Goal: Task Accomplishment & Management: Manage account settings

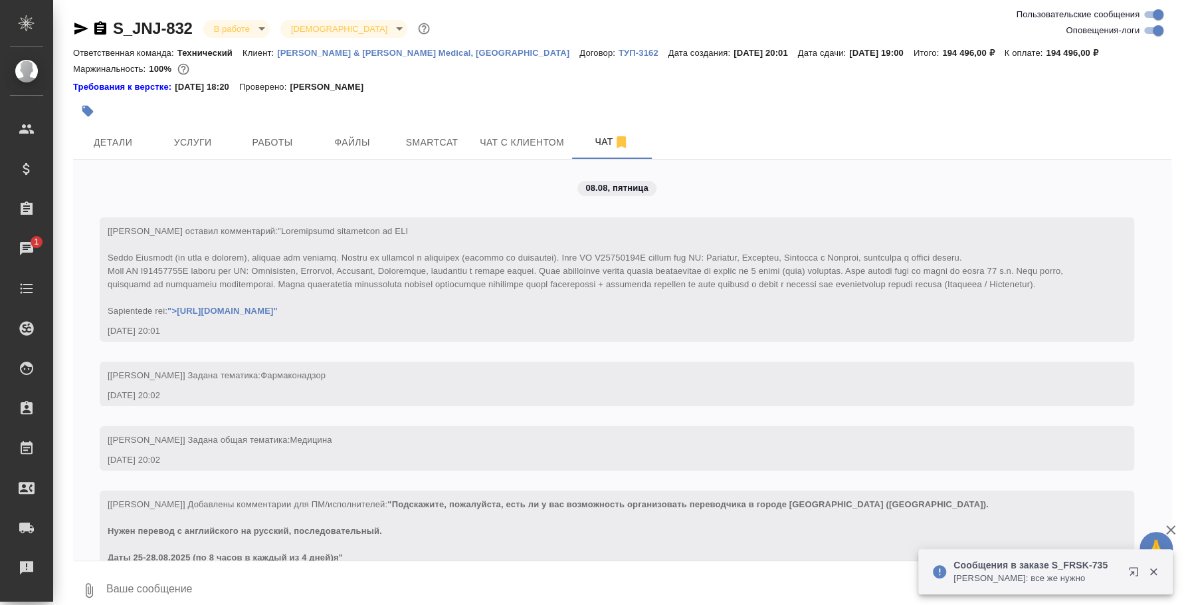
scroll to position [10248, 0]
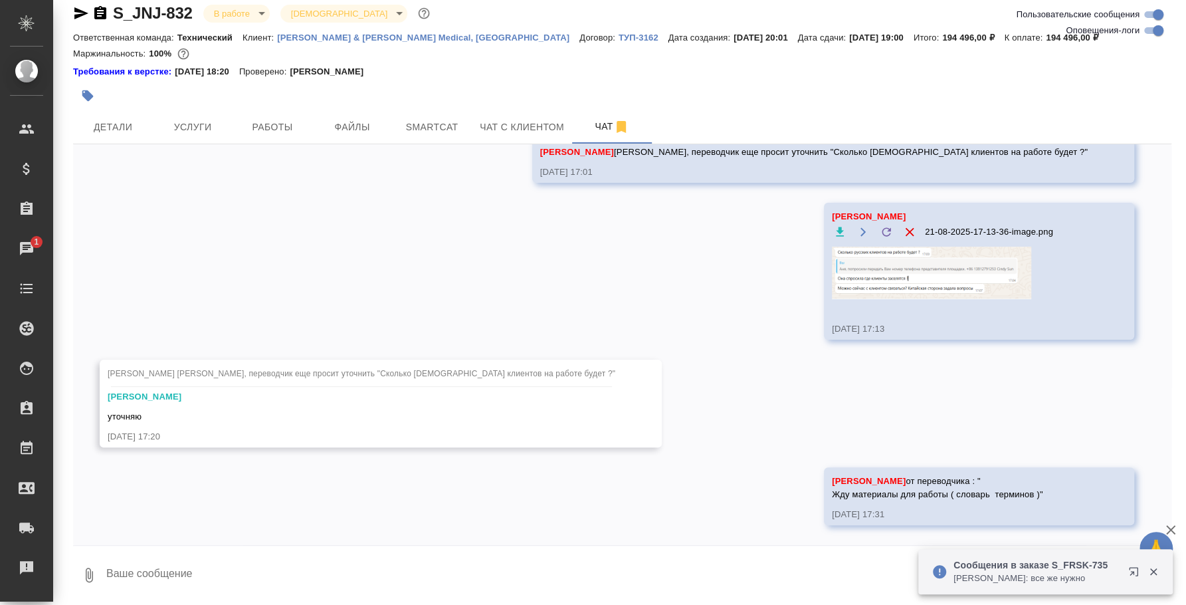
click at [1064, 580] on p "Усманова Ольга: все же нужно" at bounding box center [1037, 578] width 166 height 13
click at [1134, 569] on icon "button" at bounding box center [1137, 574] width 16 height 16
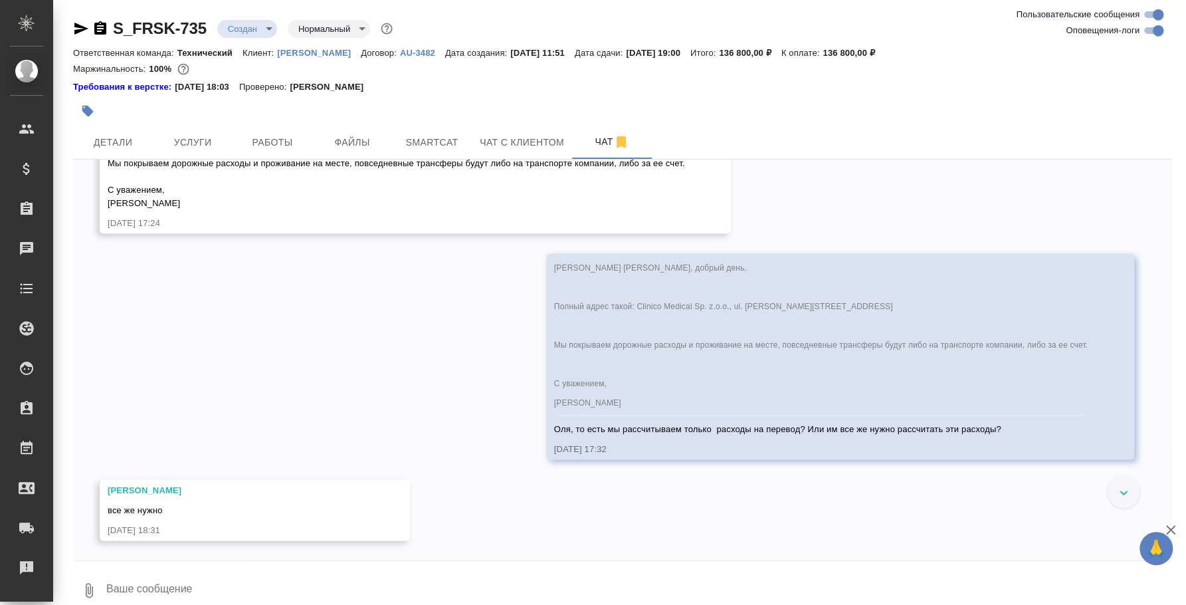
scroll to position [1781, 0]
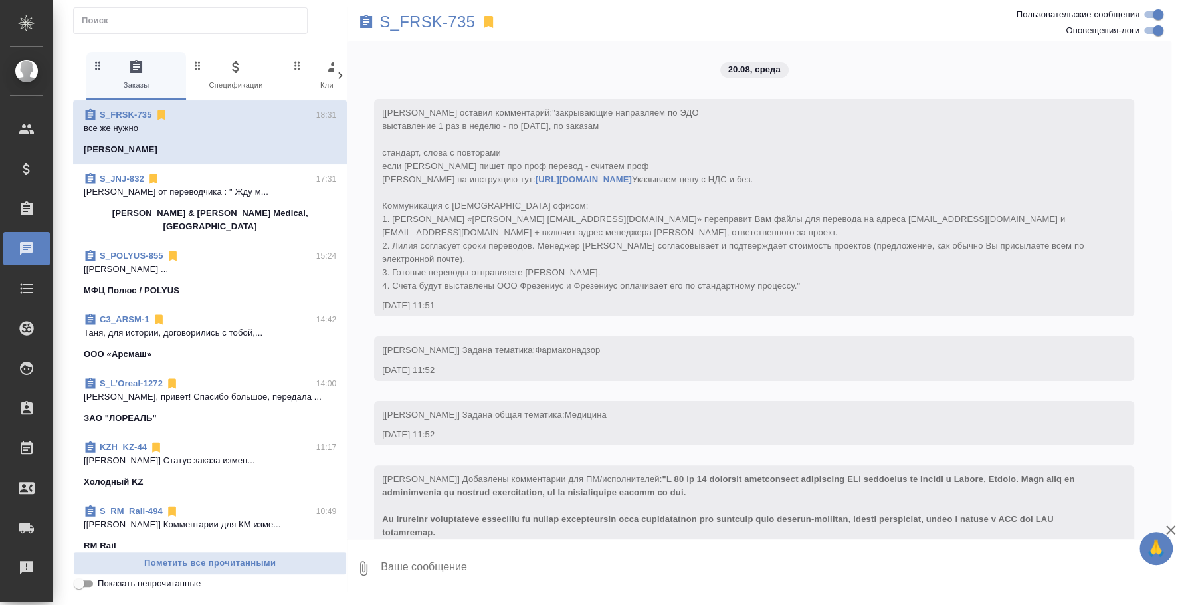
scroll to position [1770, 0]
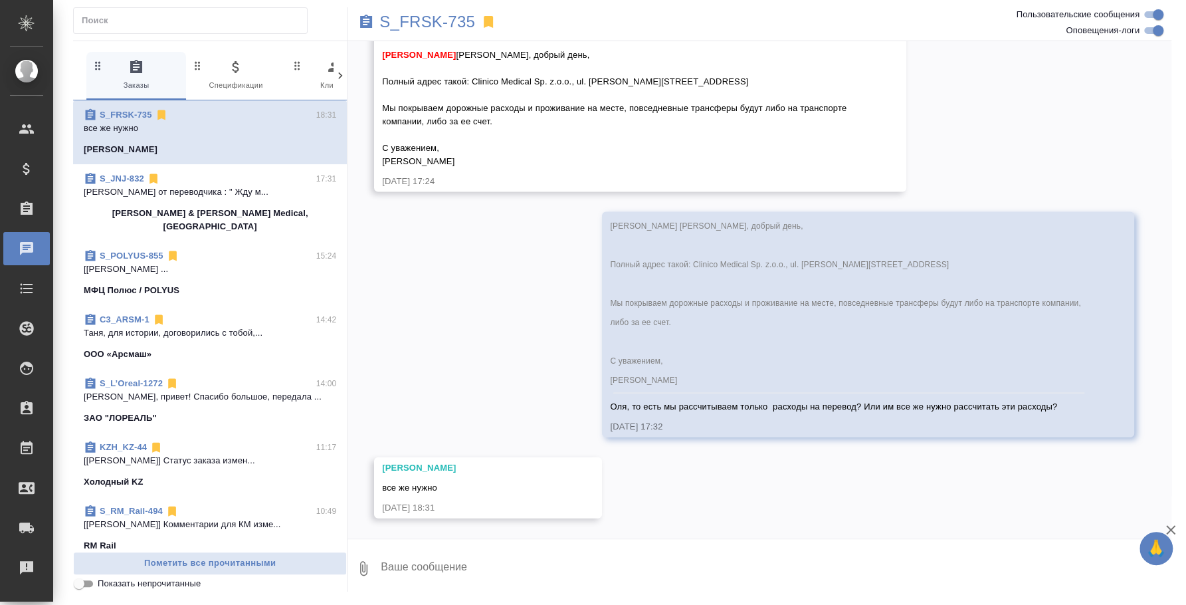
click at [526, 559] on textarea at bounding box center [776, 568] width 792 height 45
type textarea "Хорошо, жду информацию от переводчика и напишу"
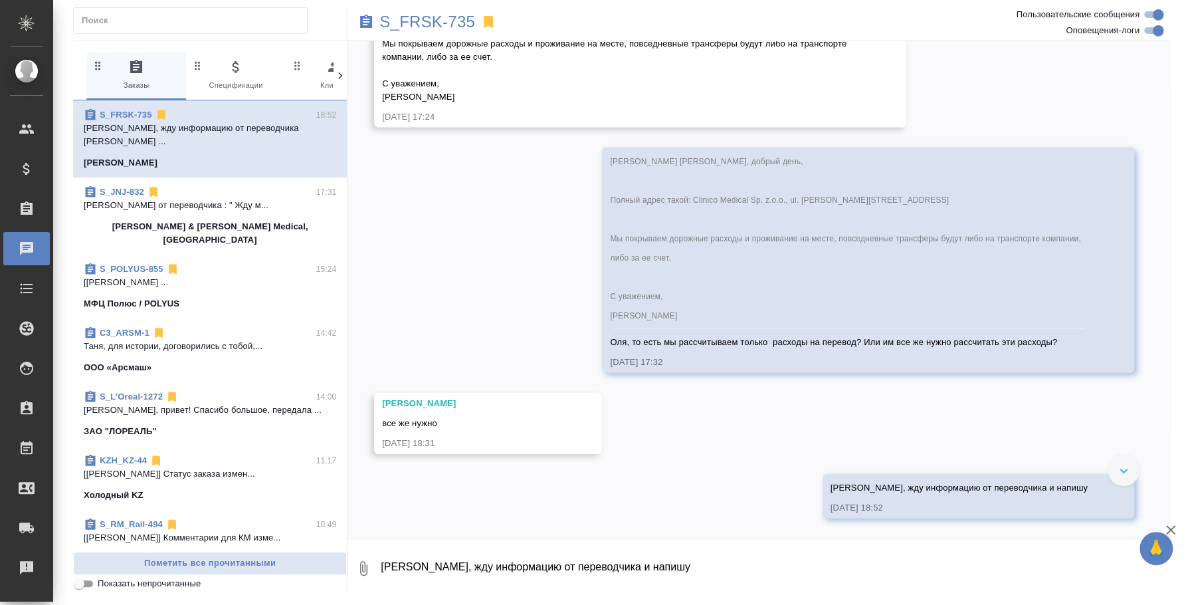
scroll to position [1585, 0]
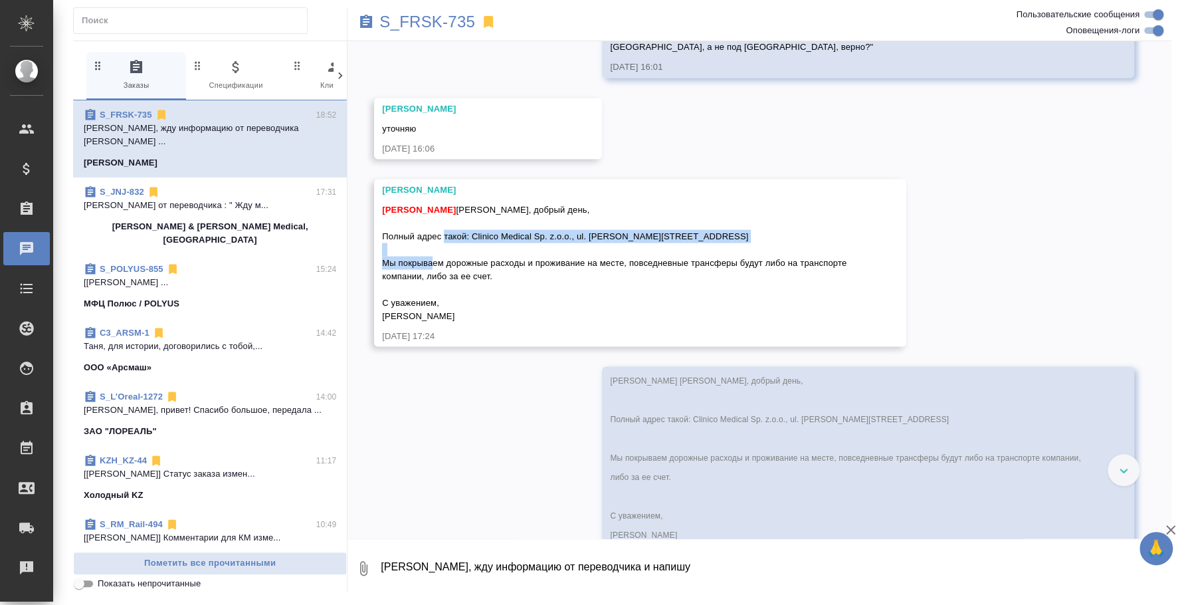
drag, startPoint x: 477, startPoint y: 259, endPoint x: 799, endPoint y: 259, distance: 322.4
click at [799, 259] on div "Федотова Ирина Ольга, добрый день, Полный адрес такой: Clinico Medical Sp. z.o.…" at bounding box center [621, 260] width 478 height 123
copy span "Clinico Medical Sp. z.o.o., ul. Roberta Kocha 1, Blonie, 55-3330 Miekinia, Pola…"
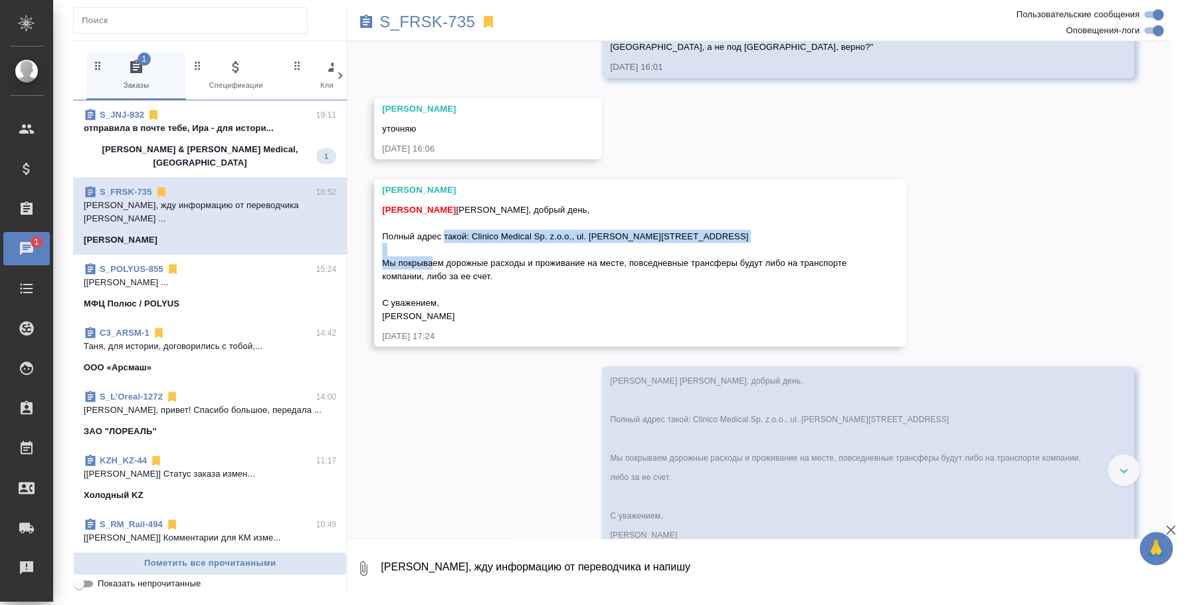
click at [220, 140] on span "S_JNJ-832 19:11 отправила в почте тебе, Ира - для истори... Johnson & Johnson M…" at bounding box center [210, 138] width 253 height 61
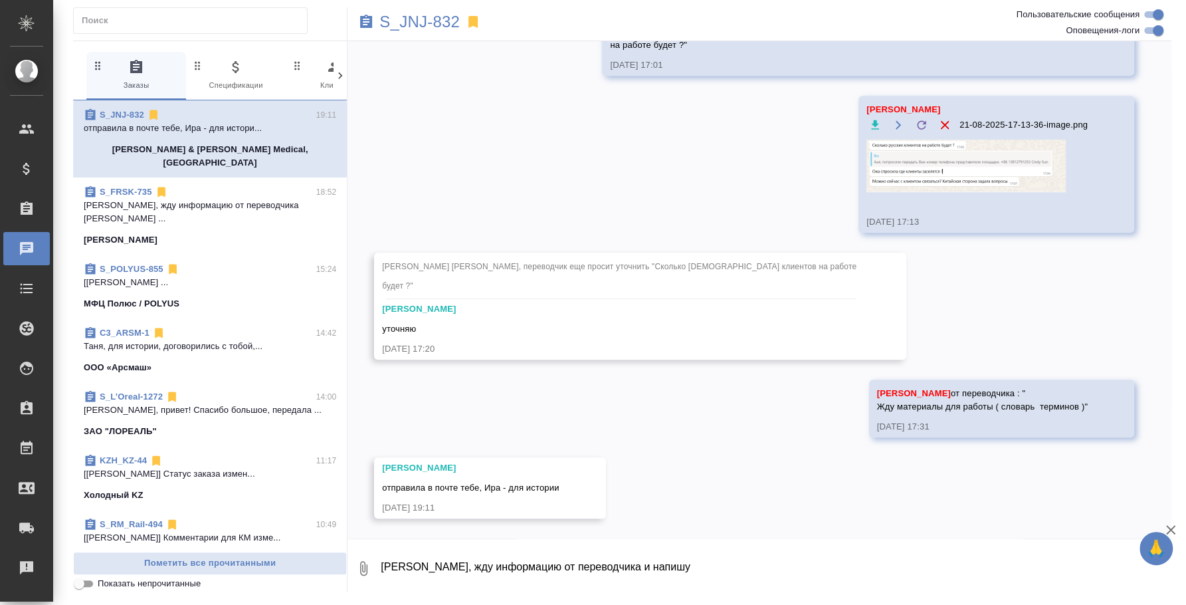
scroll to position [10444, 0]
click at [669, 567] on textarea "Хорошо, жду информацию от переводчика и напишу" at bounding box center [776, 568] width 792 height 45
type textarea "о"
type textarea "Оля, спасибо, переслала переводчику)"
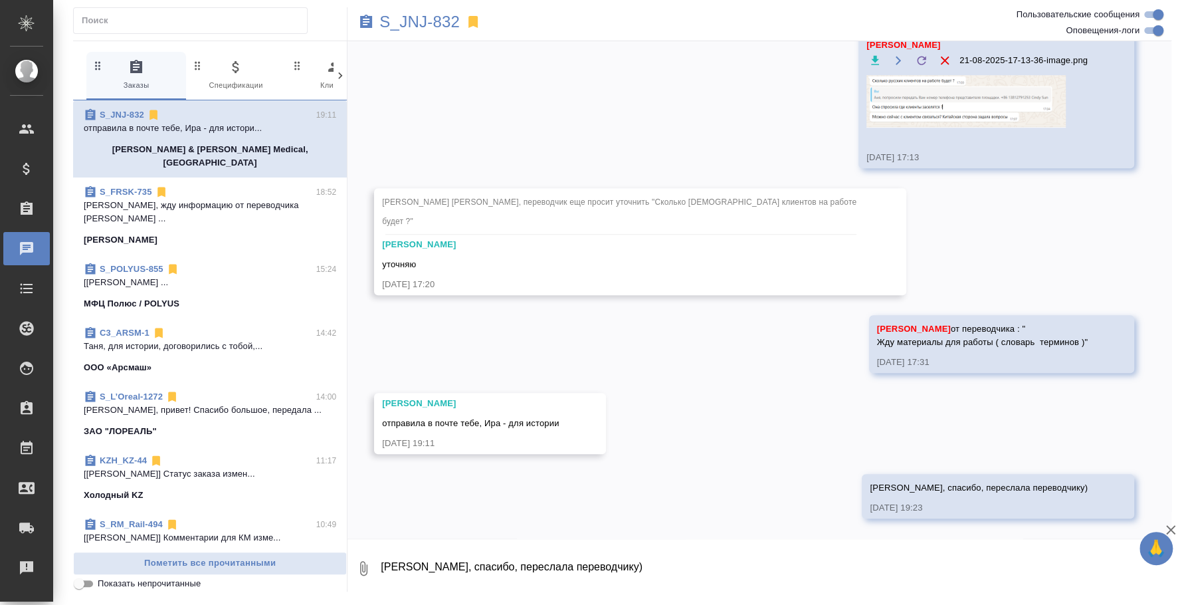
scroll to position [10509, 0]
click at [232, 199] on p "Хорошо, жду информацию от переводчика и ..." at bounding box center [210, 212] width 253 height 27
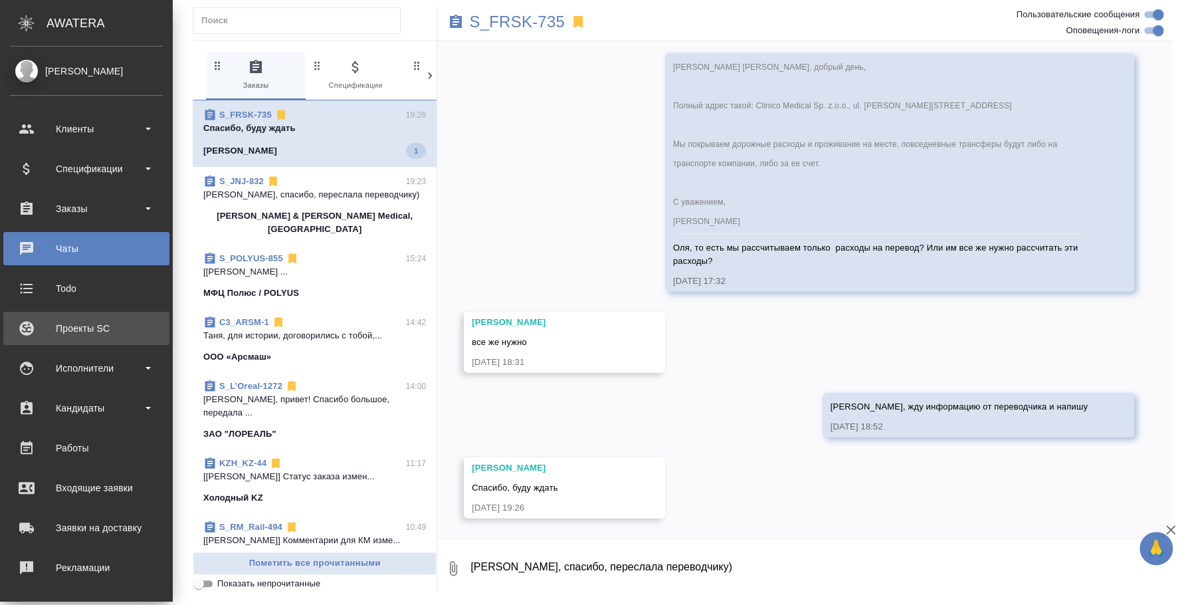
scroll to position [1956, 0]
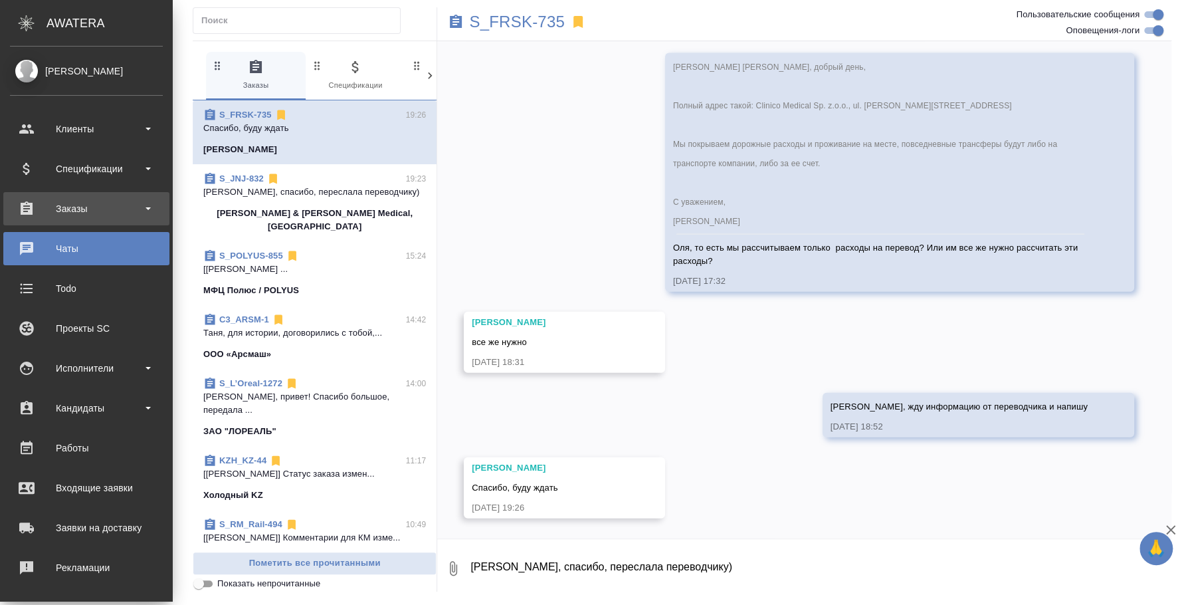
click at [86, 202] on div "Заказы" at bounding box center [86, 209] width 153 height 20
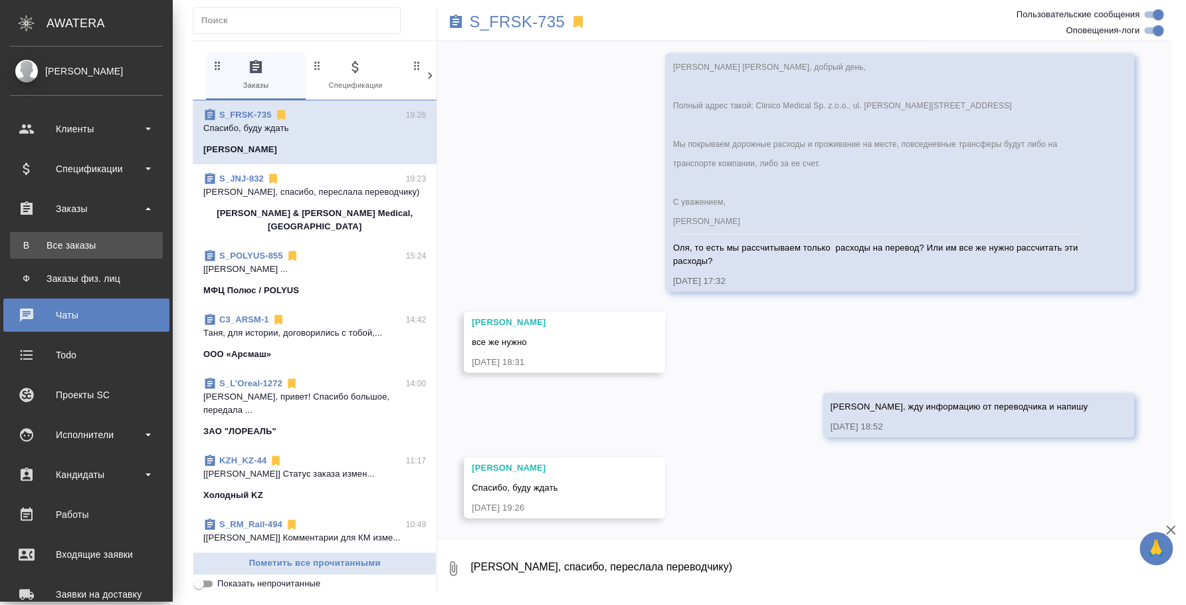
click at [90, 245] on div "Все заказы" at bounding box center [87, 245] width 140 height 13
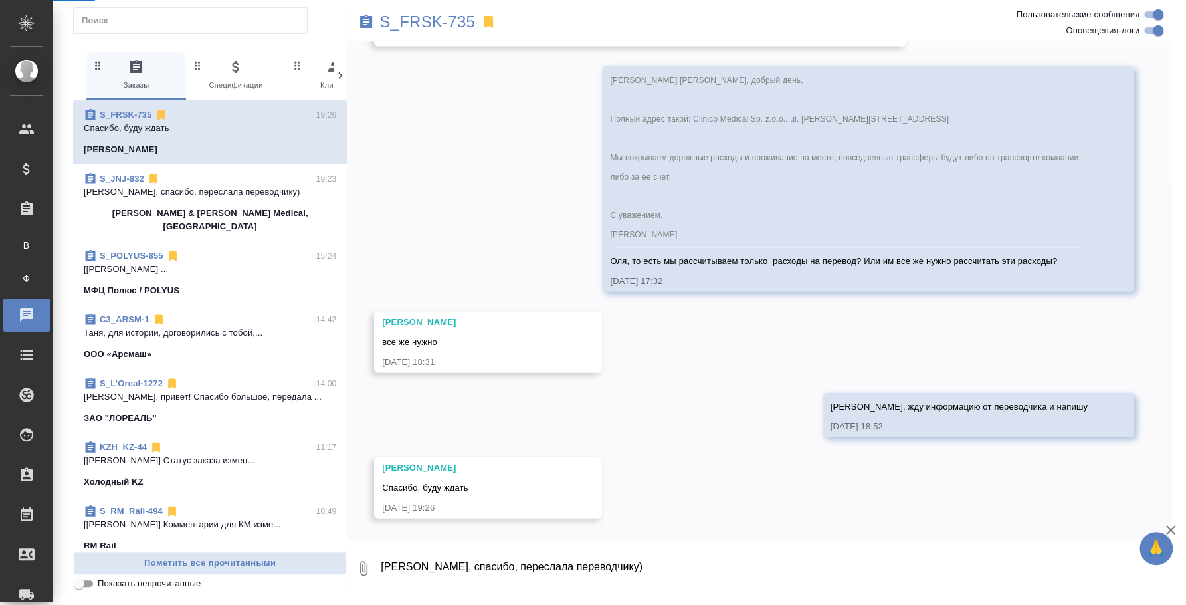
scroll to position [1916, 0]
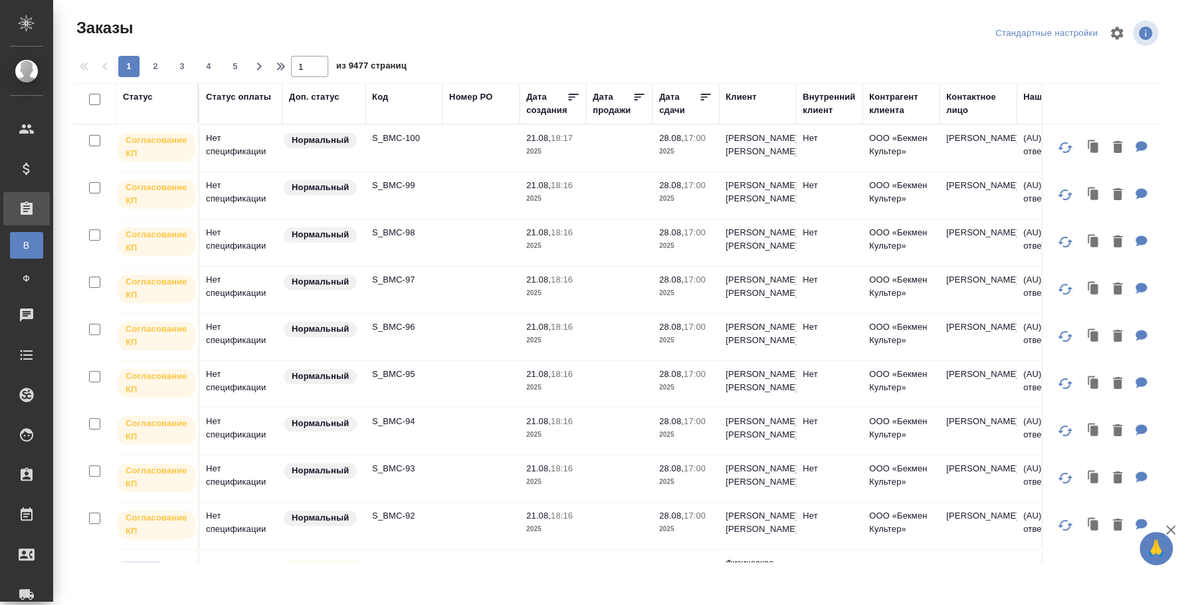
click at [384, 95] on div "Код" at bounding box center [380, 96] width 16 height 13
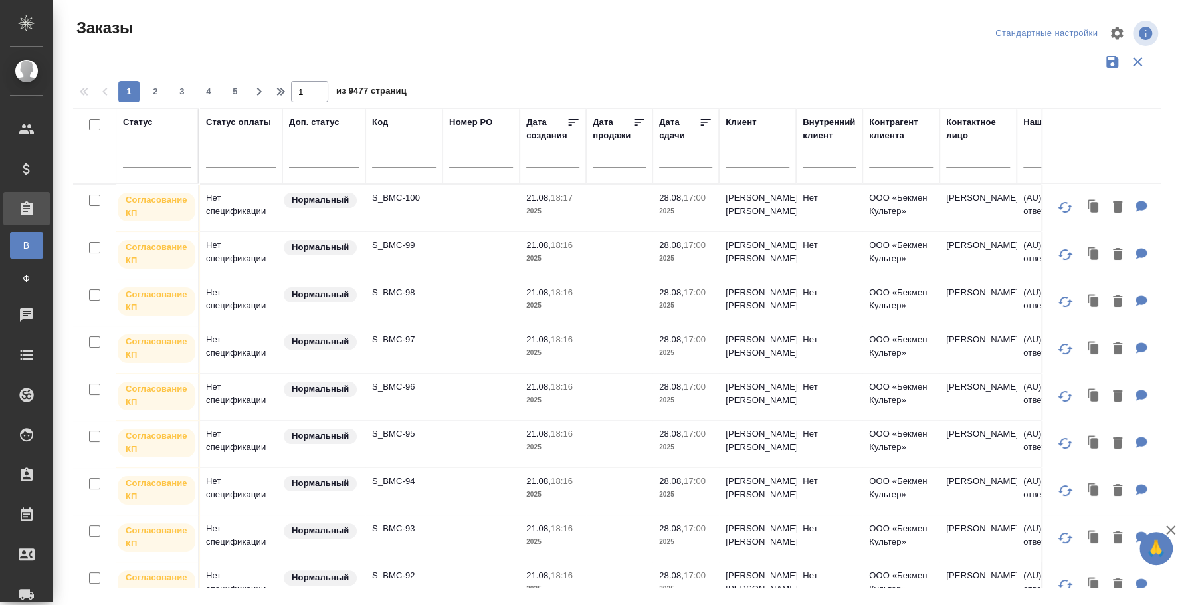
click at [399, 155] on input "text" at bounding box center [404, 159] width 64 height 17
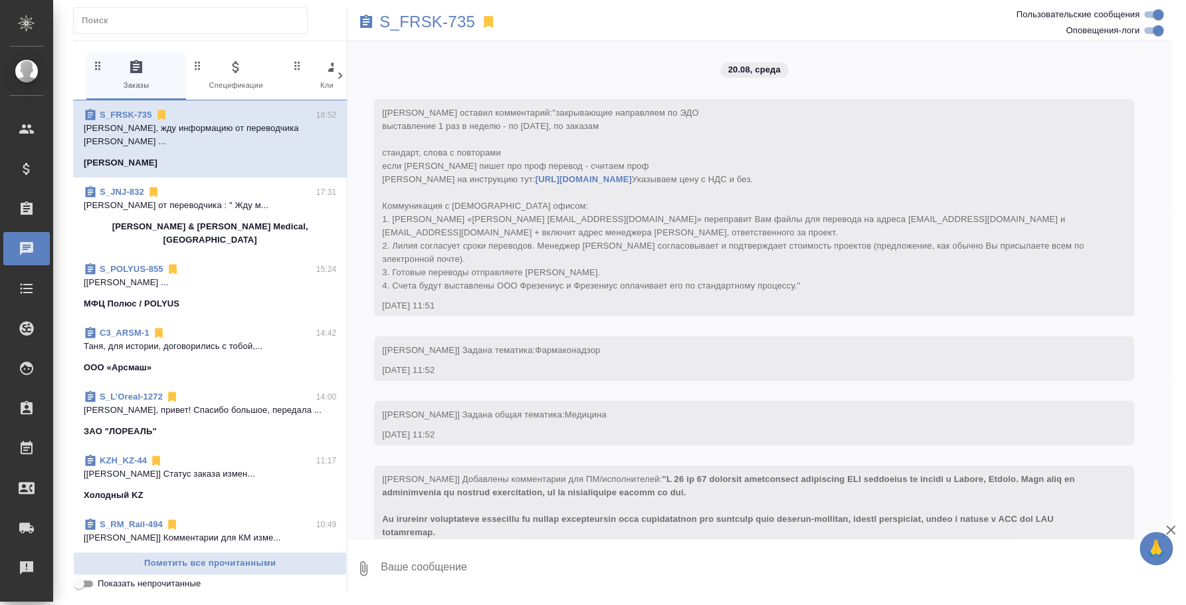
scroll to position [1835, 0]
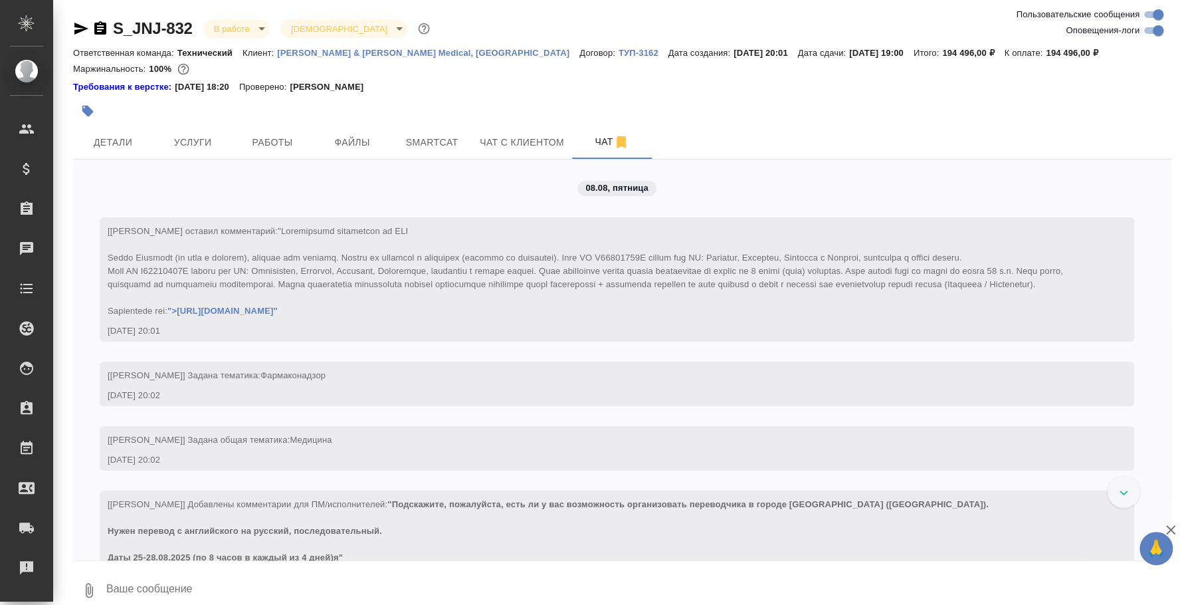
scroll to position [10195, 0]
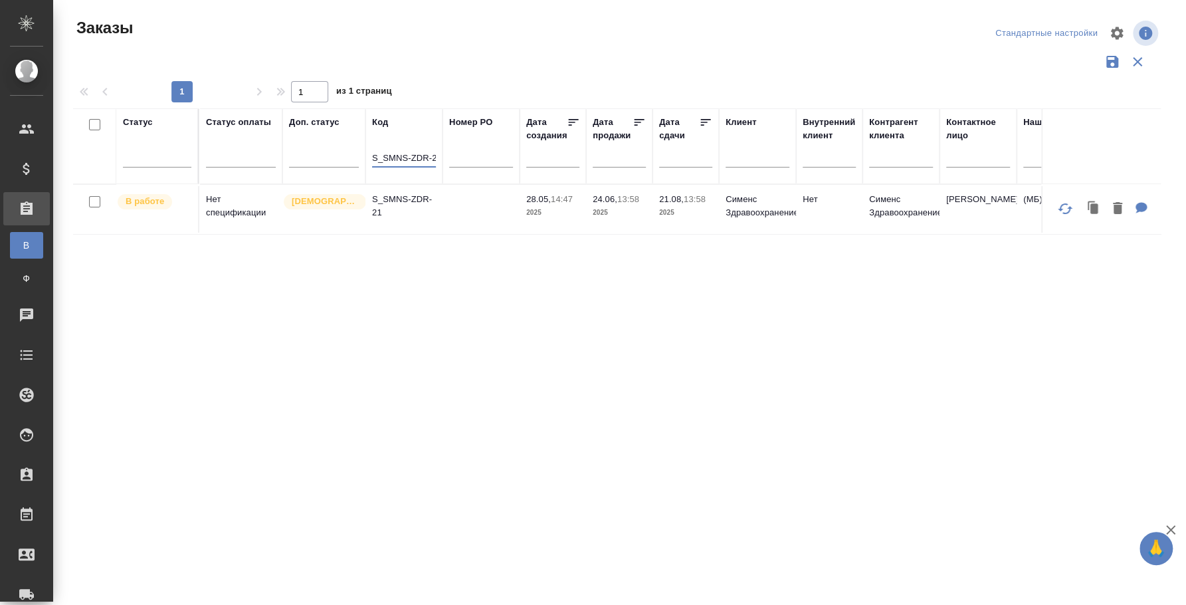
scroll to position [0, 5]
click at [407, 193] on p "S_SMNS-ZDR-21" at bounding box center [404, 206] width 64 height 27
click at [407, 203] on p "S_SMNS-ZDR-21" at bounding box center [404, 206] width 64 height 27
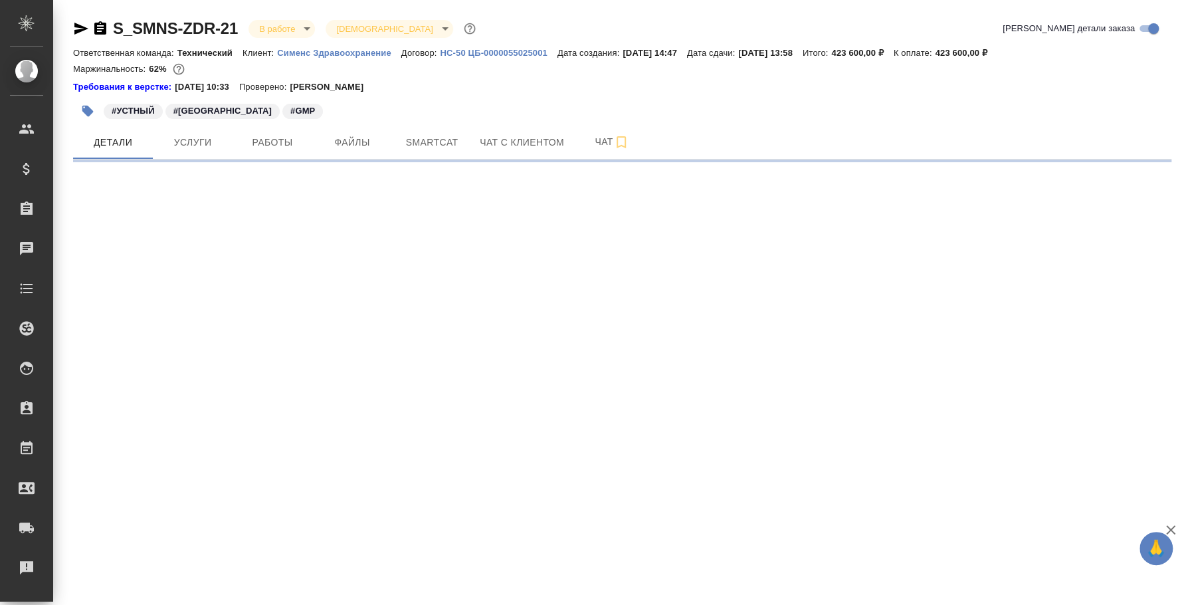
select select "RU"
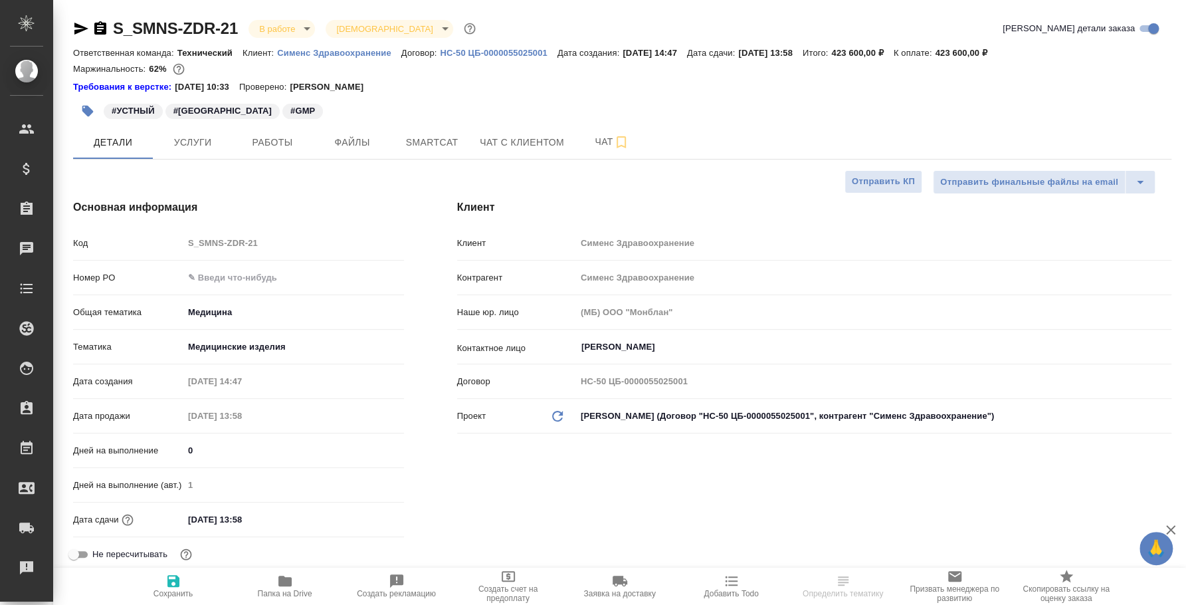
type textarea "x"
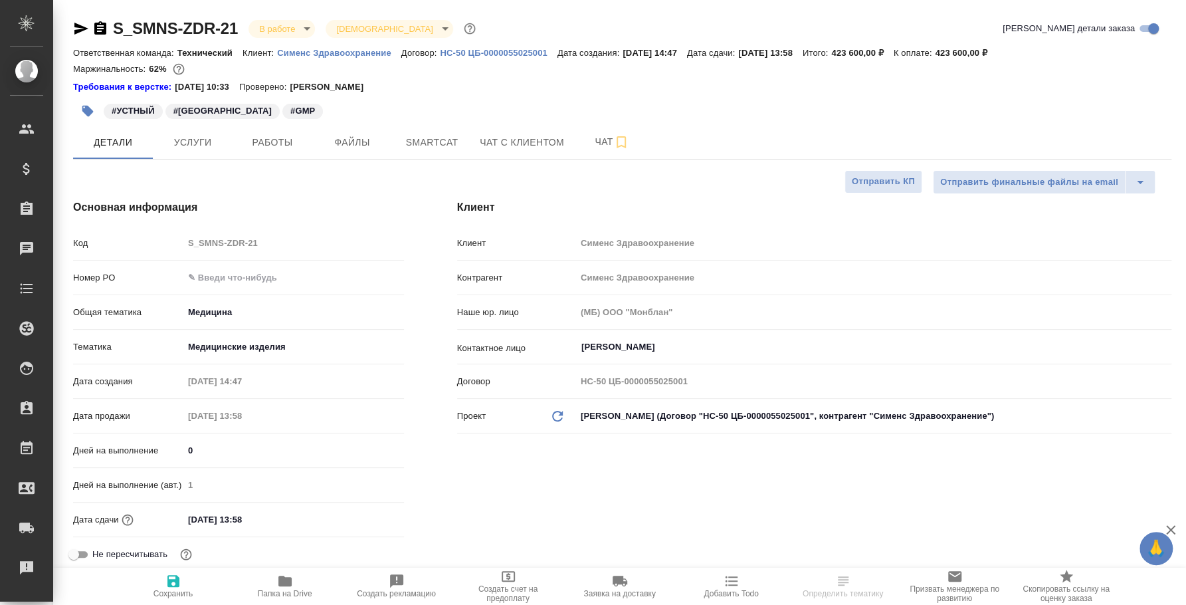
type textarea "x"
click at [181, 126] on button "Услуги" at bounding box center [193, 142] width 80 height 33
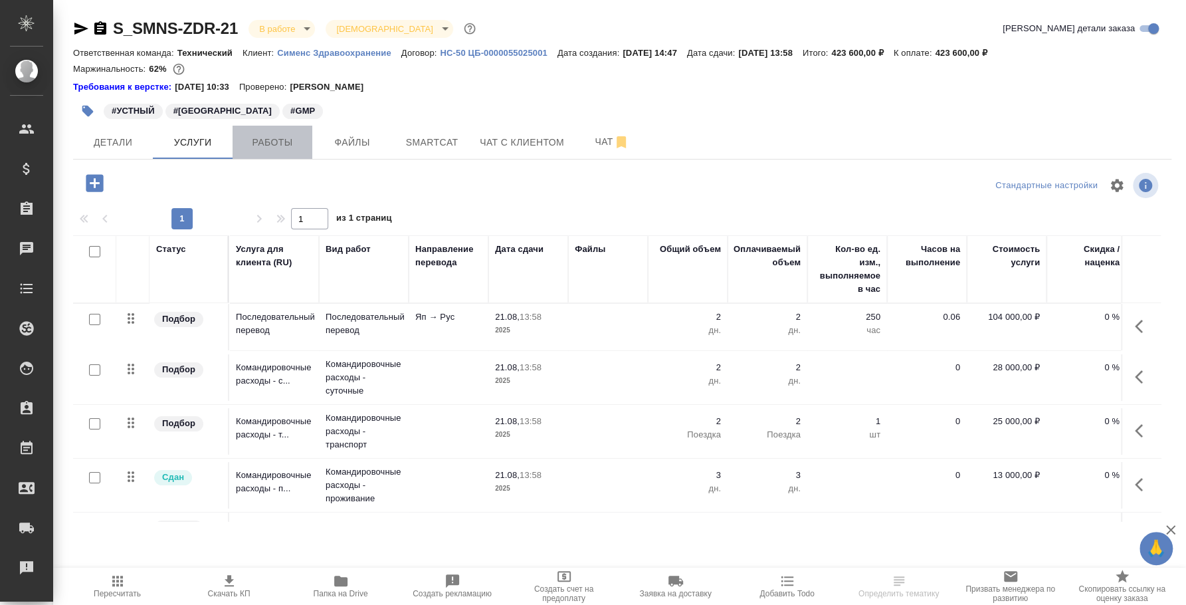
click at [310, 156] on button "Работы" at bounding box center [273, 142] width 80 height 33
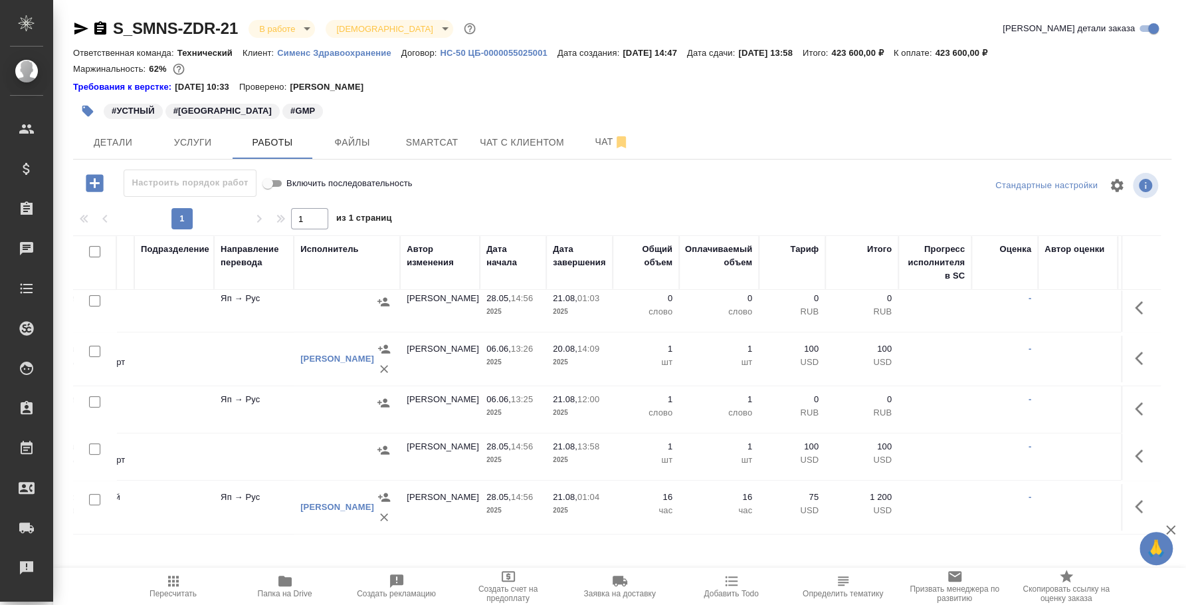
scroll to position [259, 350]
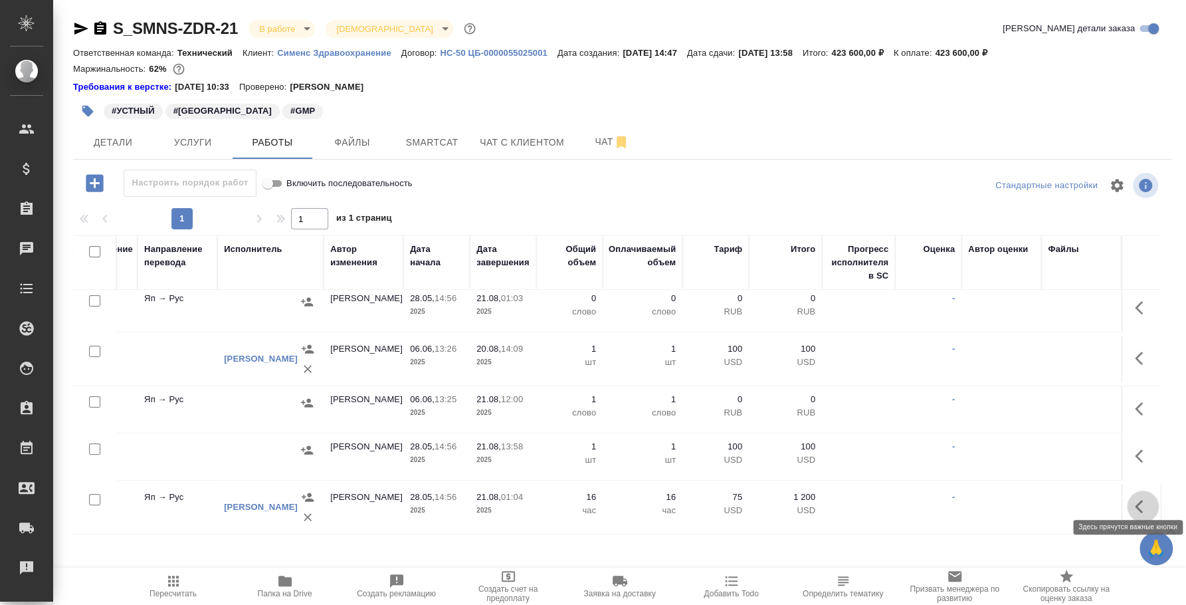
click at [1138, 499] on icon "button" at bounding box center [1143, 507] width 16 height 16
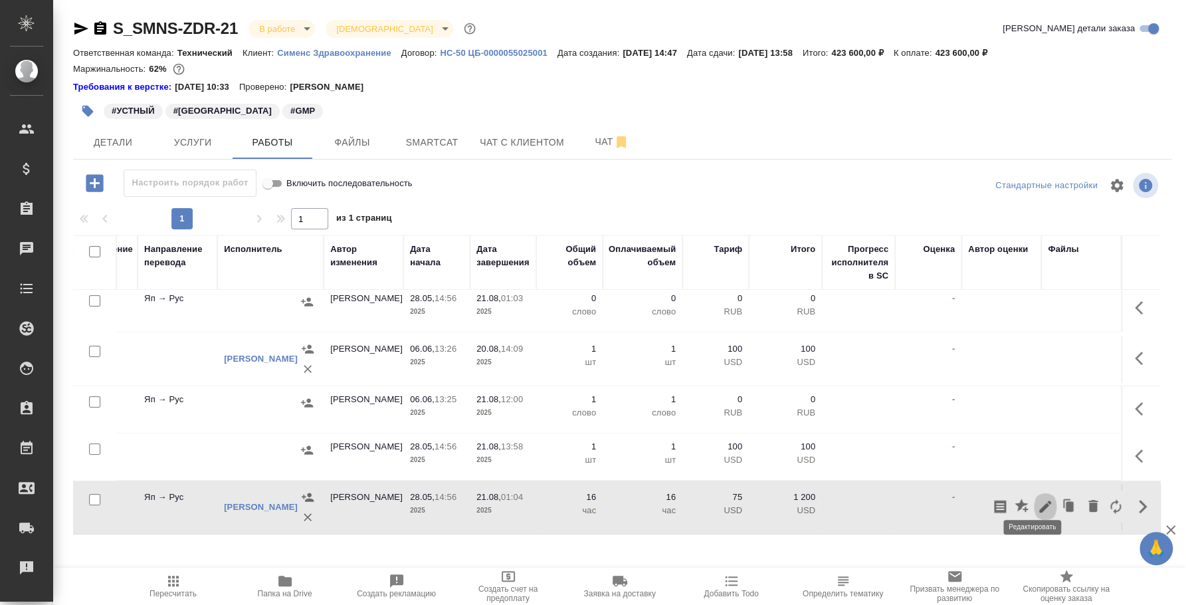
click at [1034, 491] on button "button" at bounding box center [1045, 507] width 23 height 32
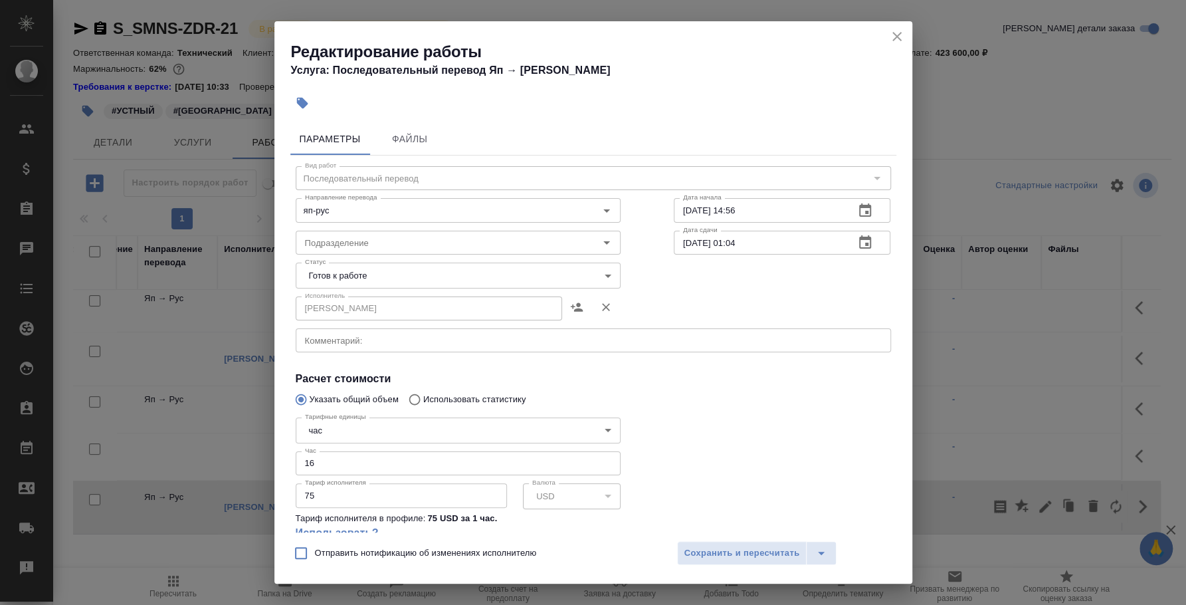
click at [342, 434] on body "🙏 .cls-1 fill:#fff; AWATERA Fedotova Irina Клиенты Спецификации Заказы 0 Чаты T…" at bounding box center [593, 302] width 1186 height 605
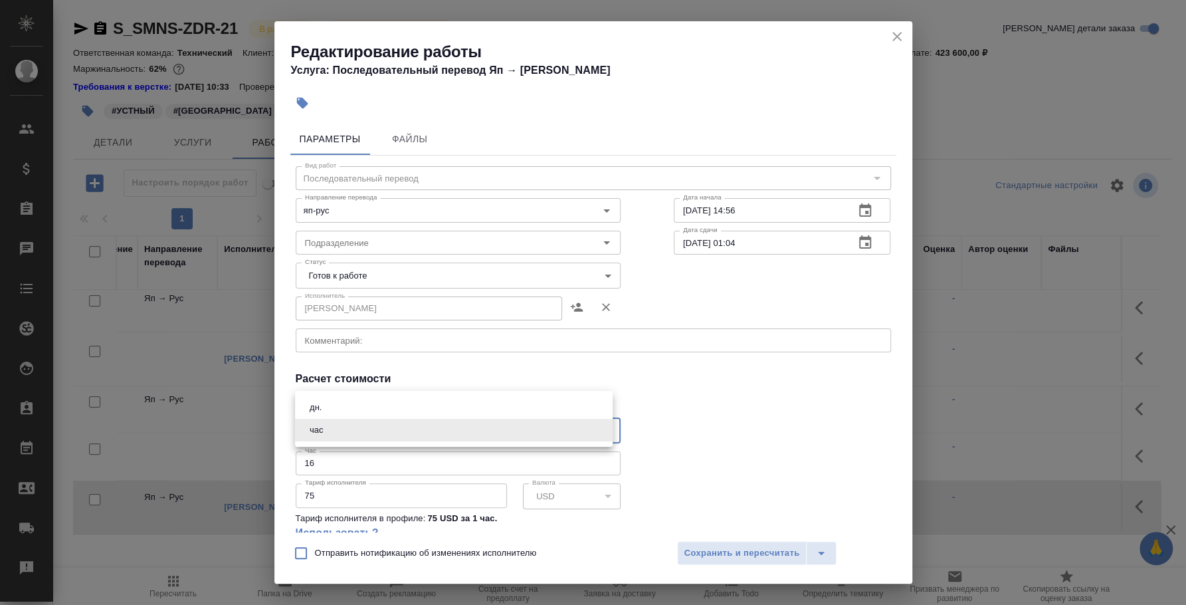
click at [336, 401] on li "дн." at bounding box center [454, 407] width 318 height 23
type input "5a8b1489cc6b4906c91bfd8a"
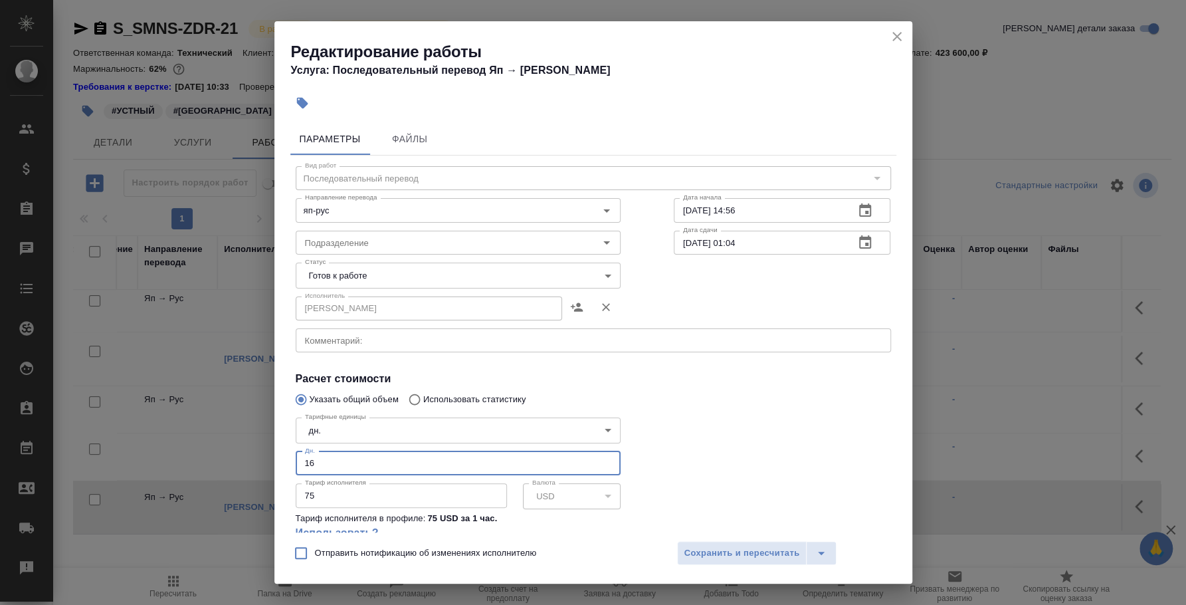
drag, startPoint x: 340, startPoint y: 465, endPoint x: 288, endPoint y: 461, distance: 52.0
click at [288, 461] on div "Параметры Файлы Вид работ Последовательный перевод Вид работ Направление перево…" at bounding box center [594, 325] width 638 height 415
type input "2"
drag, startPoint x: 347, startPoint y: 495, endPoint x: 266, endPoint y: 485, distance: 81.6
click at [266, 485] on div "Редактирование работы Услуга: Последовательный перевод Яп → Рус Параметры Файлы…" at bounding box center [593, 302] width 1186 height 605
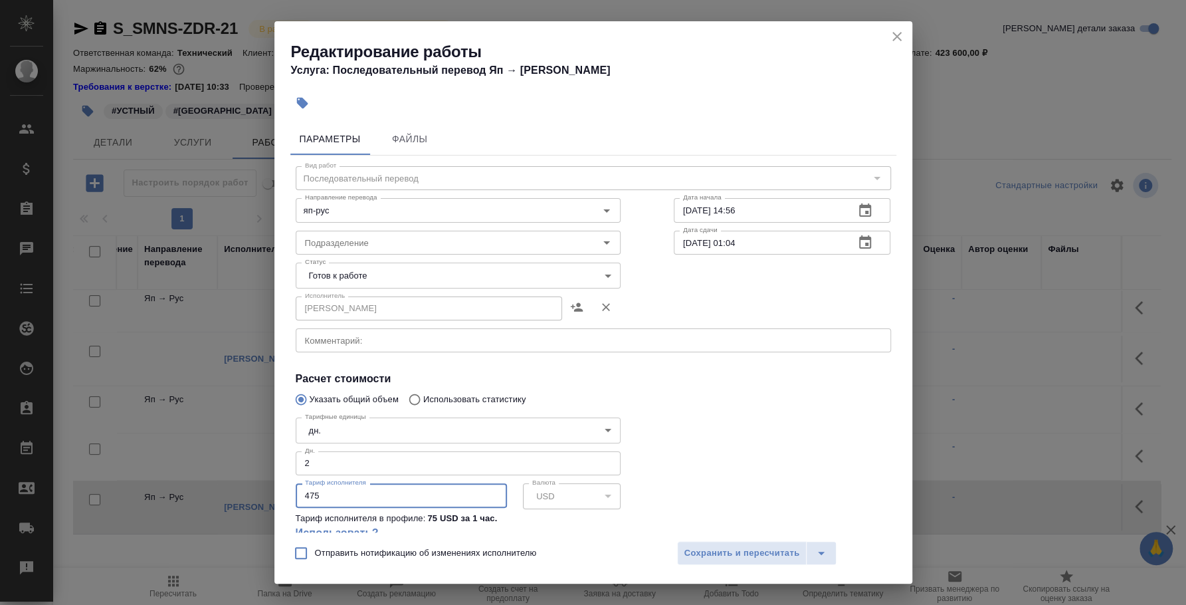
type input "475"
click at [770, 560] on span "Сохранить и пересчитать" at bounding box center [743, 553] width 116 height 15
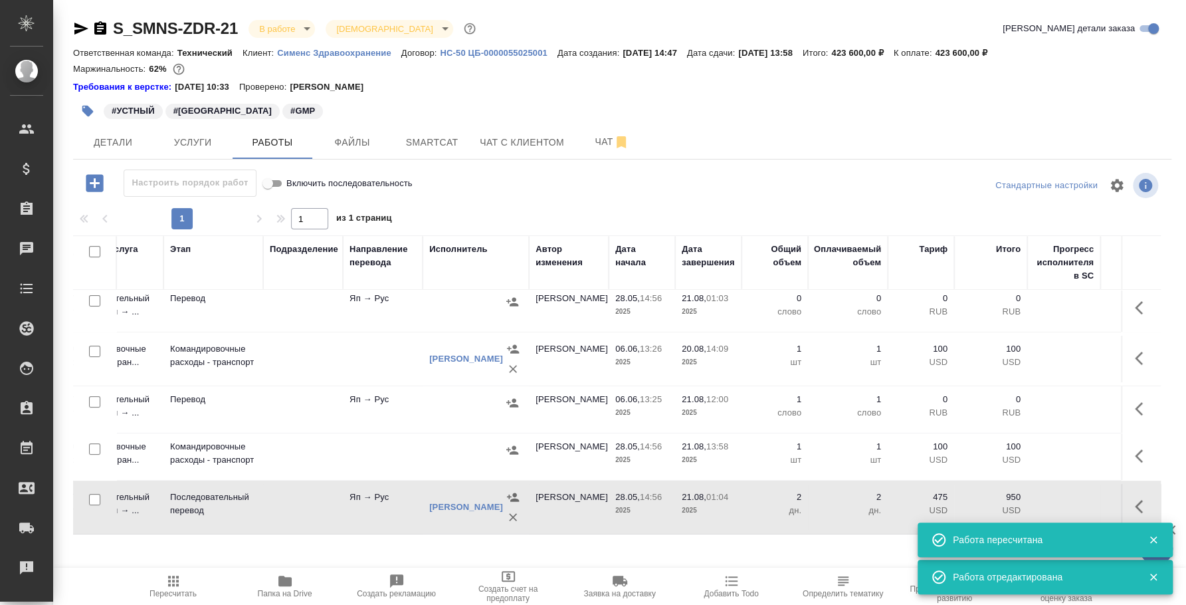
scroll to position [259, 0]
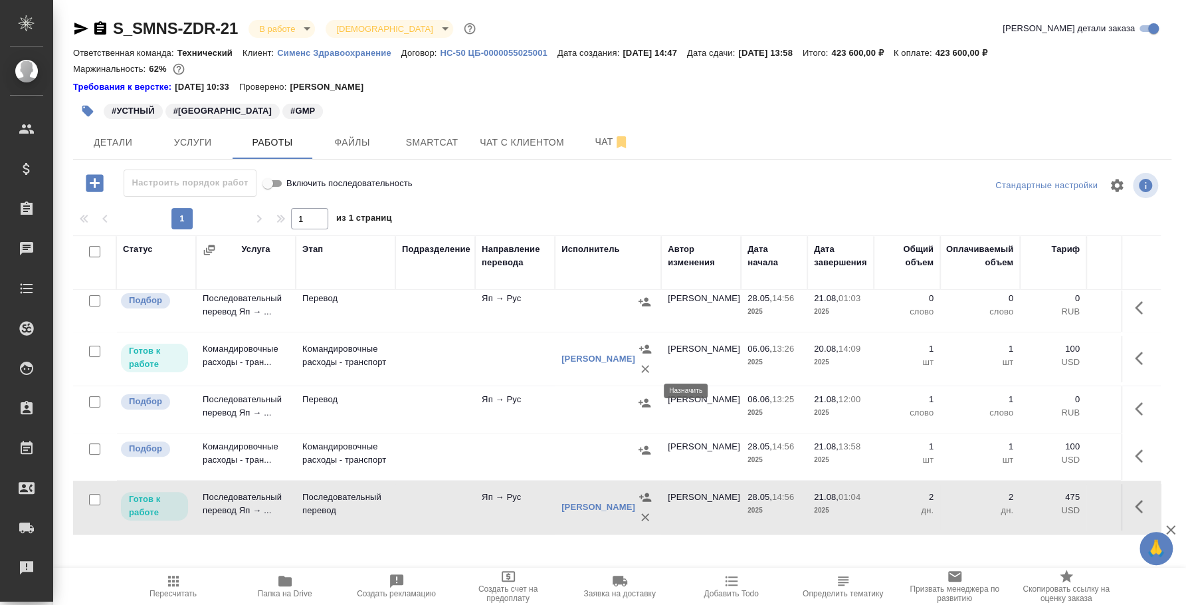
click at [641, 396] on icon "button" at bounding box center [644, 402] width 13 height 13
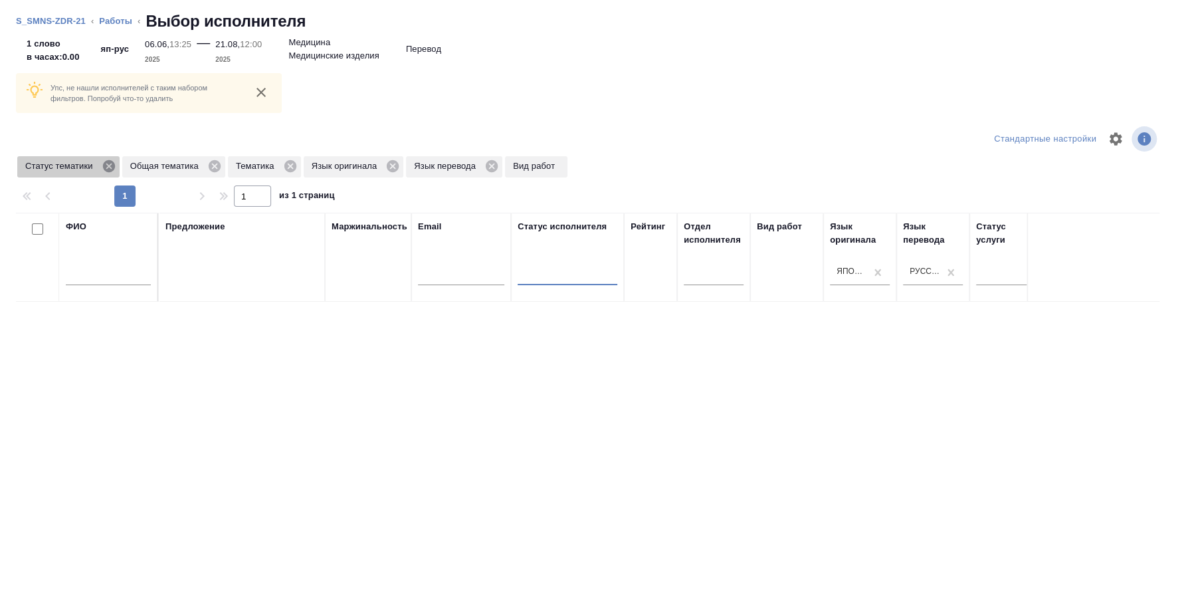
click at [110, 171] on icon at bounding box center [108, 166] width 12 height 12
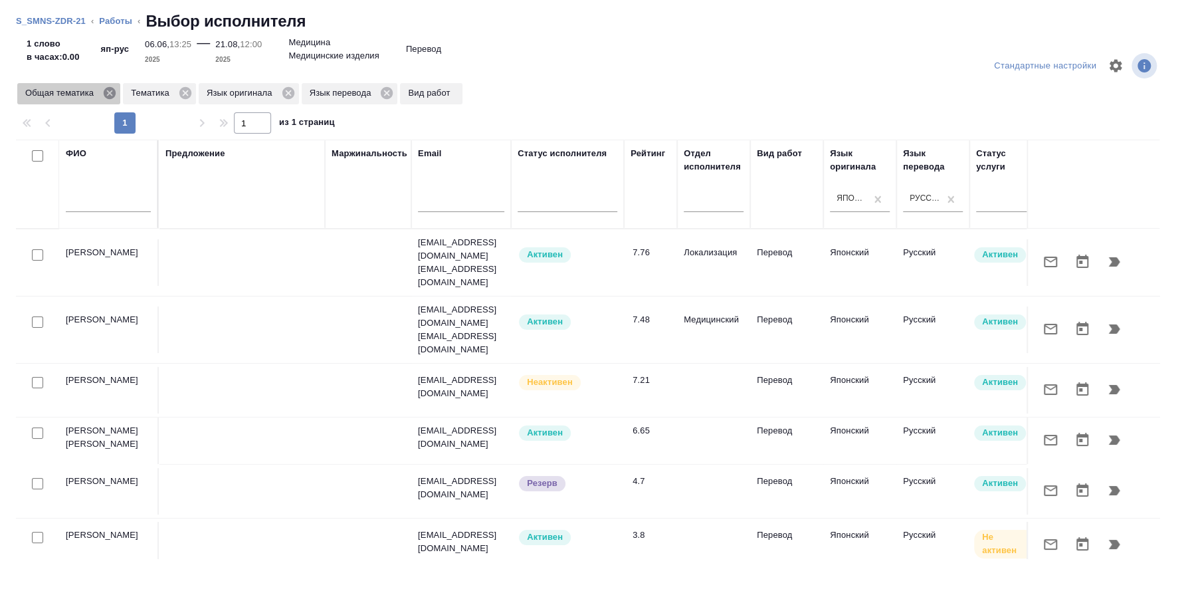
click at [108, 90] on icon at bounding box center [110, 93] width 12 height 12
click at [76, 96] on icon at bounding box center [80, 93] width 12 height 12
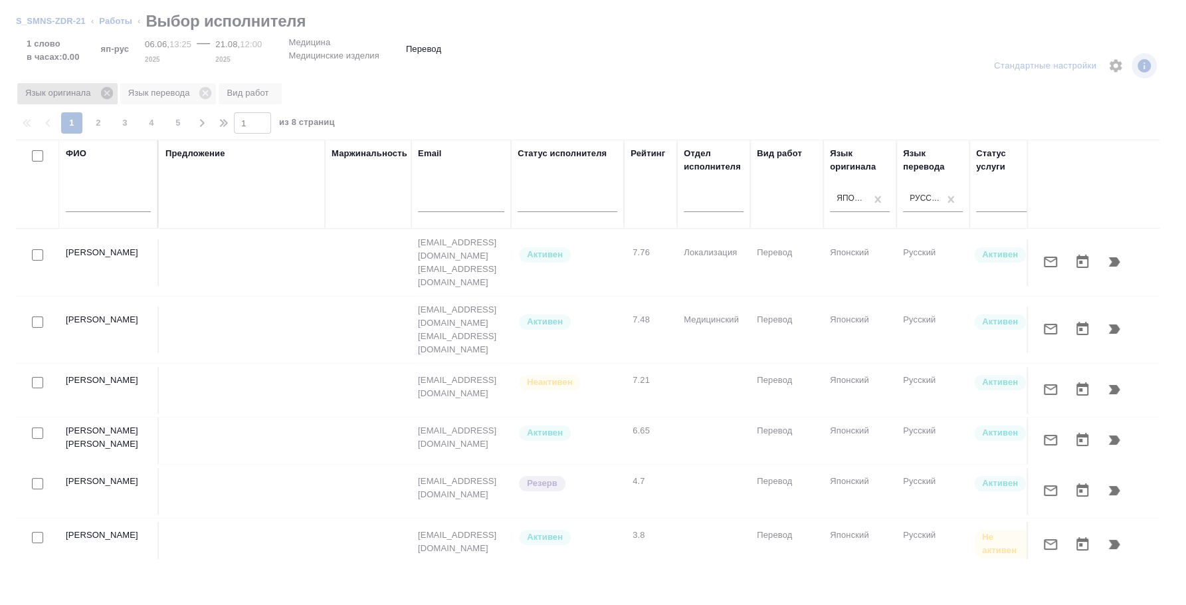
click at [100, 96] on icon at bounding box center [107, 93] width 15 height 15
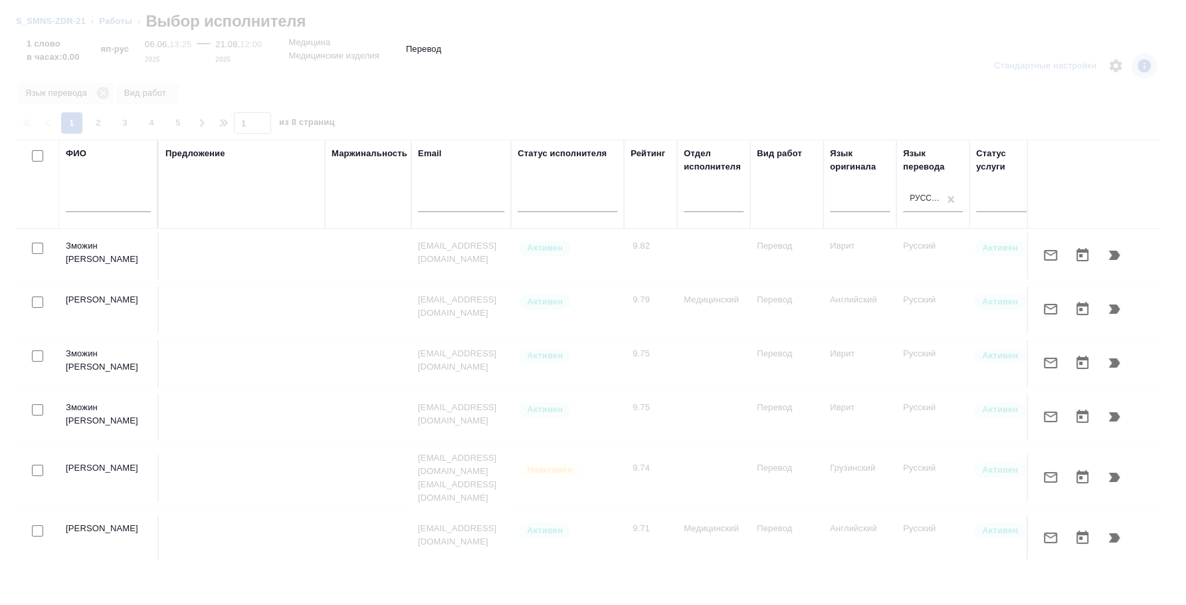
click at [106, 205] on input "text" at bounding box center [108, 203] width 85 height 17
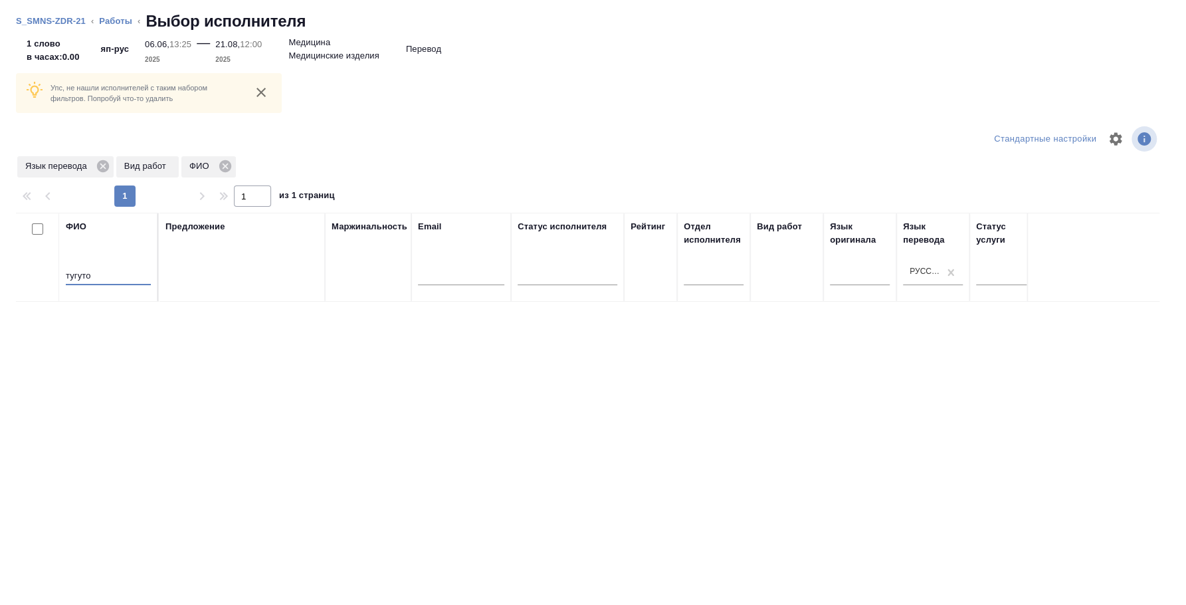
type input "тугуто"
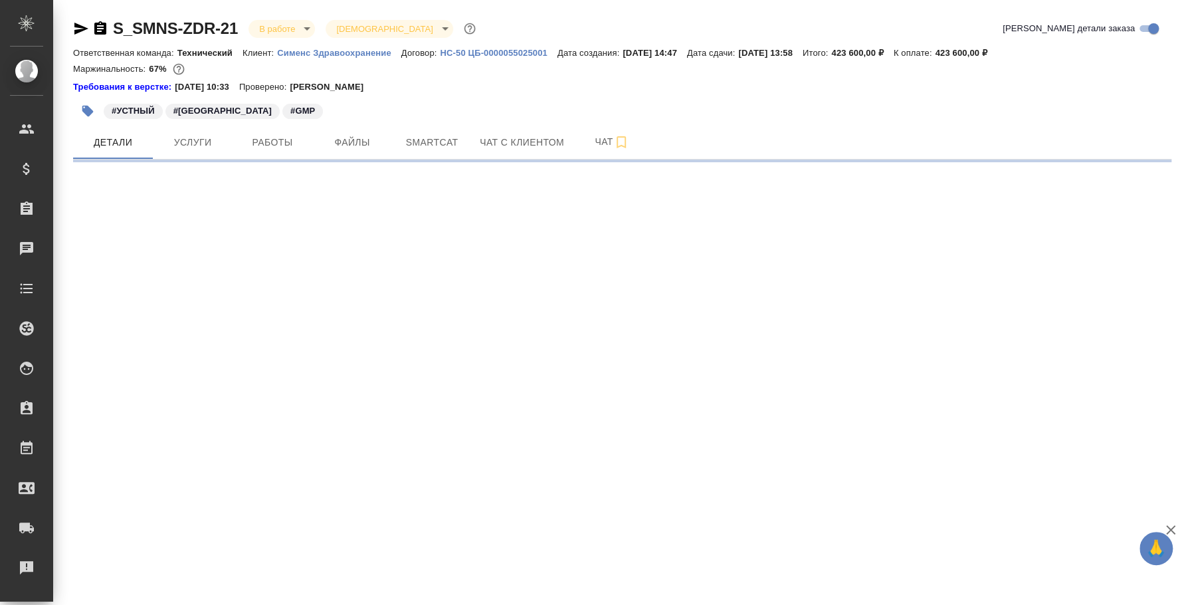
select select "RU"
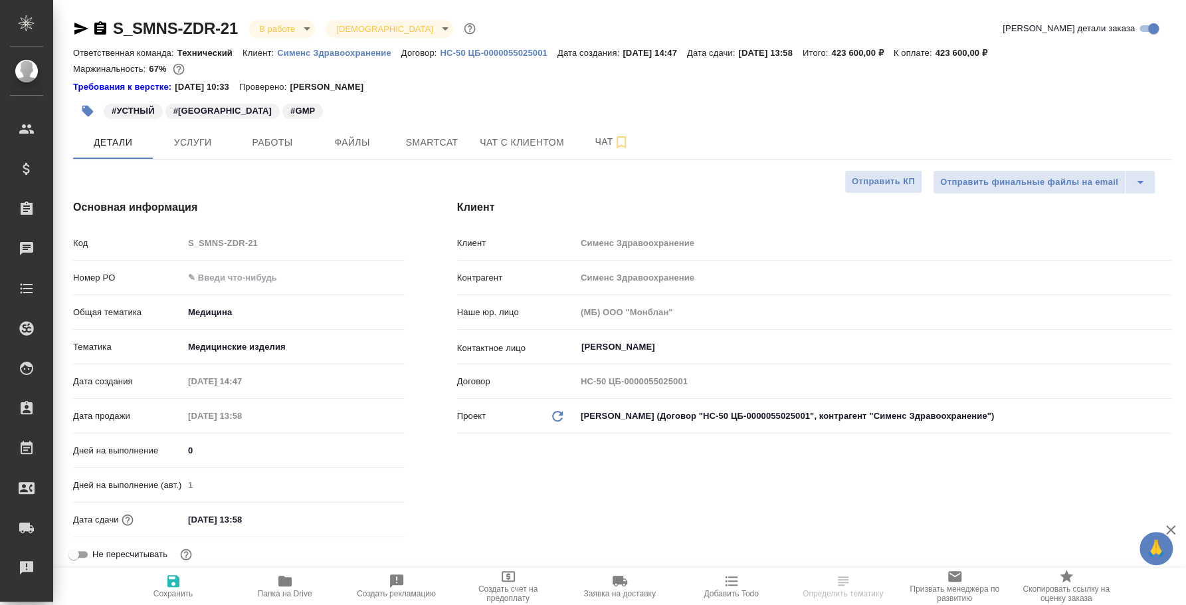
type textarea "x"
click at [199, 150] on span "Услуги" at bounding box center [193, 142] width 64 height 17
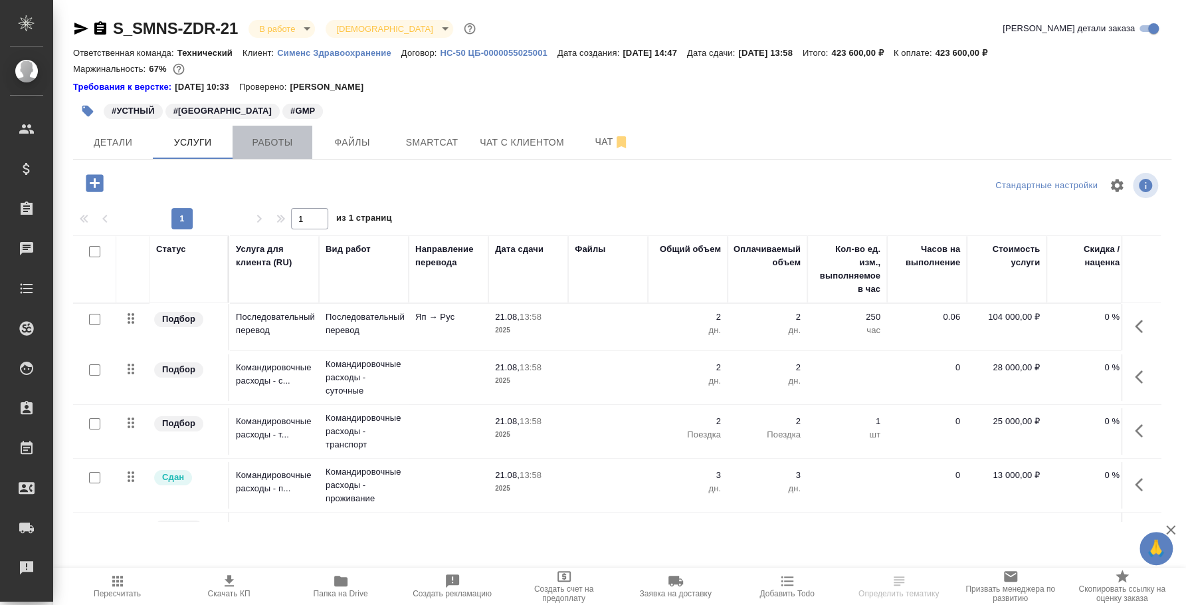
click at [289, 151] on button "Работы" at bounding box center [273, 142] width 80 height 33
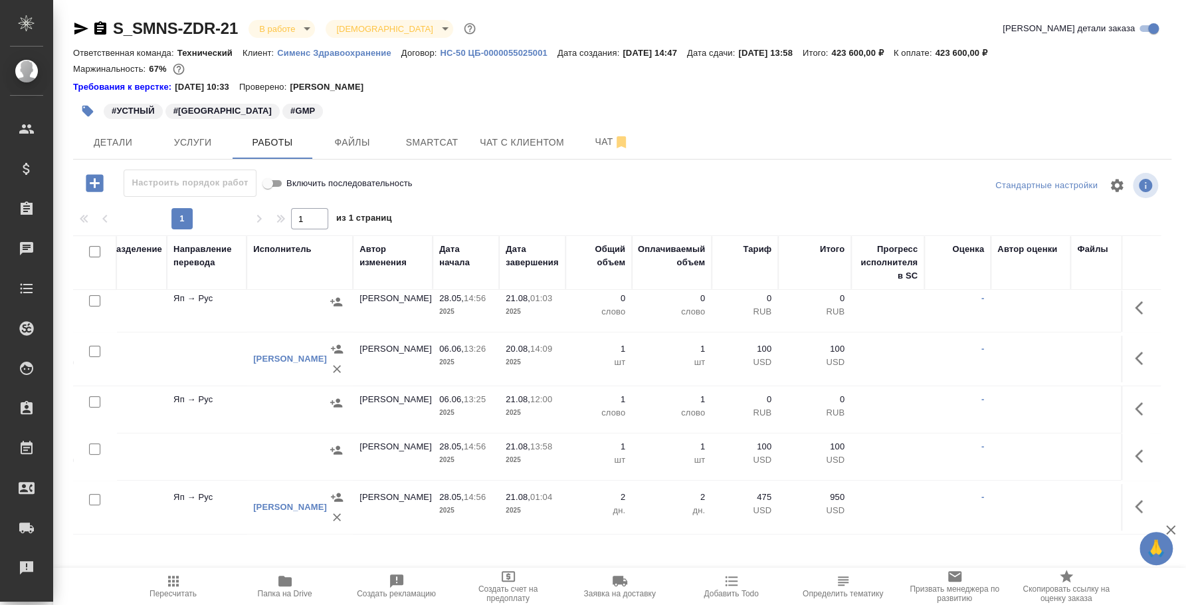
scroll to position [249, 350]
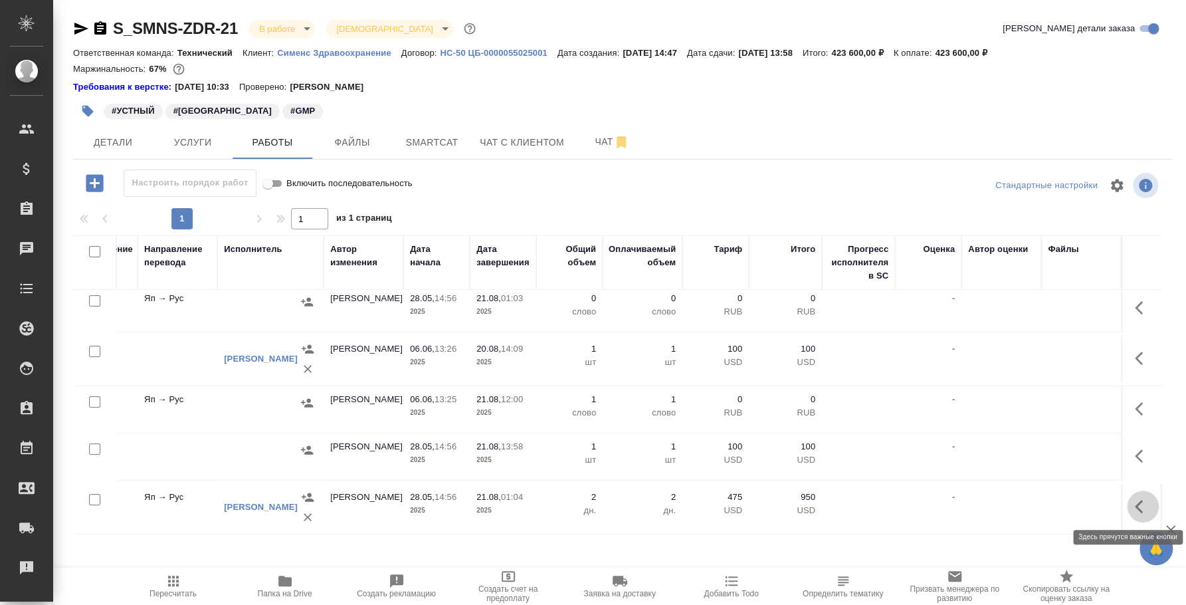
click at [1135, 499] on icon "button" at bounding box center [1143, 507] width 16 height 16
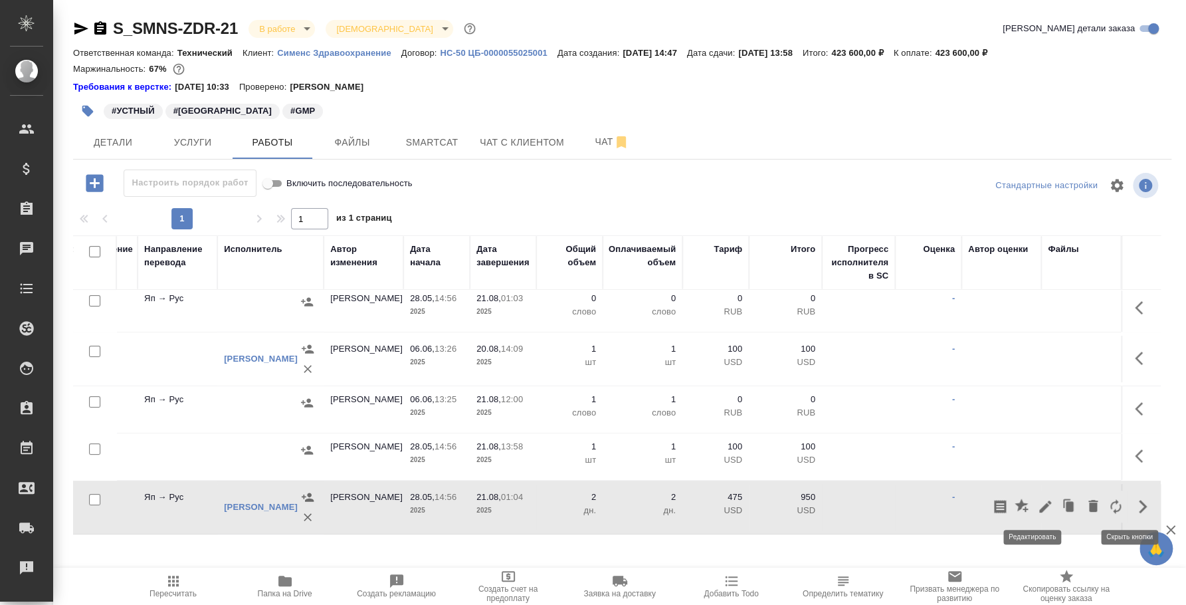
click at [1038, 507] on icon "button" at bounding box center [1046, 507] width 16 height 16
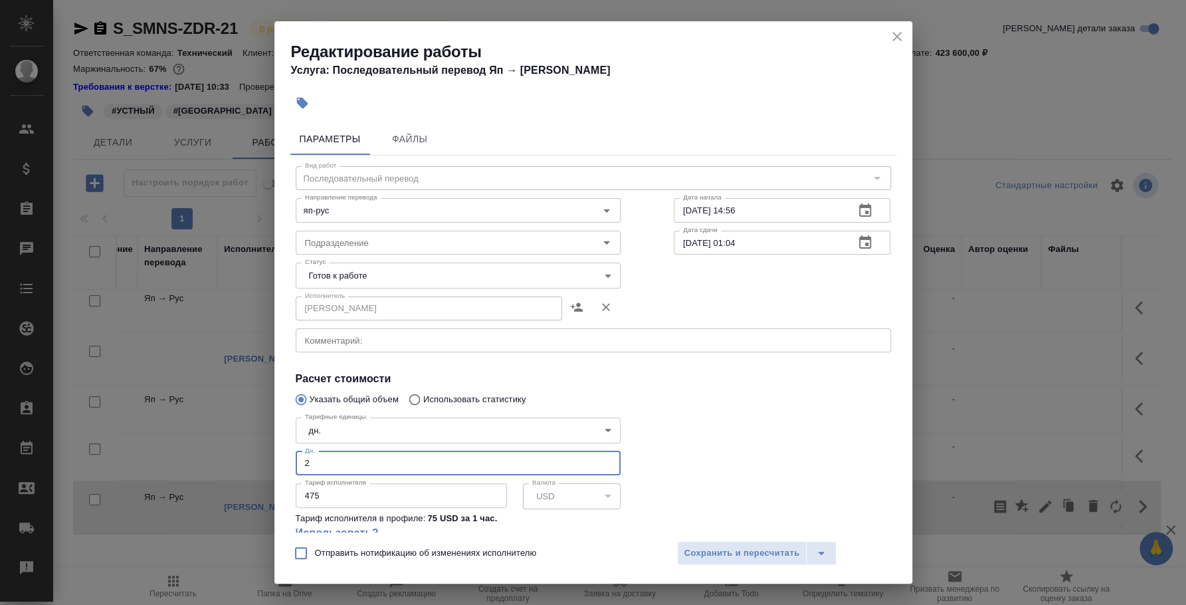
click at [342, 464] on input "2" at bounding box center [458, 463] width 325 height 24
type input "2.5"
type input "2.6"
click at [773, 542] on button "Сохранить и пересчитать" at bounding box center [742, 553] width 130 height 24
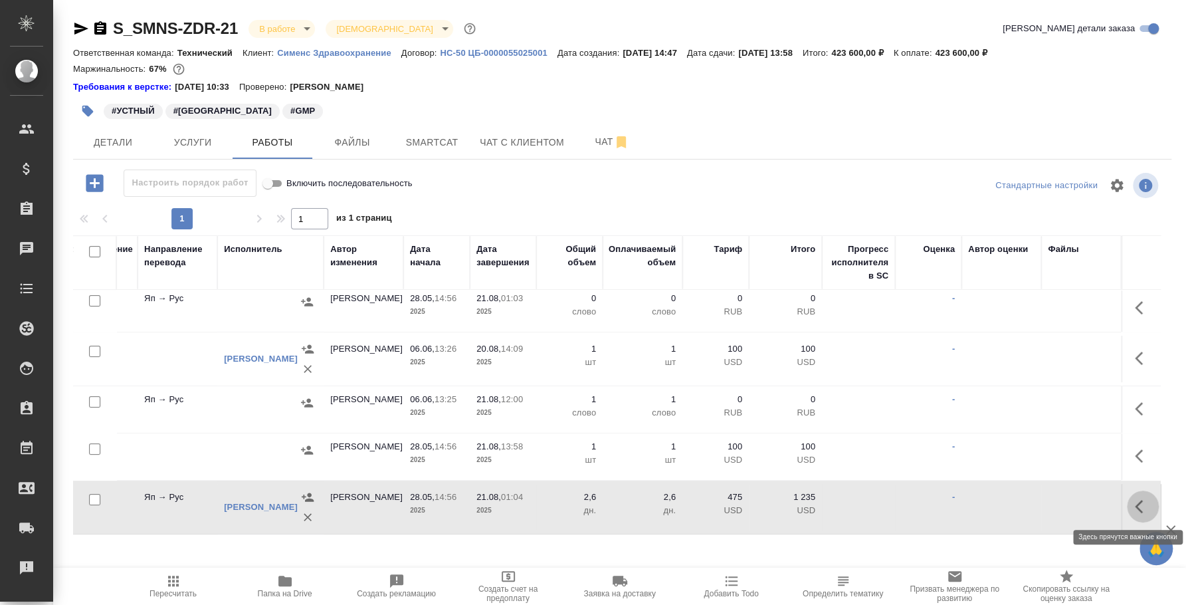
click at [1135, 504] on icon "button" at bounding box center [1143, 507] width 16 height 16
click at [1038, 499] on icon "button" at bounding box center [1046, 507] width 16 height 16
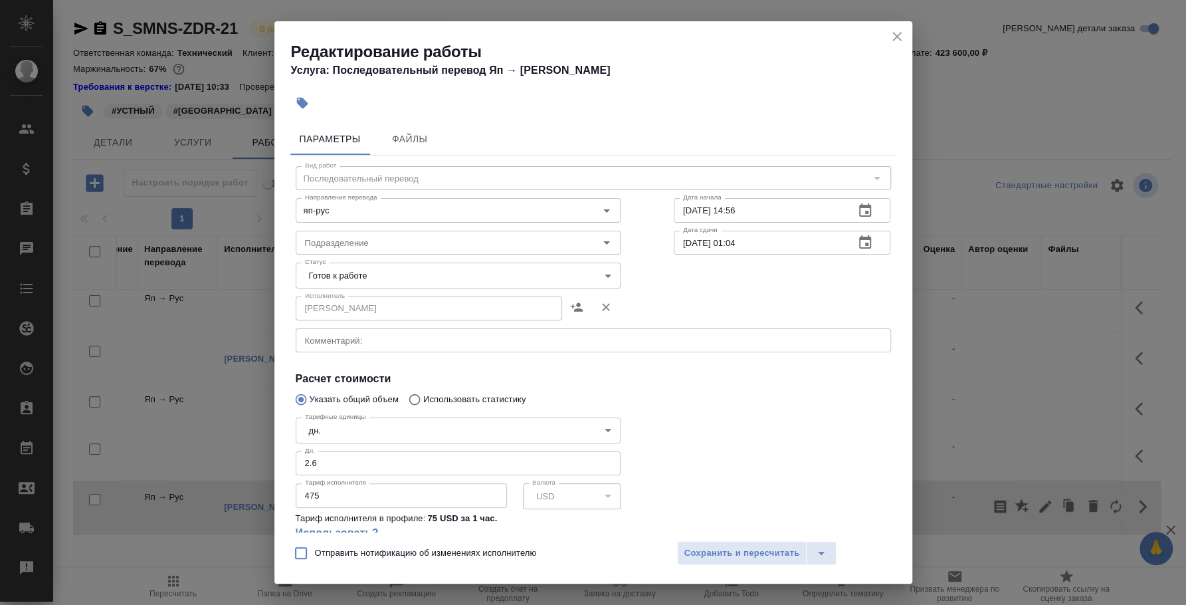
click at [502, 342] on textarea at bounding box center [593, 341] width 577 height 10
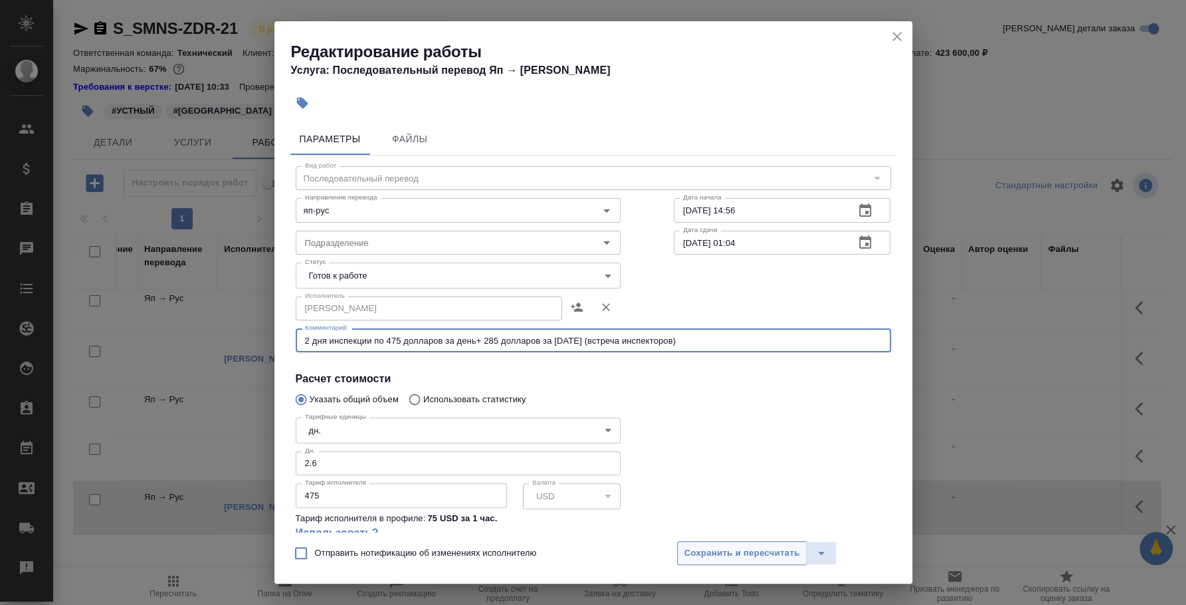
type textarea "2 дня инспекции по 475 долларов за день+ 285 долларов за 19 августа (встреча ин…"
click at [770, 554] on span "Сохранить и пересчитать" at bounding box center [743, 553] width 116 height 15
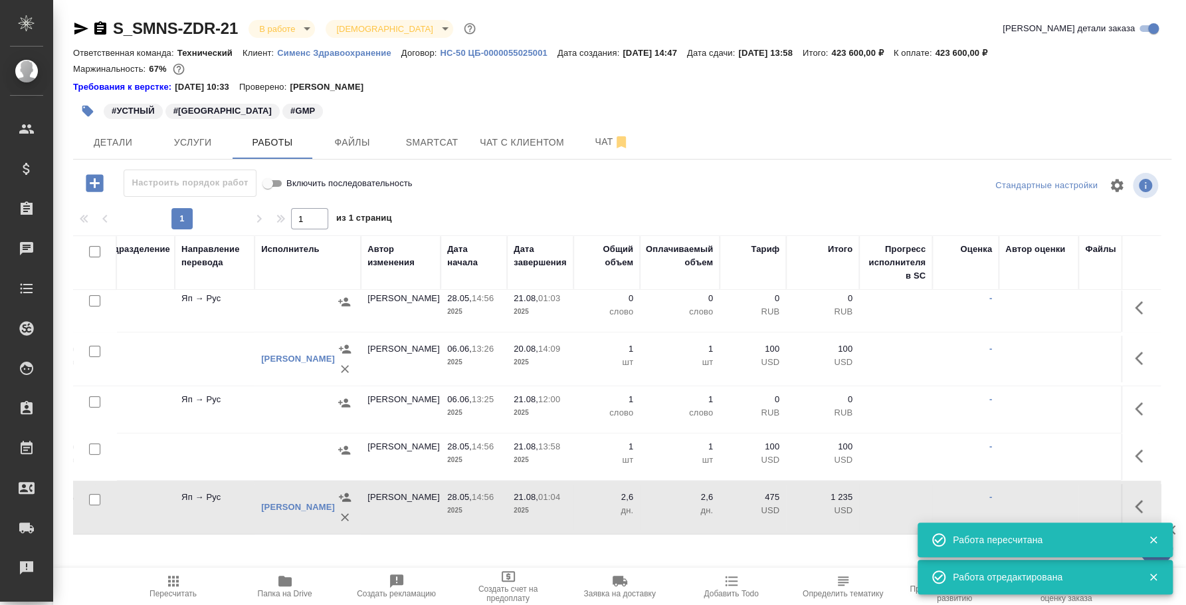
scroll to position [249, 0]
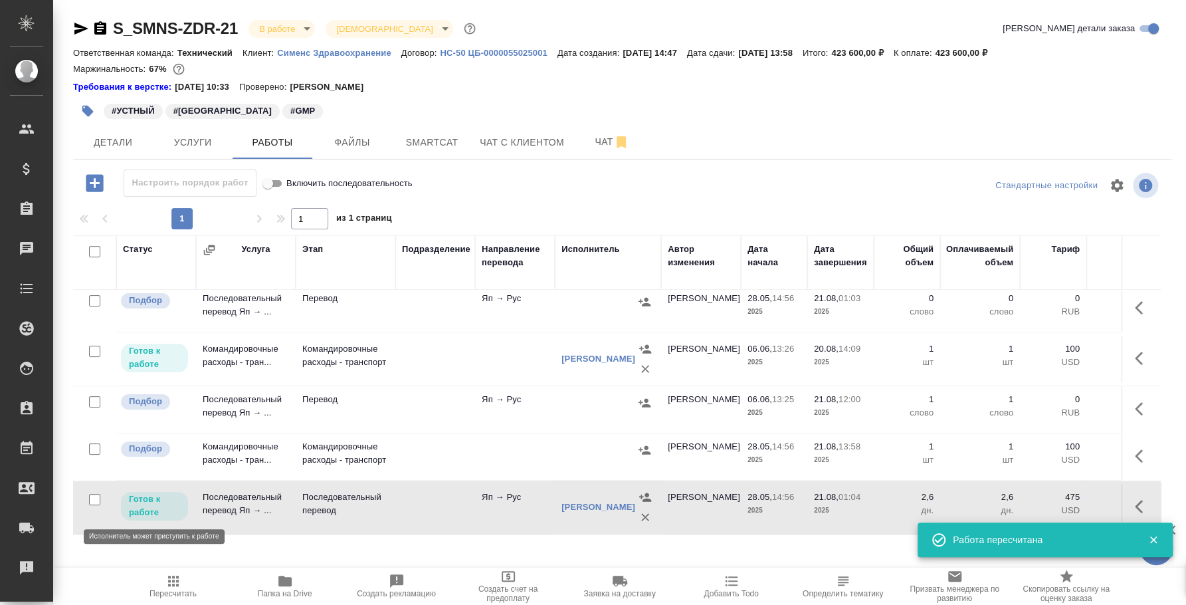
click at [166, 505] on p "Готов к работе" at bounding box center [154, 506] width 51 height 27
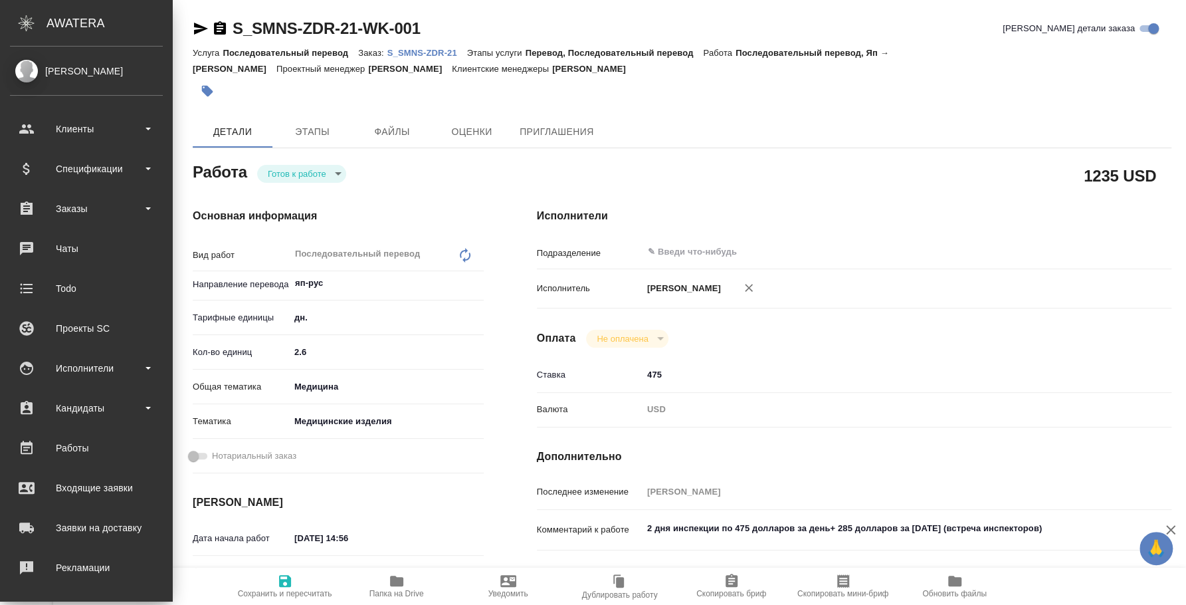
type textarea "x"
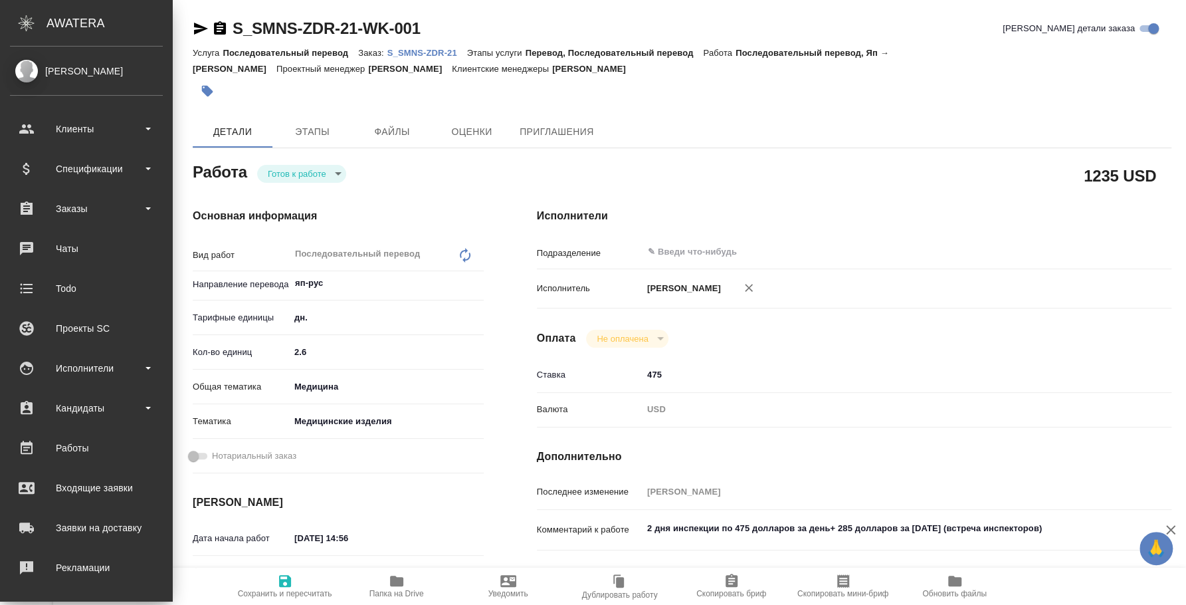
type textarea "x"
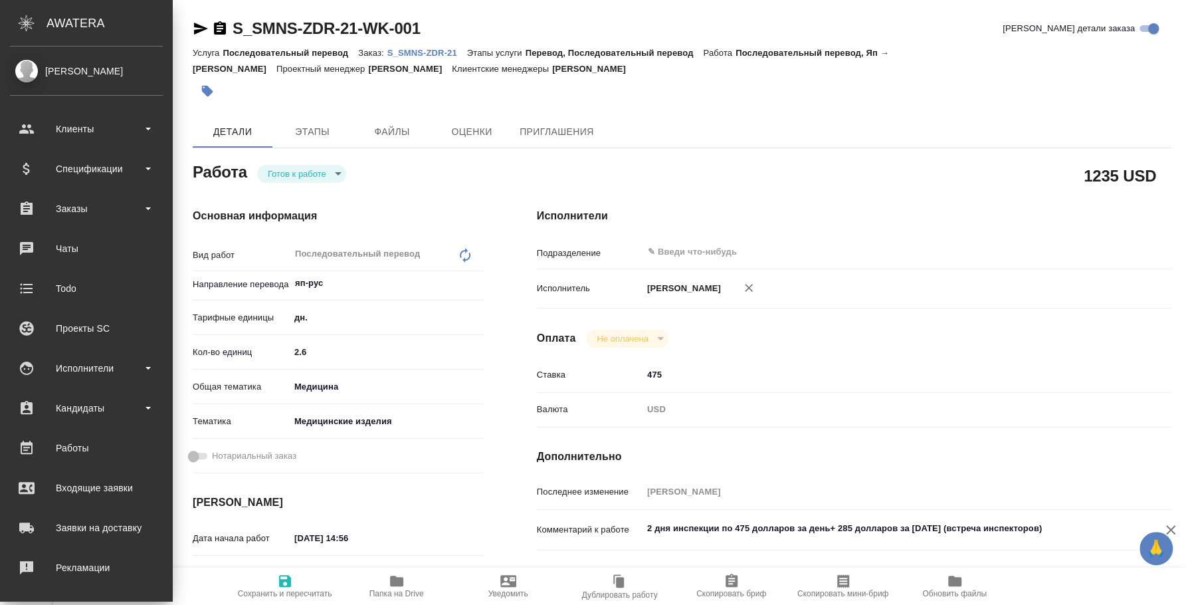
type textarea "x"
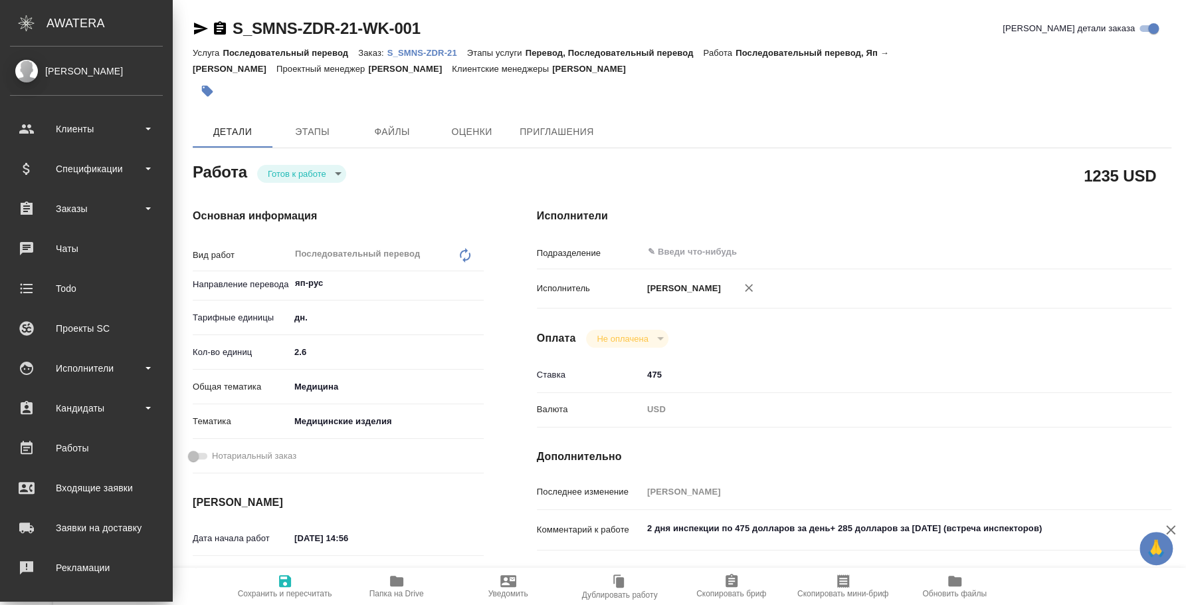
type textarea "x"
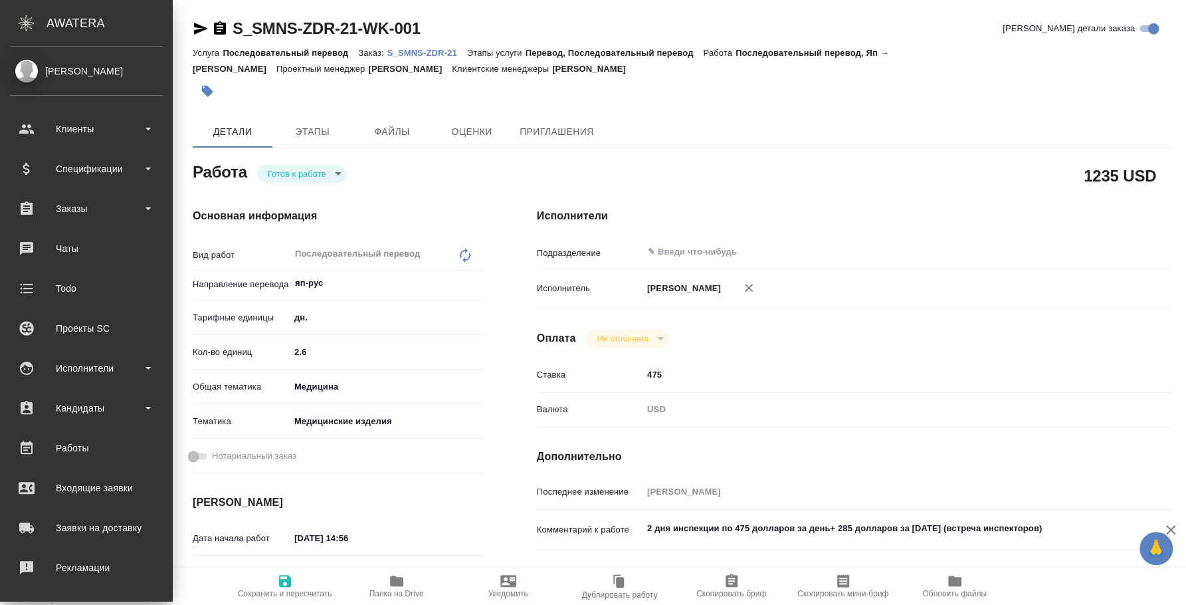
click at [312, 175] on body "🙏 .cls-1 fill:#fff; AWATERA [PERSON_NAME] Спецификации Заказы Чаты Todo Проекты…" at bounding box center [593, 302] width 1186 height 605
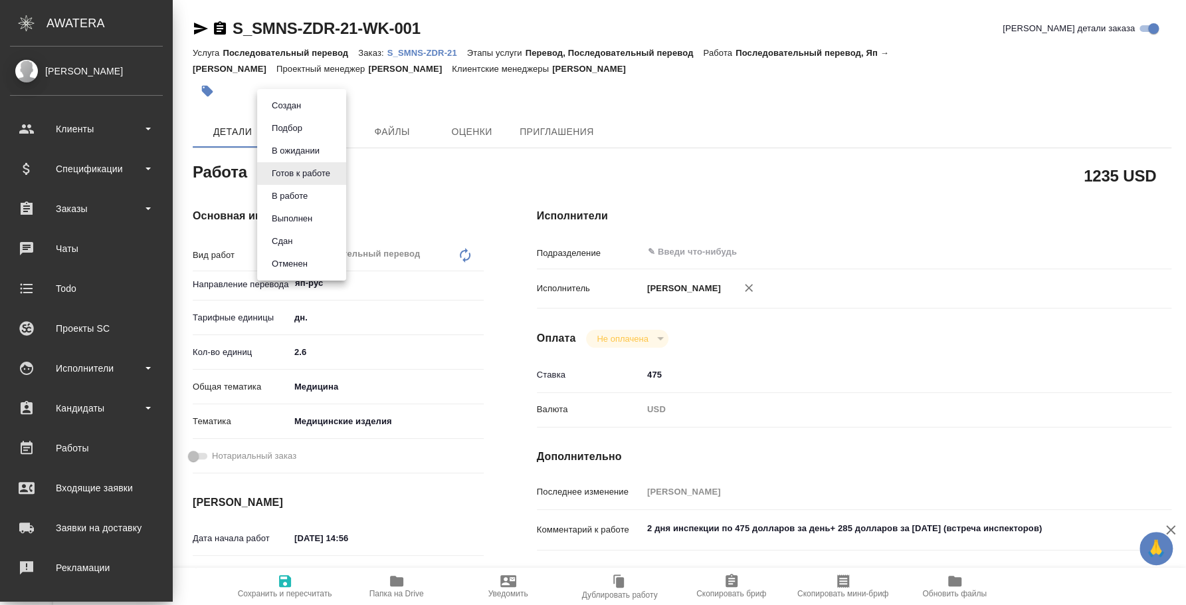
type textarea "x"
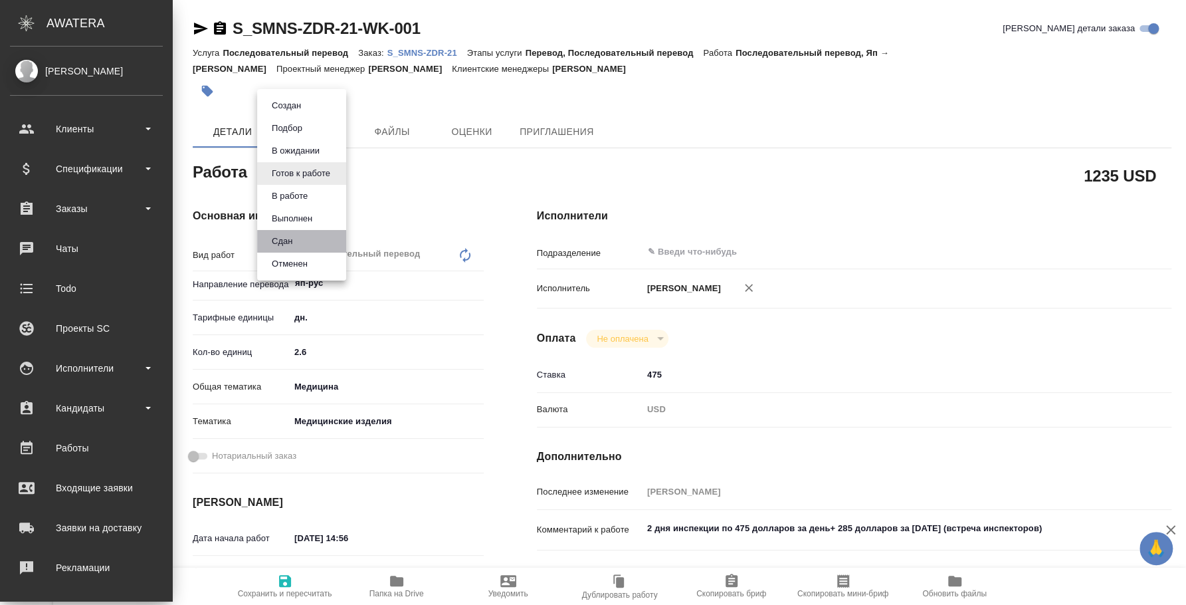
click at [306, 244] on li "Сдан" at bounding box center [301, 241] width 89 height 23
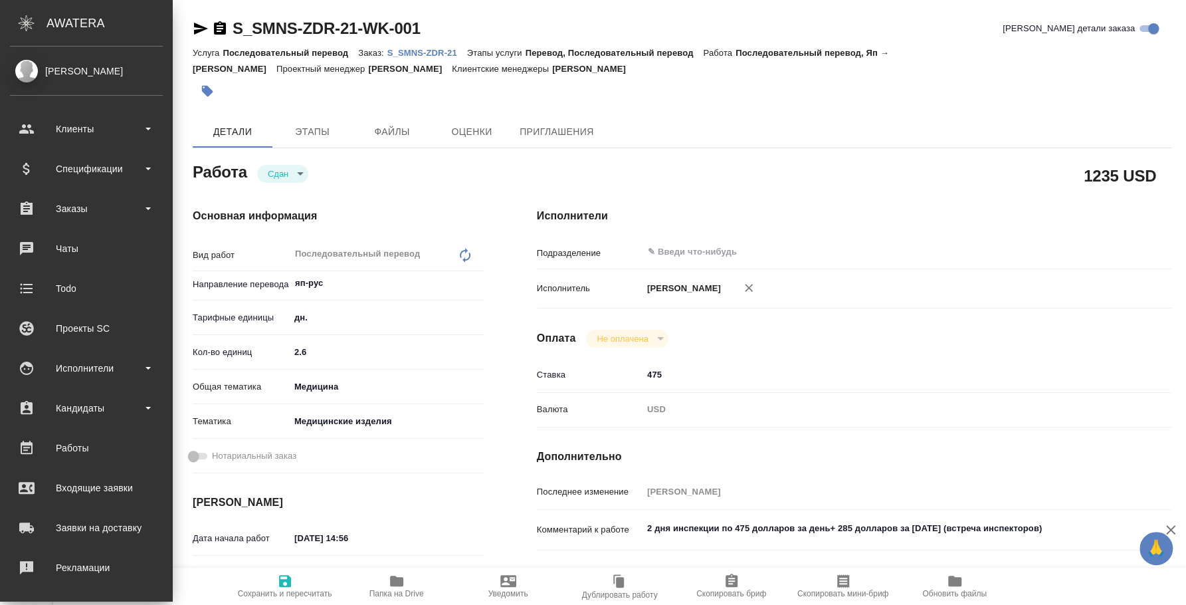
type textarea "x"
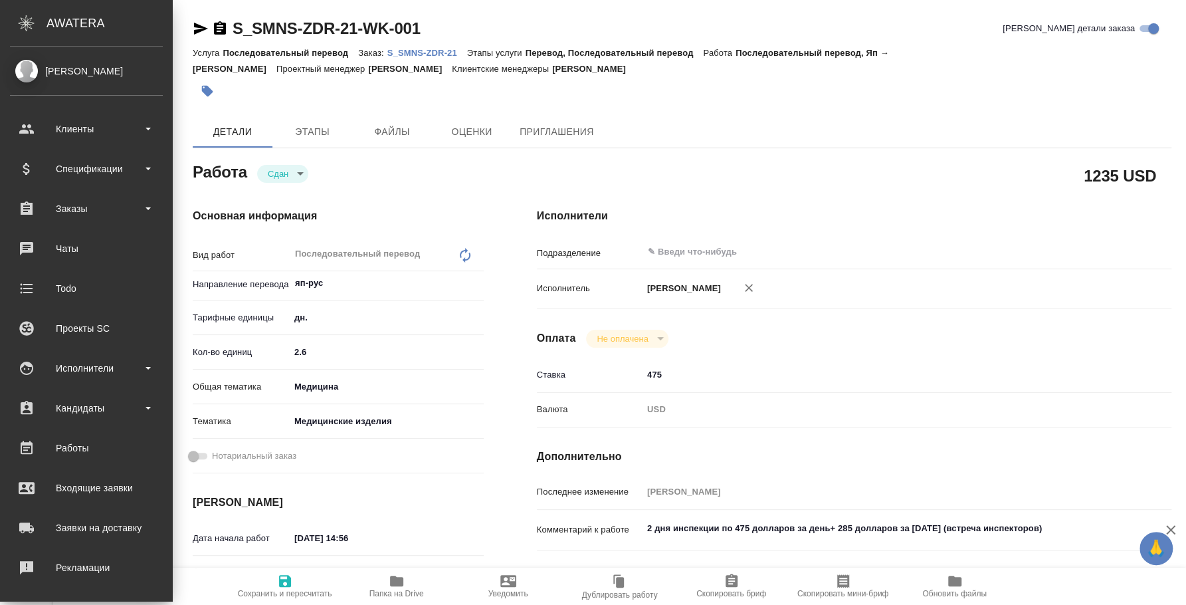
type textarea "x"
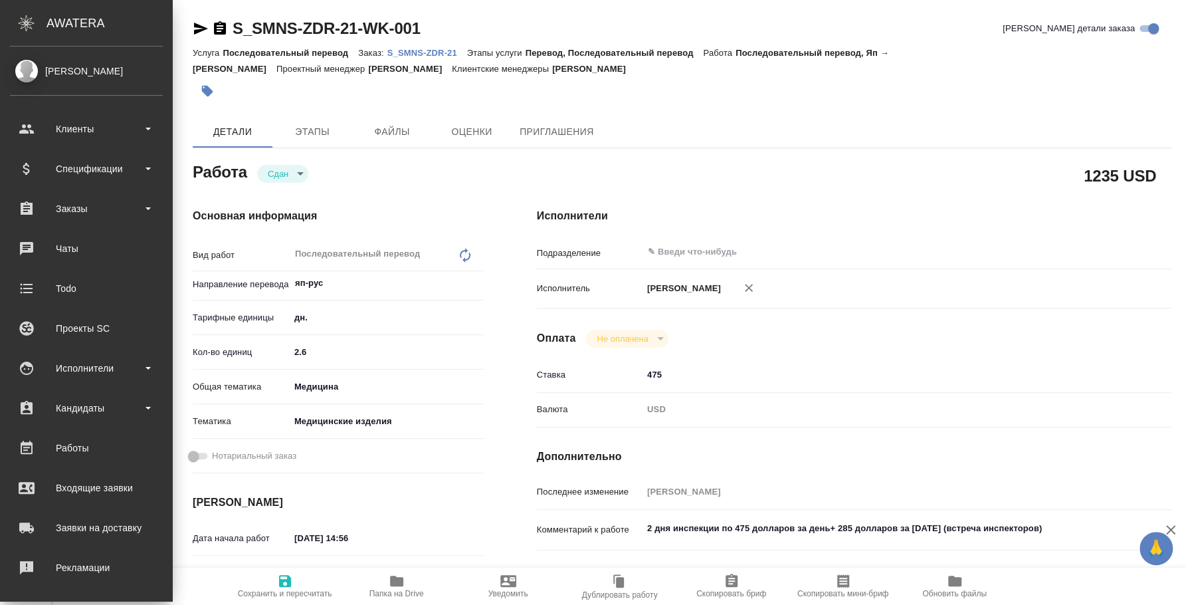
type textarea "x"
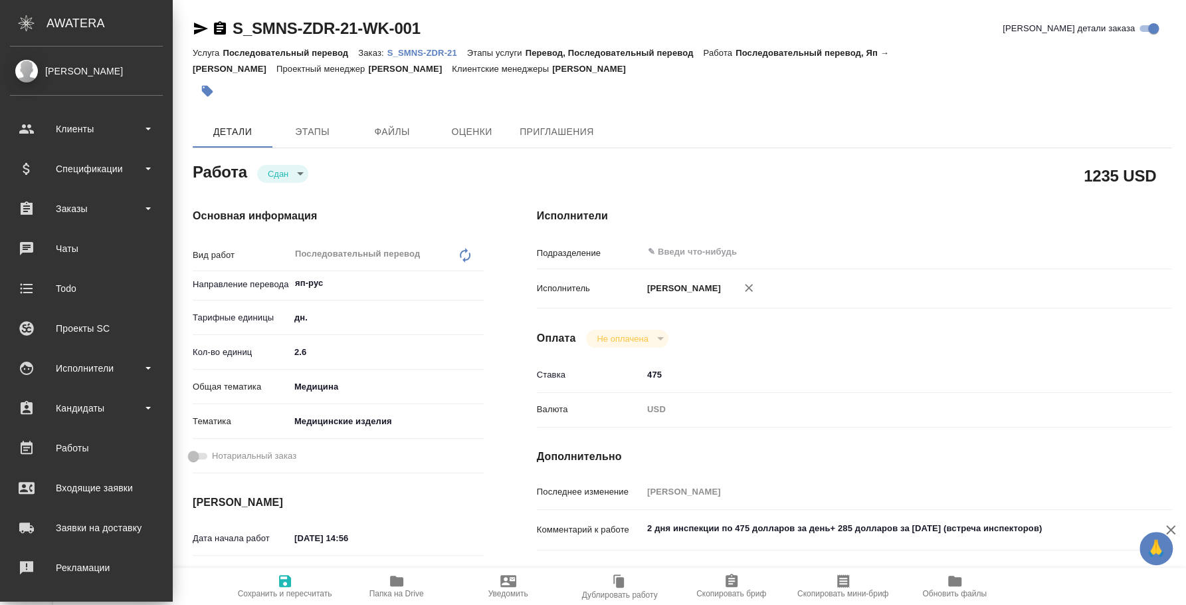
click at [435, 56] on p "S_SMNS-ZDR-21" at bounding box center [428, 53] width 80 height 10
click at [439, 54] on p "S_SMNS-ZDR-21" at bounding box center [428, 53] width 80 height 10
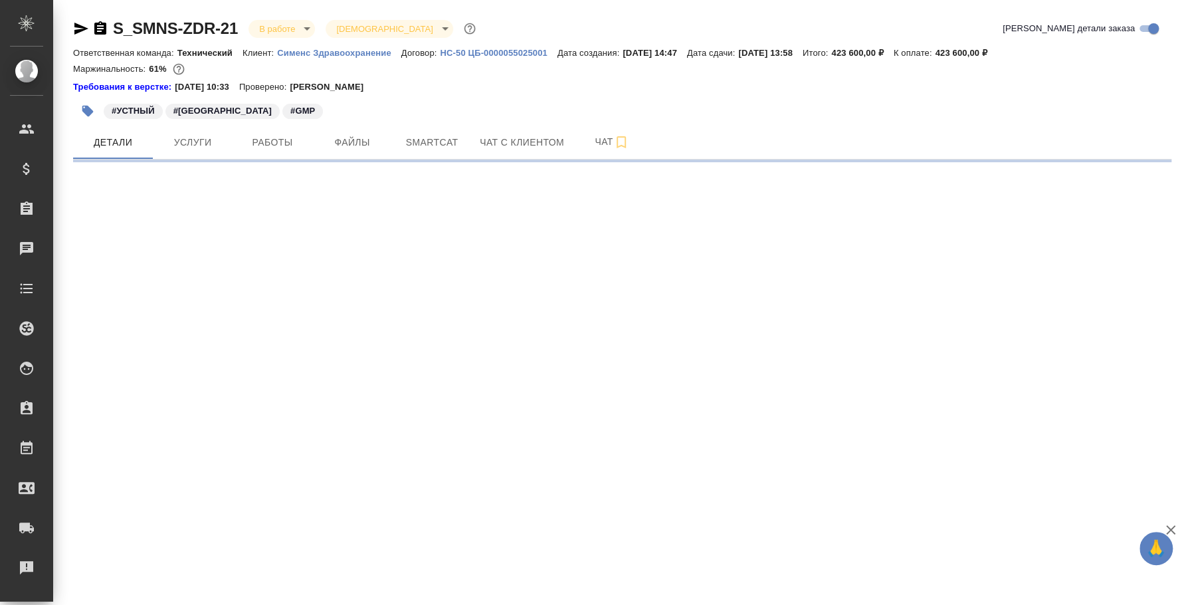
select select "RU"
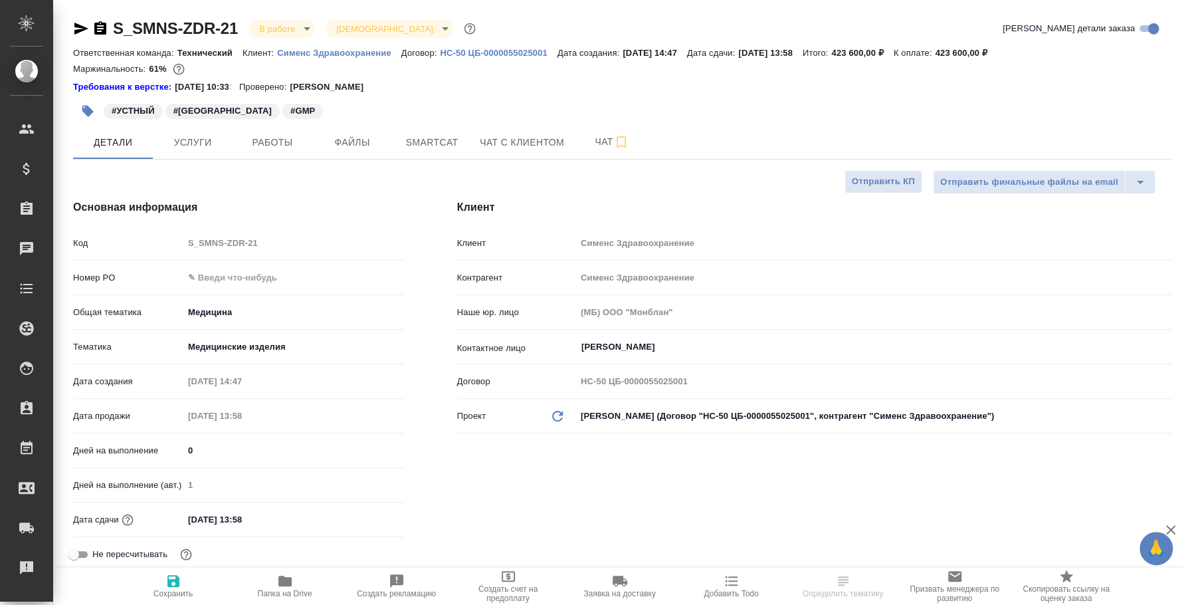
type textarea "x"
click at [274, 131] on button "Работы" at bounding box center [273, 142] width 80 height 33
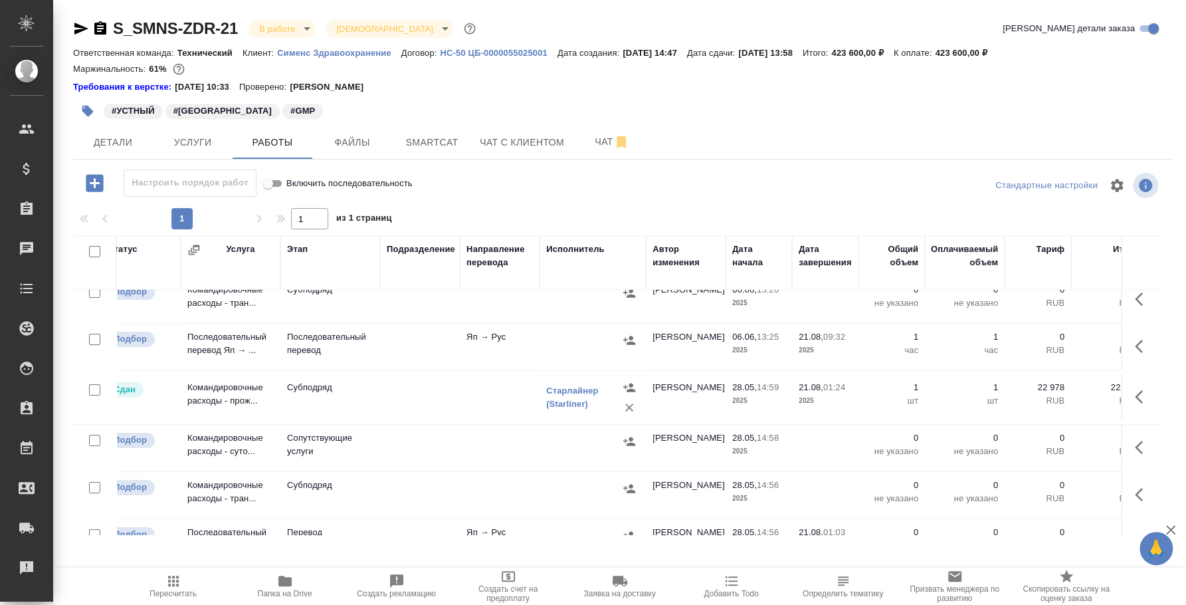
scroll to position [0, 15]
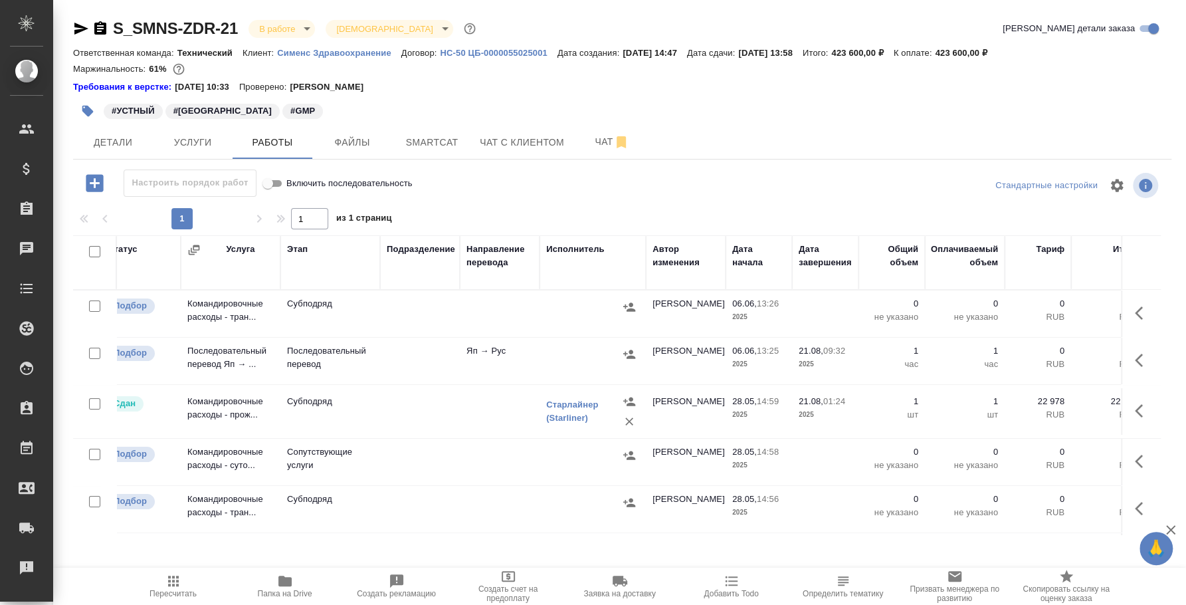
click at [629, 337] on td at bounding box center [593, 313] width 106 height 47
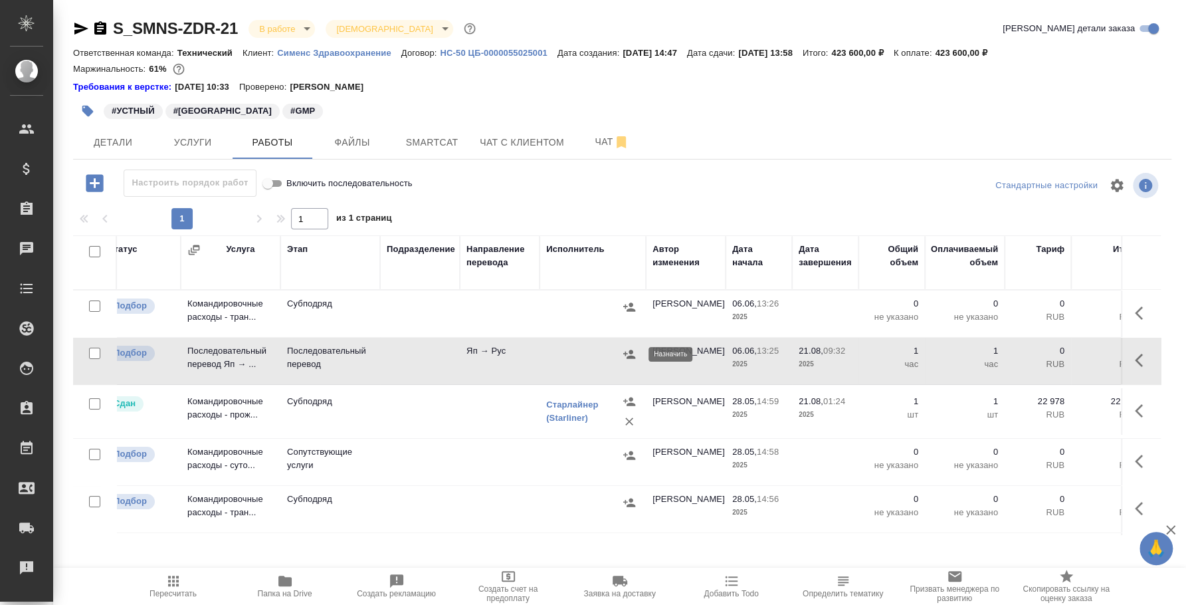
click at [629, 360] on icon "button" at bounding box center [629, 354] width 13 height 13
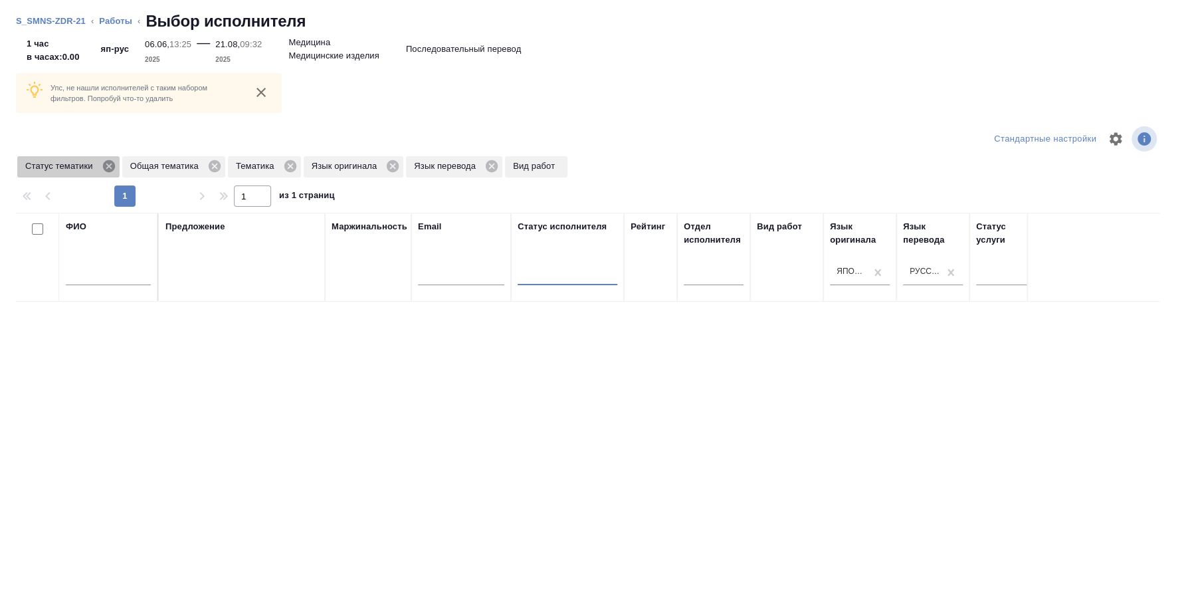
click at [109, 166] on icon at bounding box center [109, 166] width 15 height 15
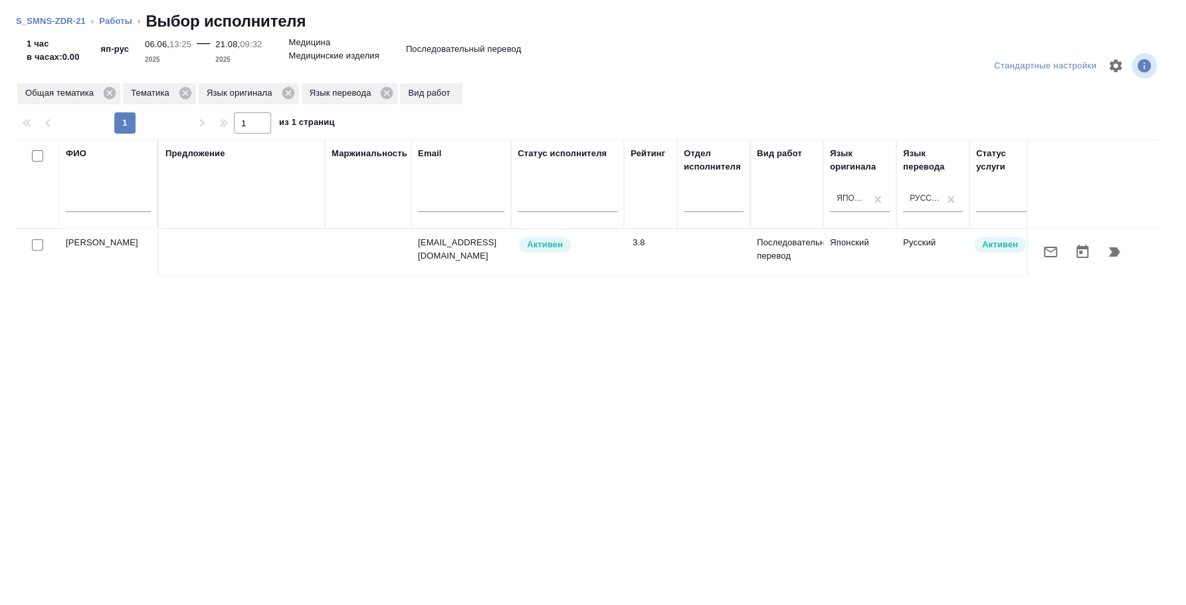
click at [43, 245] on div at bounding box center [38, 245] width 30 height 19
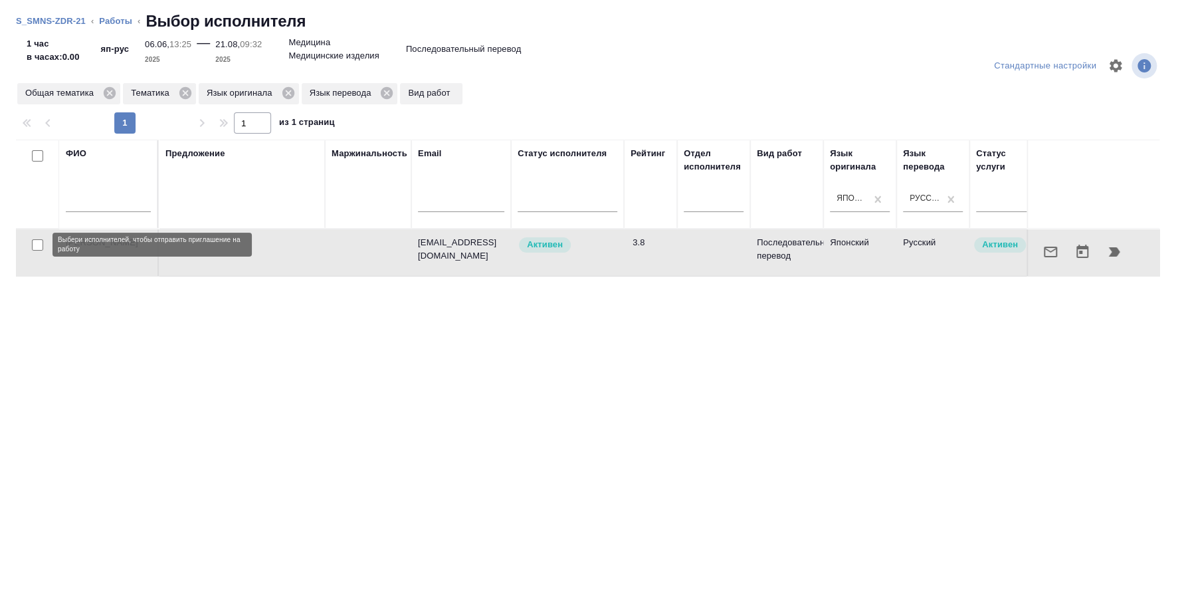
click at [39, 243] on input "checkbox" at bounding box center [37, 244] width 11 height 11
checkbox input "true"
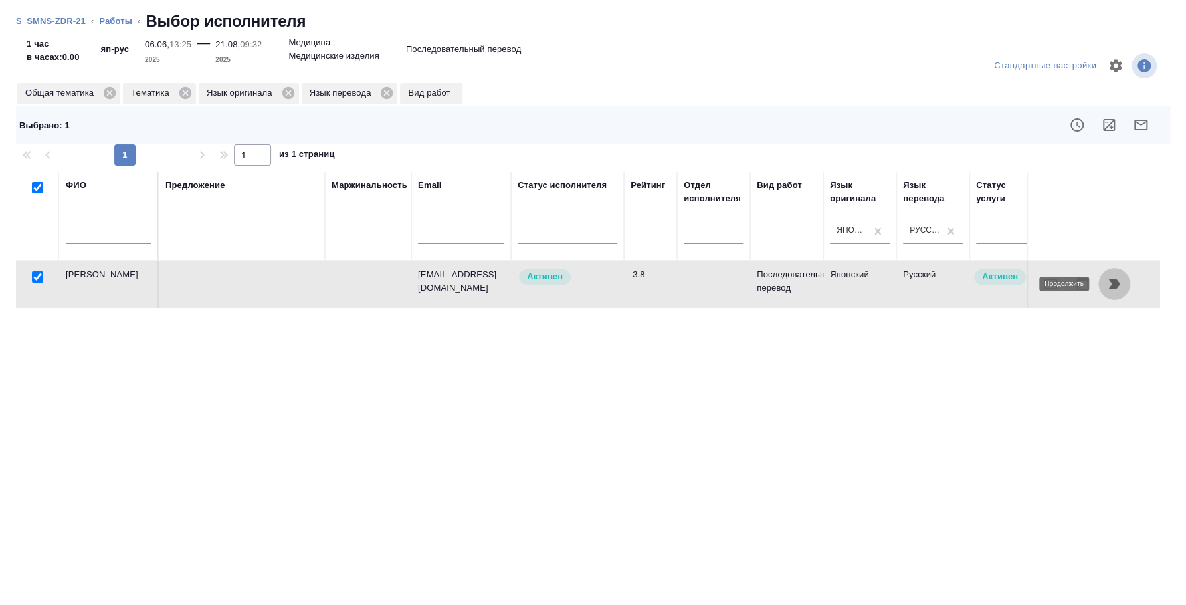
click at [1109, 281] on icon "button" at bounding box center [1115, 284] width 16 height 16
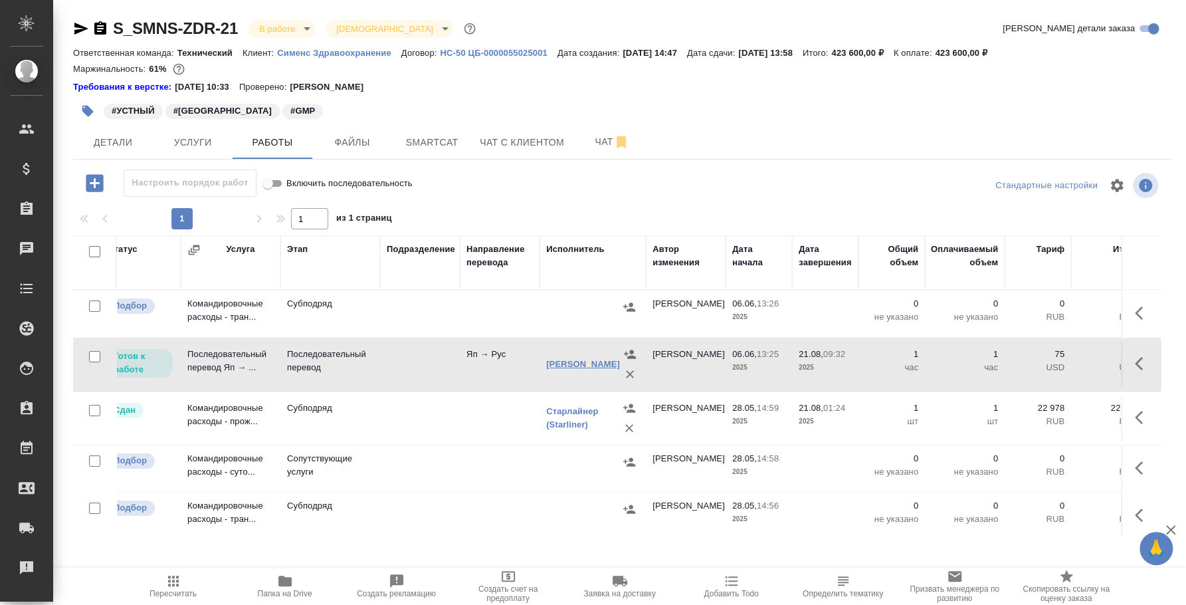
click at [560, 368] on link "[PERSON_NAME]" at bounding box center [583, 364] width 74 height 10
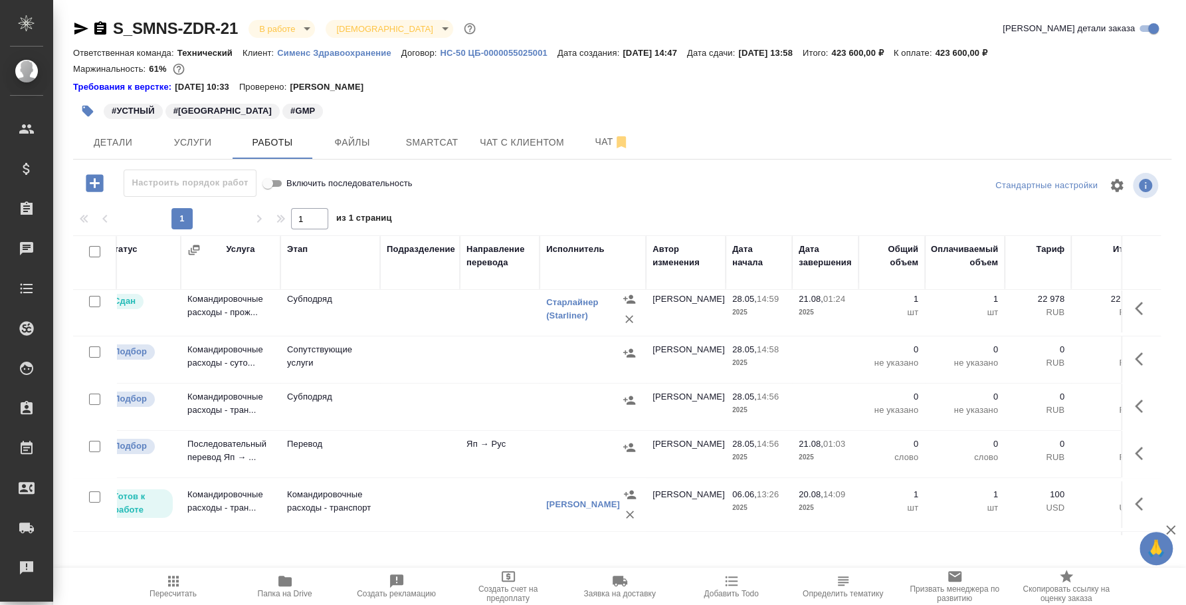
scroll to position [100, 15]
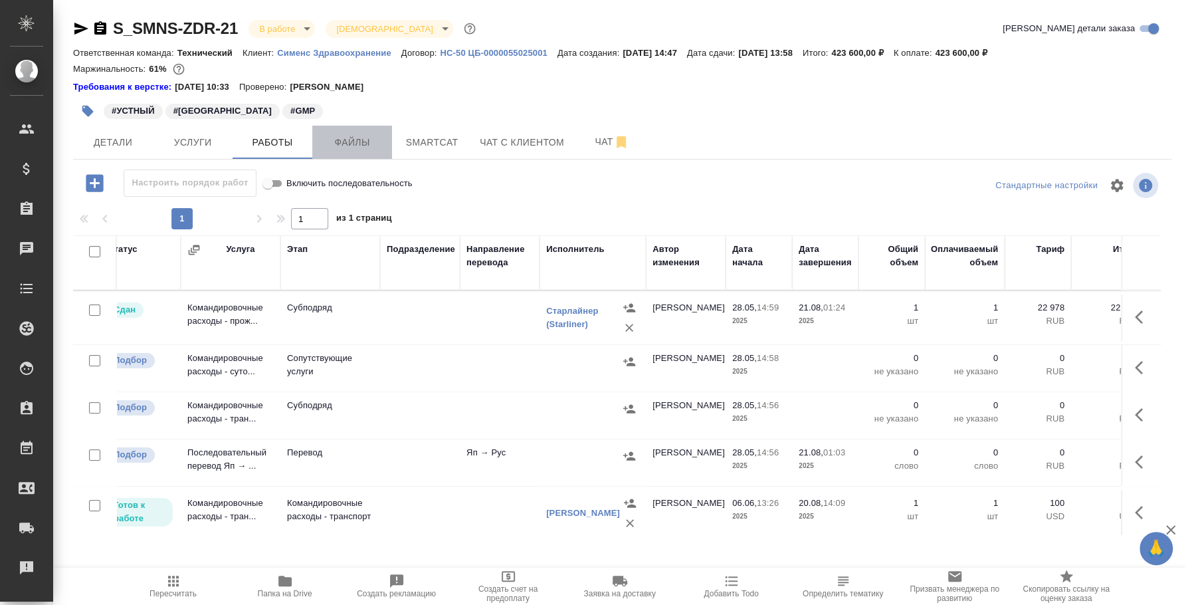
click at [342, 137] on span "Файлы" at bounding box center [352, 142] width 64 height 17
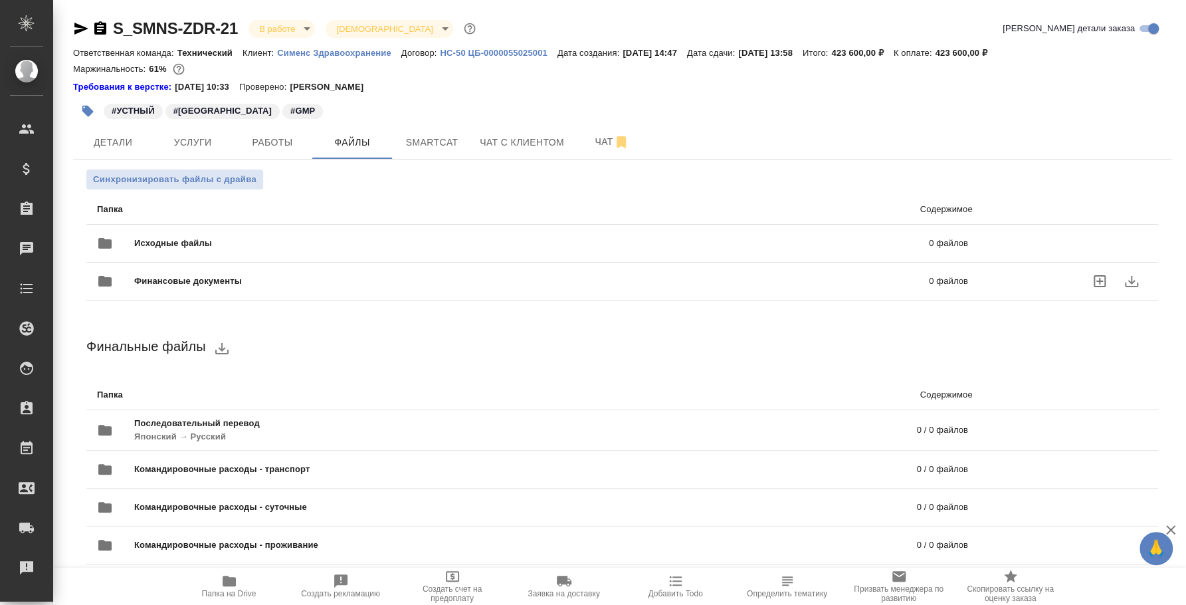
click at [1097, 281] on icon "uploadFiles" at bounding box center [1100, 281] width 12 height 12
click at [0, 0] on input "uploadFiles" at bounding box center [0, 0] width 0 height 0
click at [1095, 282] on icon "uploadFiles" at bounding box center [1100, 281] width 16 height 16
click at [0, 0] on input "uploadFiles" at bounding box center [0, 0] width 0 height 0
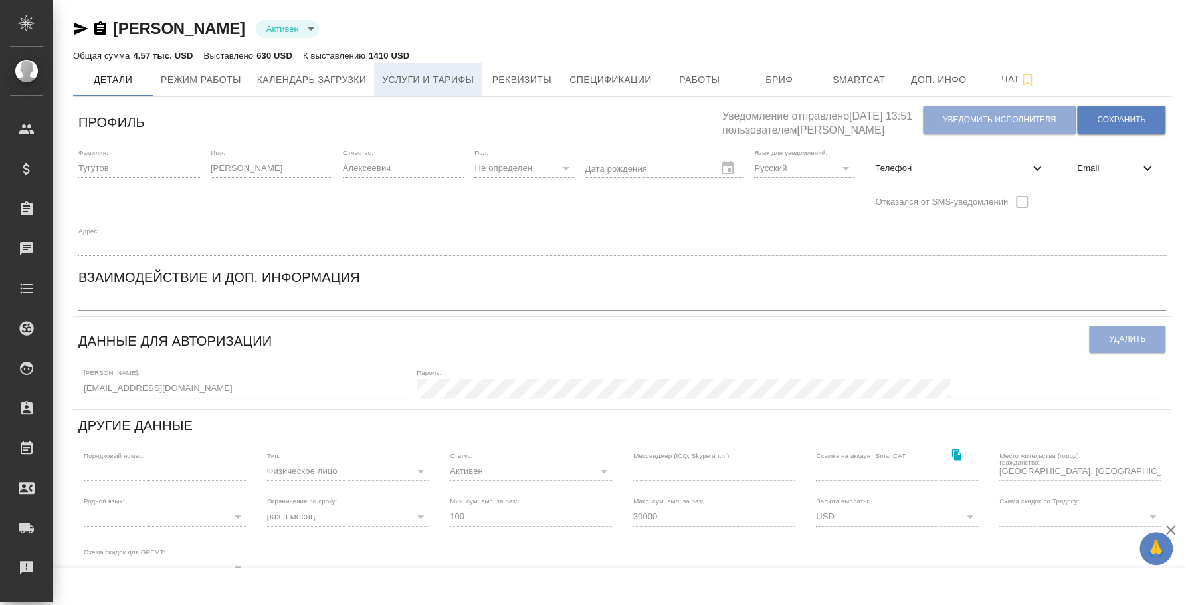
click at [412, 87] on span "Услуги и тарифы" at bounding box center [428, 80] width 92 height 17
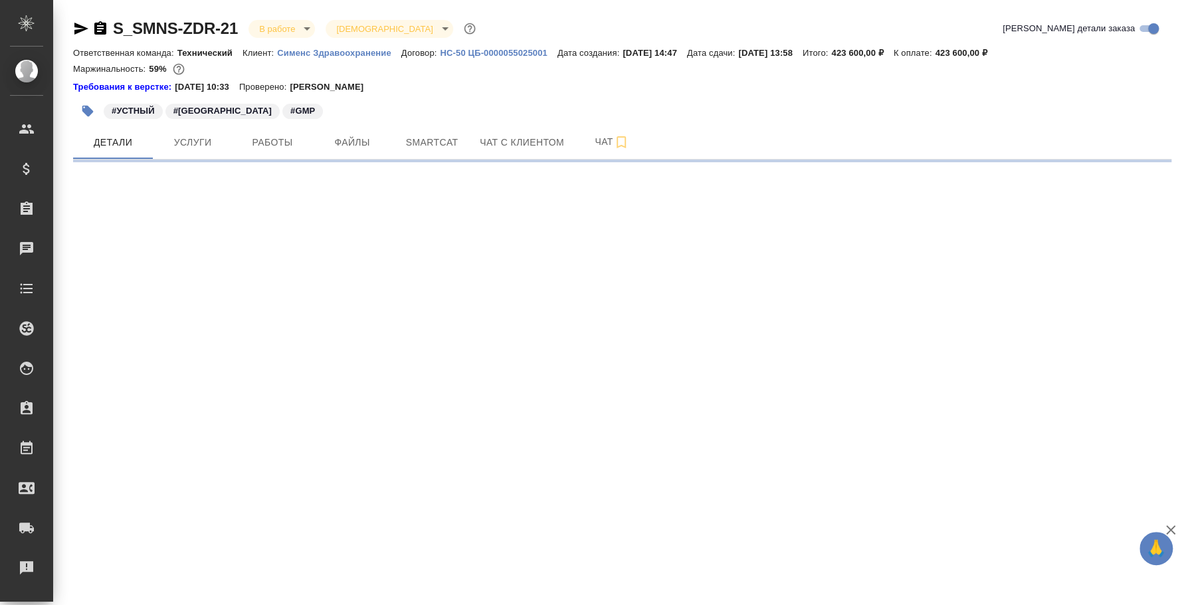
select select "RU"
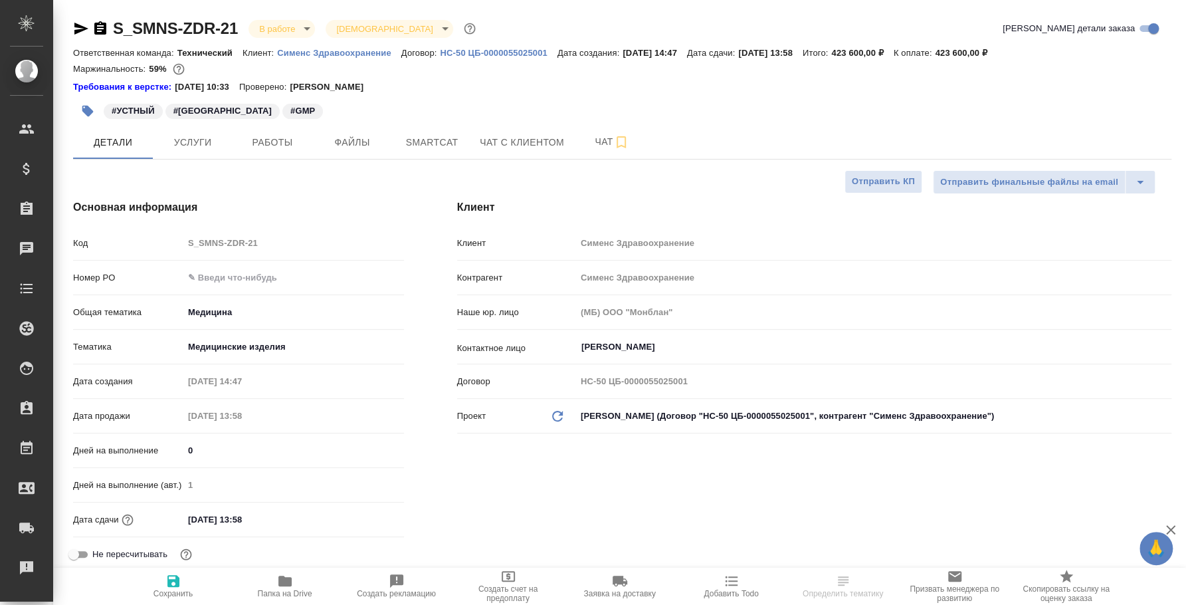
type textarea "x"
click at [275, 138] on span "Работы" at bounding box center [273, 142] width 64 height 17
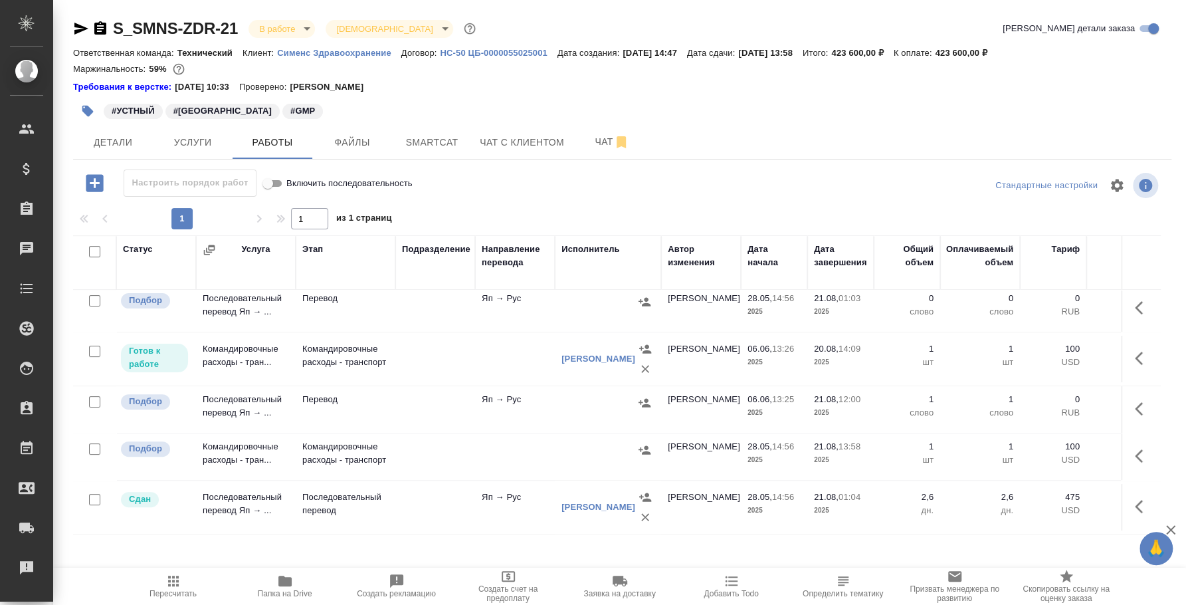
scroll to position [267, 350]
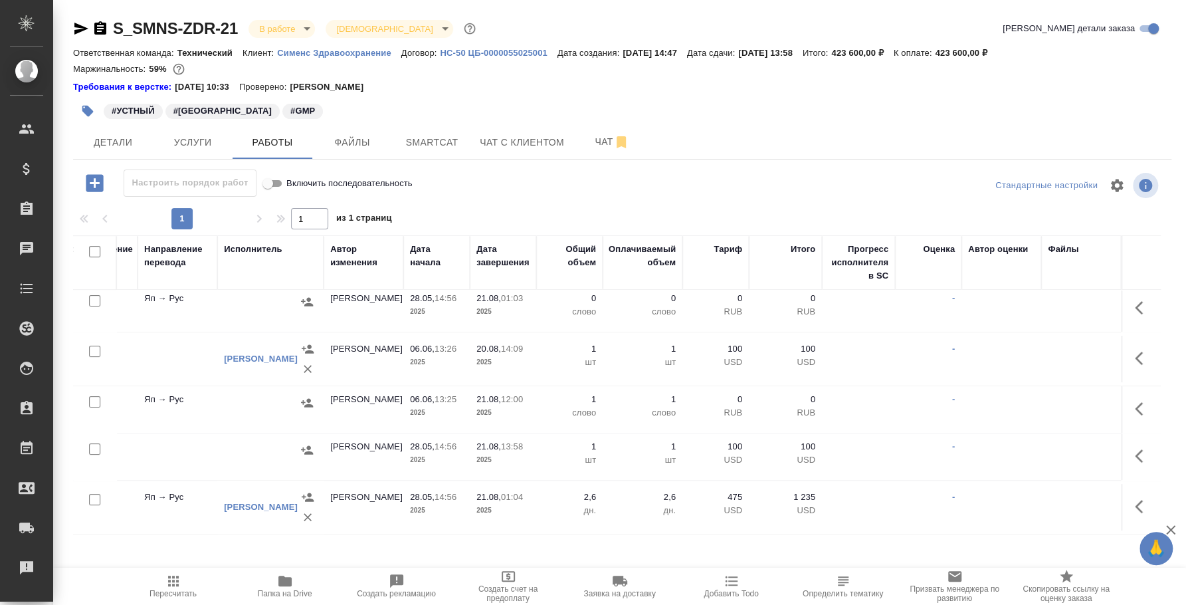
click at [1123, 82] on td at bounding box center [1141, 59] width 40 height 47
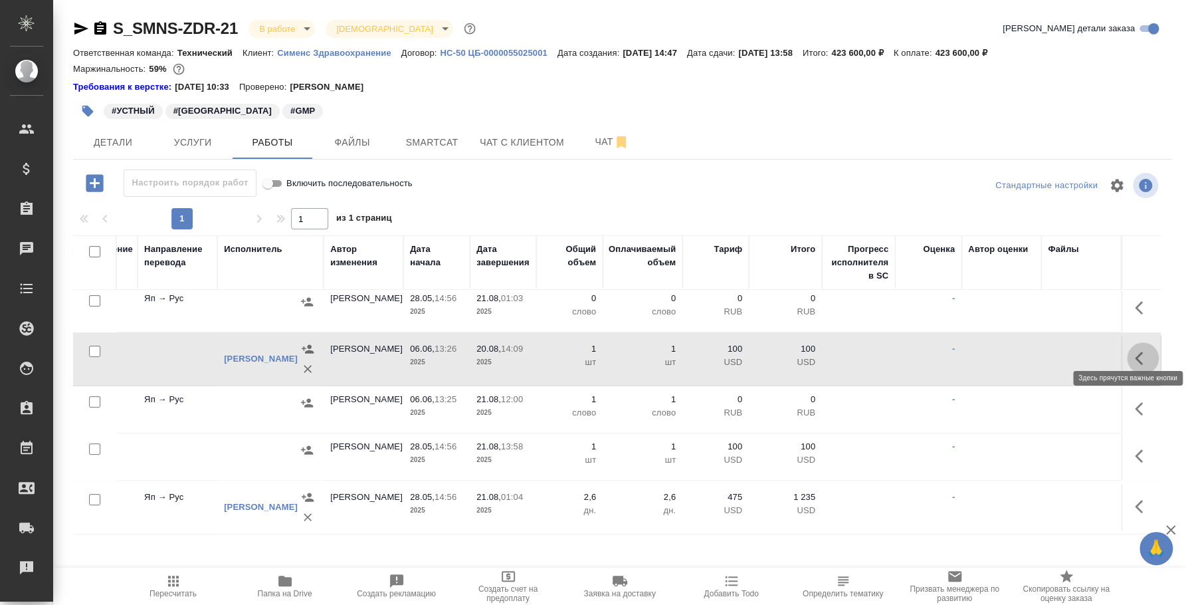
click at [1135, 350] on icon "button" at bounding box center [1143, 358] width 16 height 16
click at [1040, 352] on icon "button" at bounding box center [1046, 358] width 12 height 12
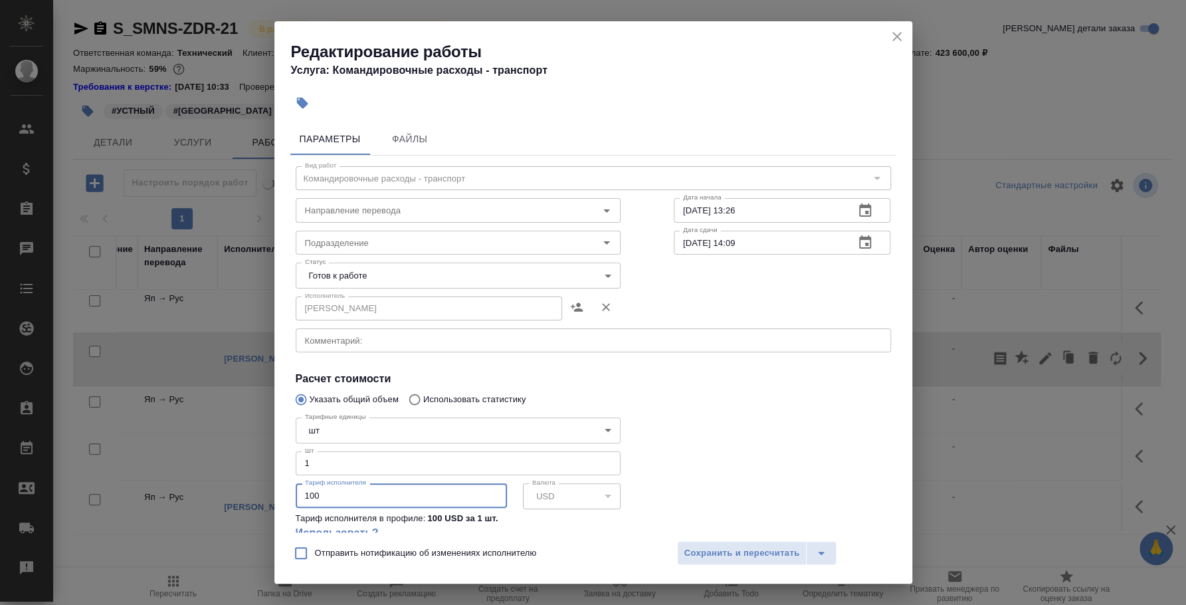
drag, startPoint x: 366, startPoint y: 487, endPoint x: 134, endPoint y: 489, distance: 232.0
click at [134, 489] on div "Редактирование работы Услуга: Командировочные расходы - транспорт Параметры Фай…" at bounding box center [593, 302] width 1186 height 605
type input "370"
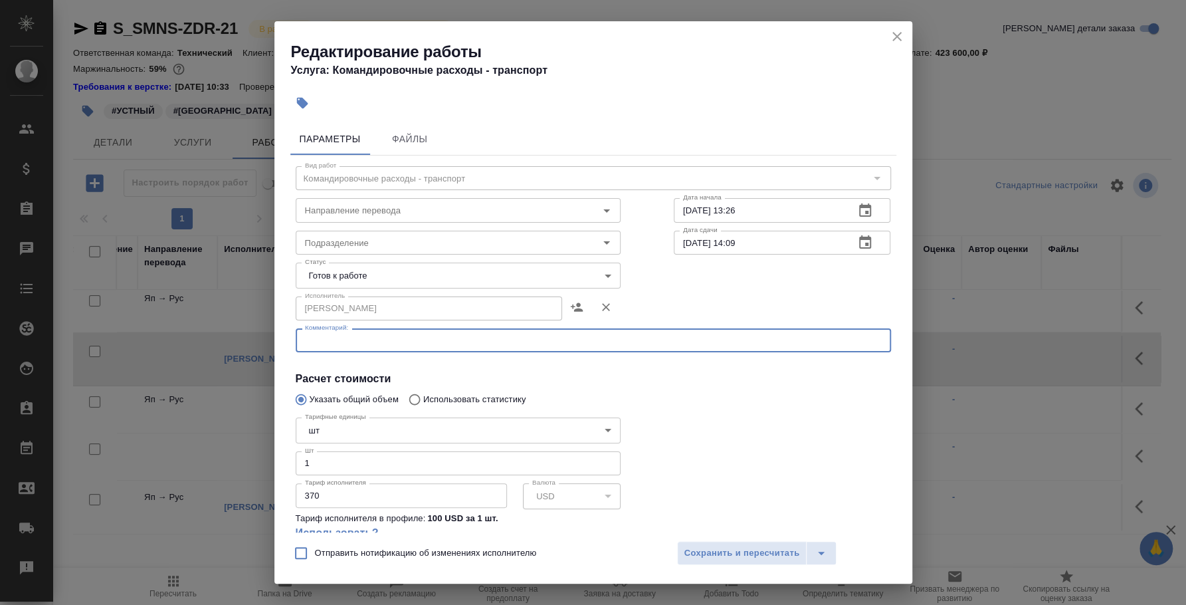
click at [312, 341] on textarea at bounding box center [593, 341] width 577 height 10
type textarea "Такси - встреча инспекторов"
click at [770, 551] on span "Сохранить и пересчитать" at bounding box center [743, 553] width 116 height 15
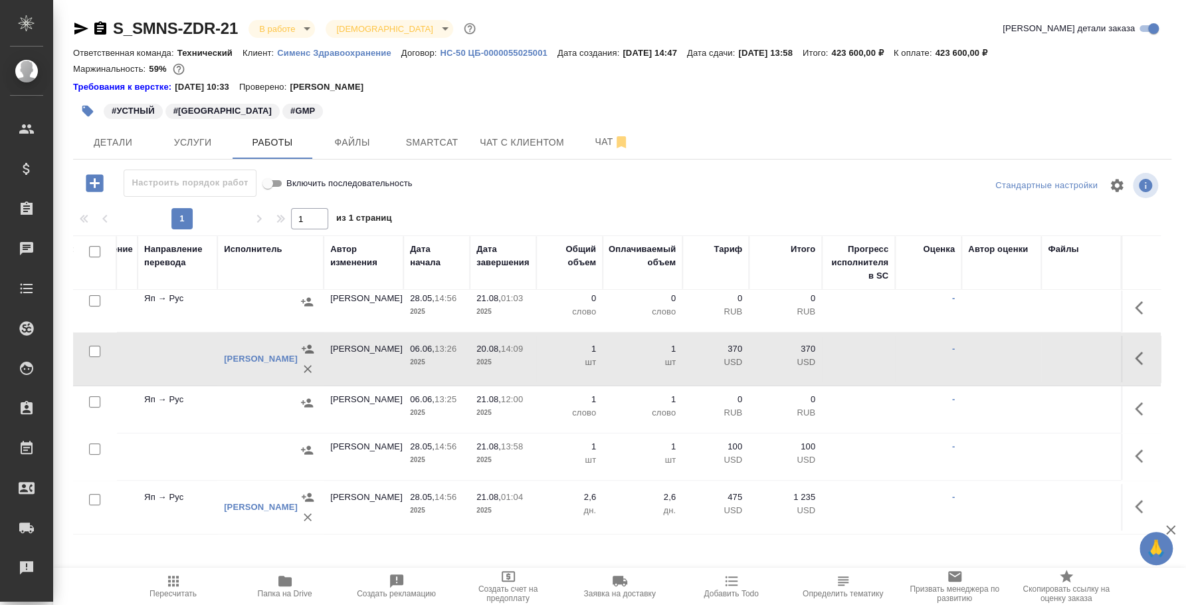
scroll to position [267, 0]
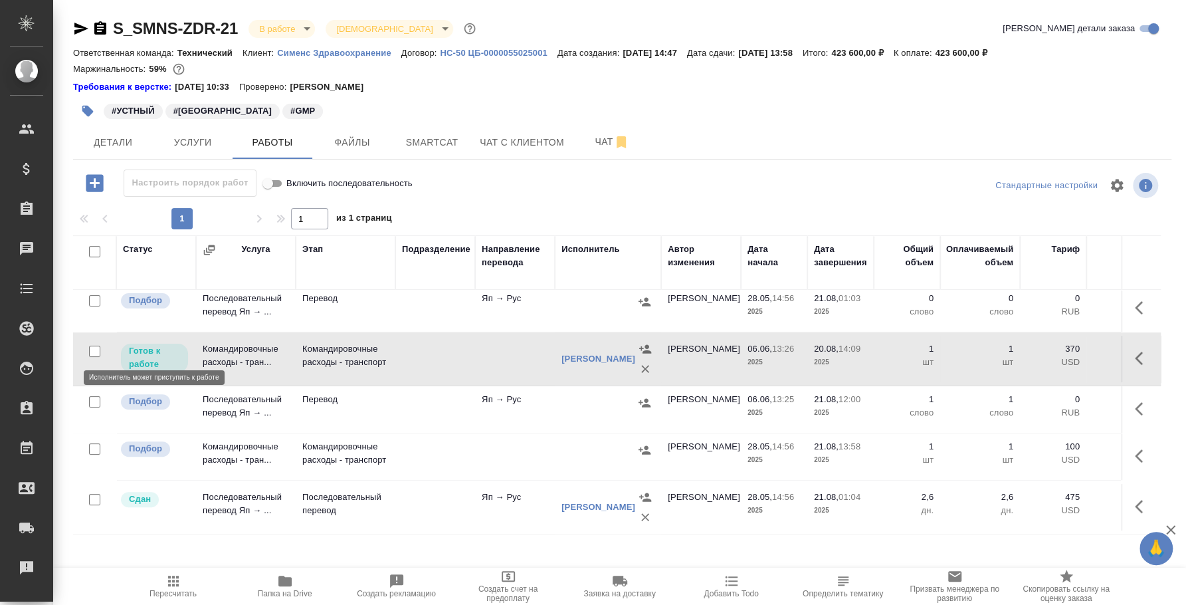
click at [142, 352] on p "Готов к работе" at bounding box center [154, 357] width 51 height 27
click at [144, 350] on p "Готов к работе" at bounding box center [154, 357] width 51 height 27
click at [145, 352] on p "Готов к работе" at bounding box center [154, 357] width 51 height 27
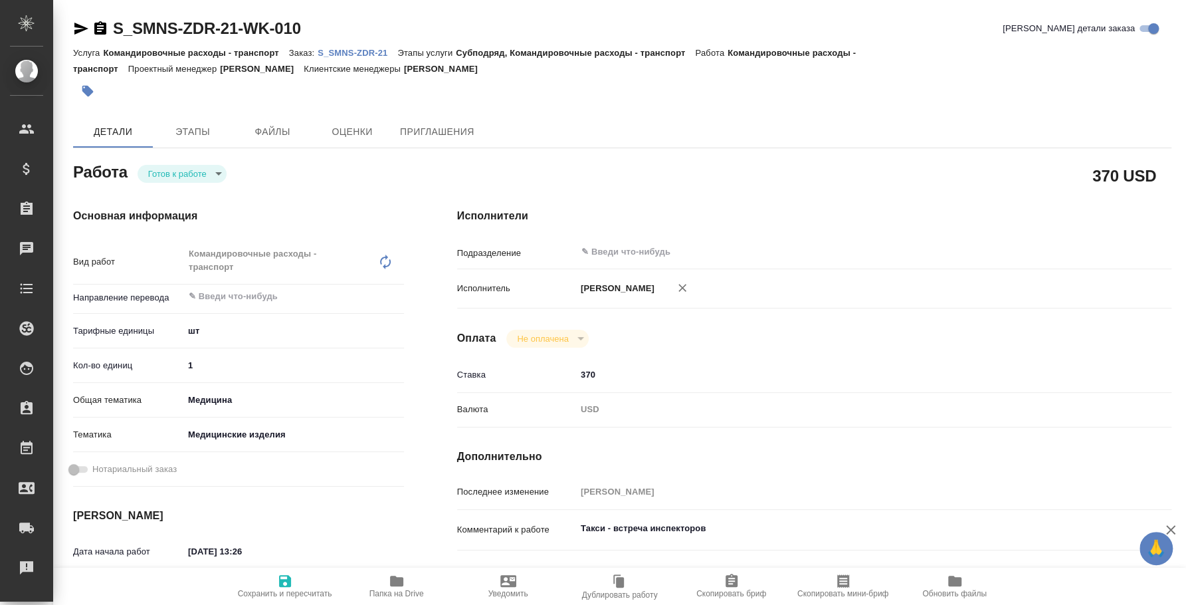
type textarea "x"
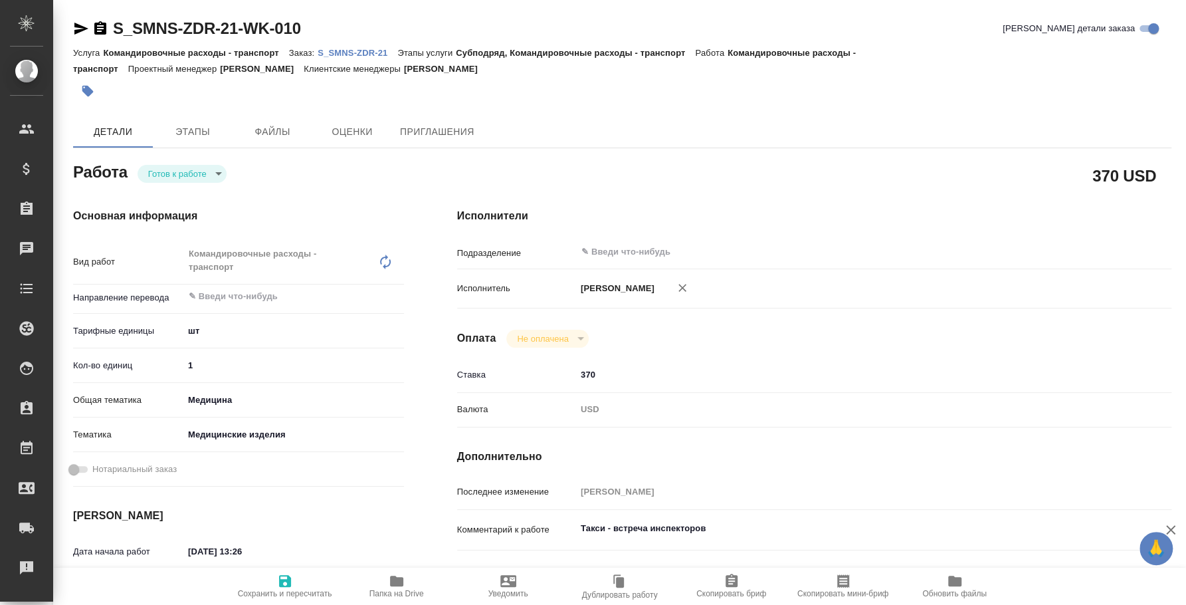
type textarea "x"
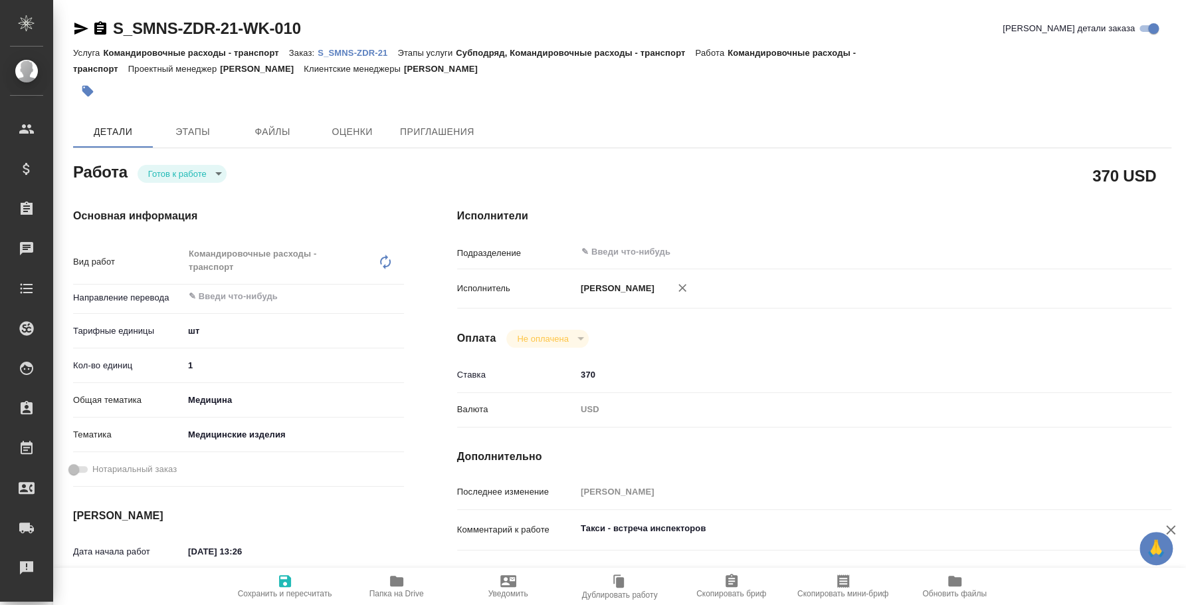
type textarea "x"
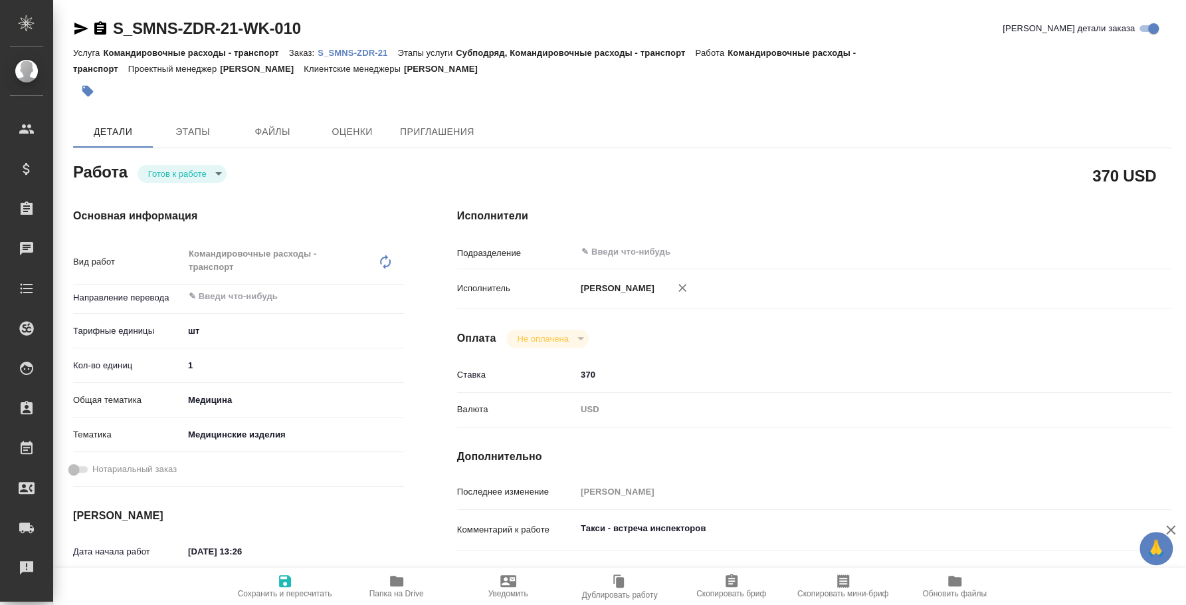
type textarea "x"
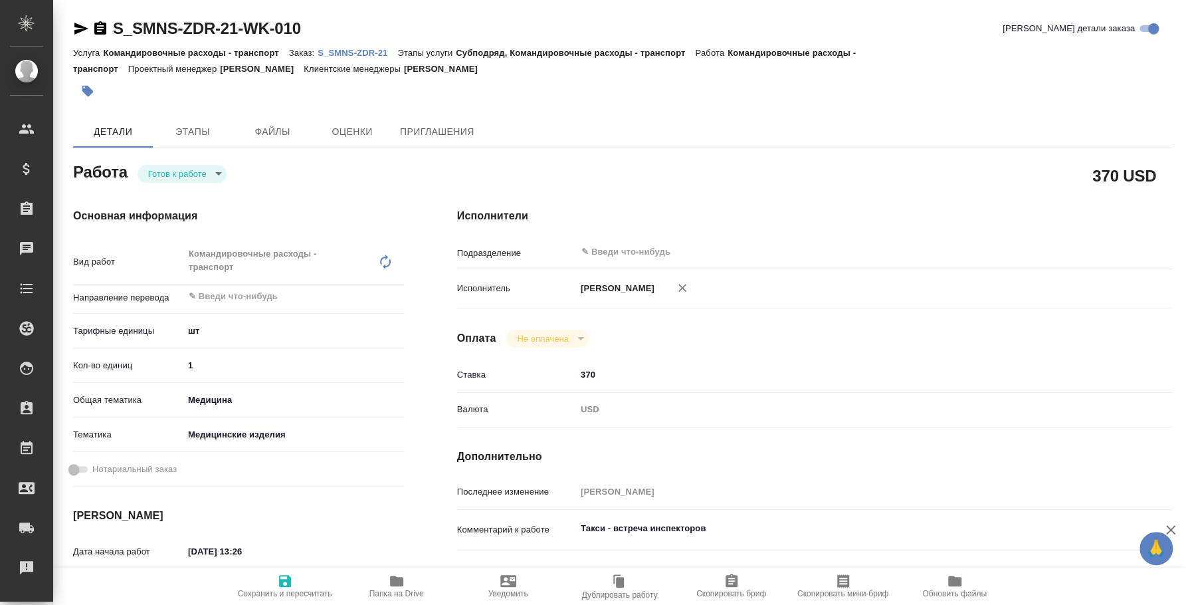
click at [214, 169] on body "🙏 .cls-1 fill:#fff; AWATERA Fedotova Irina Клиенты Спецификации Заказы Чаты Tod…" at bounding box center [593, 302] width 1186 height 605
type textarea "x"
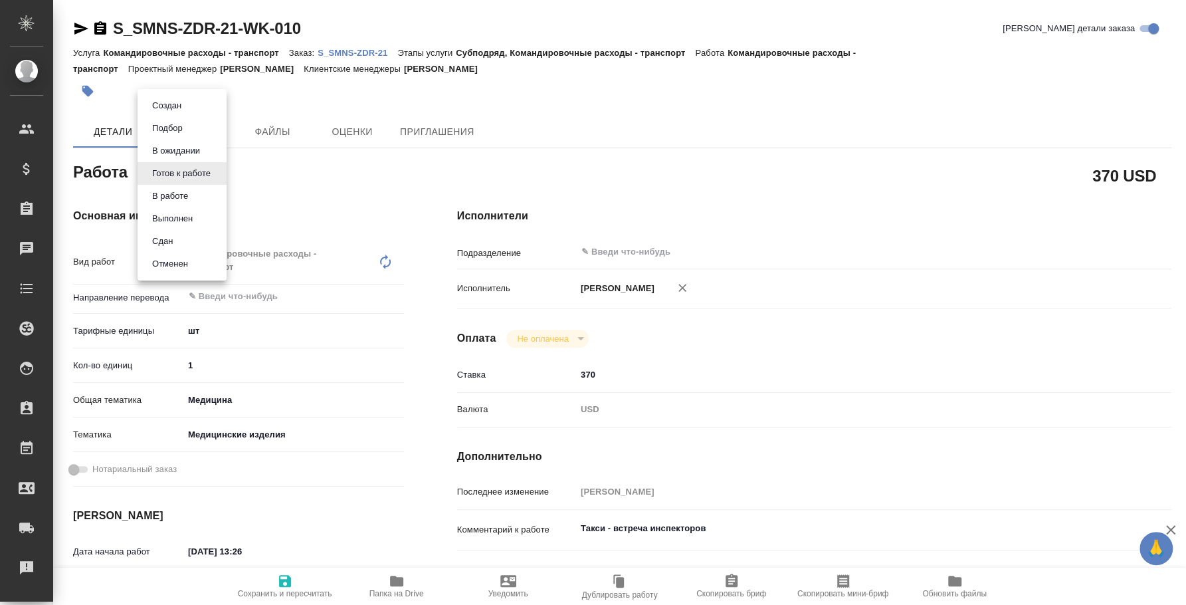
type textarea "x"
click at [193, 239] on li "Сдан" at bounding box center [182, 241] width 89 height 23
type textarea "x"
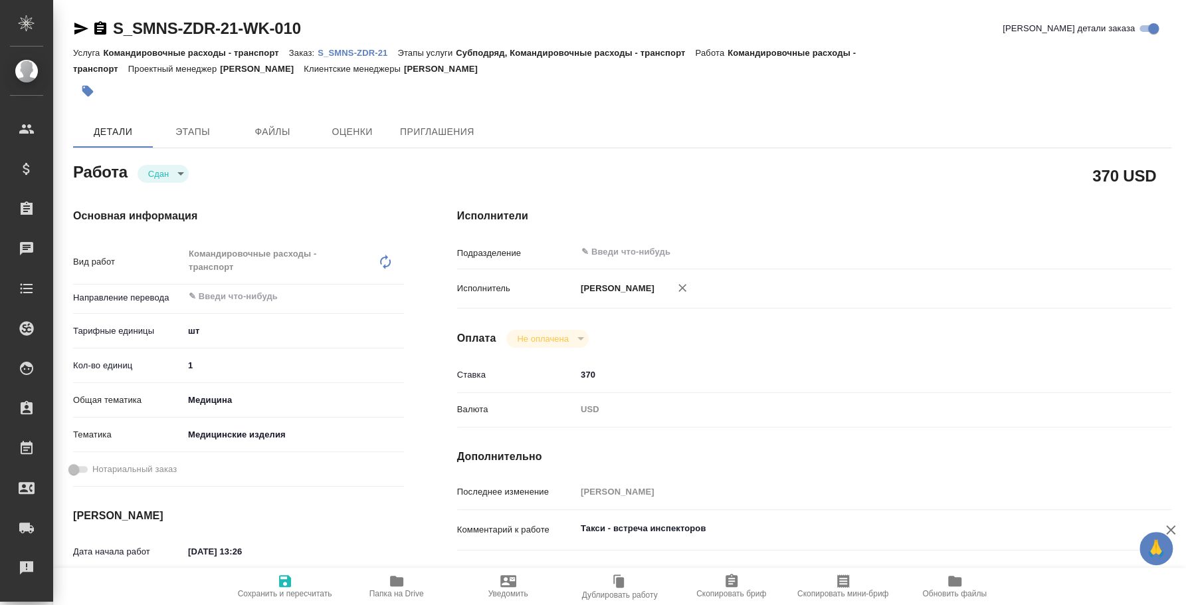
type textarea "x"
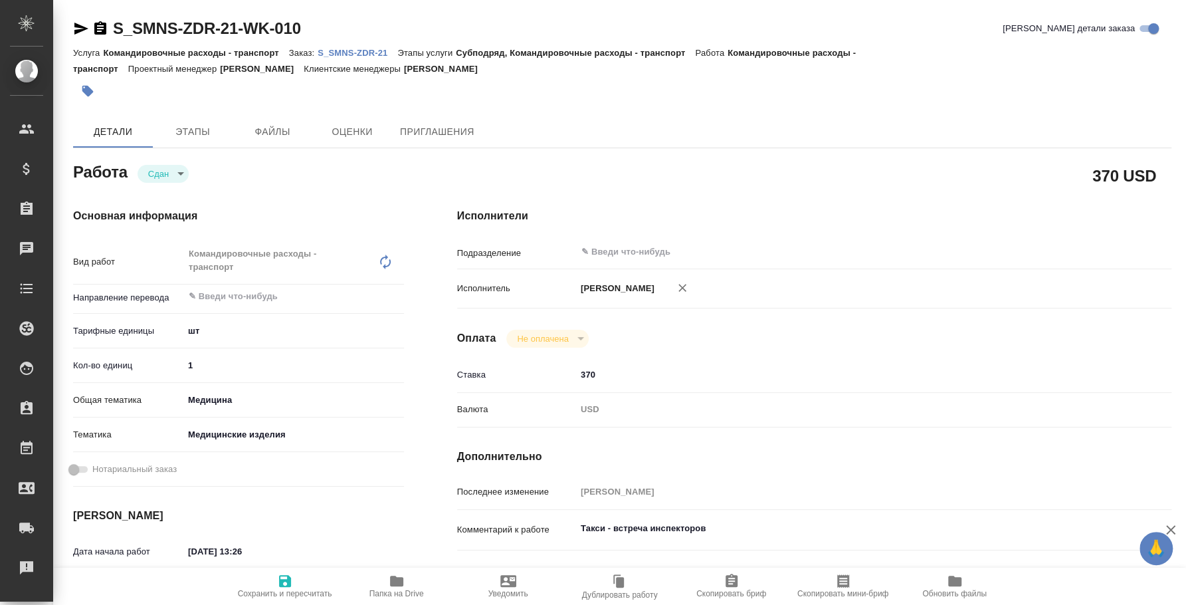
type textarea "x"
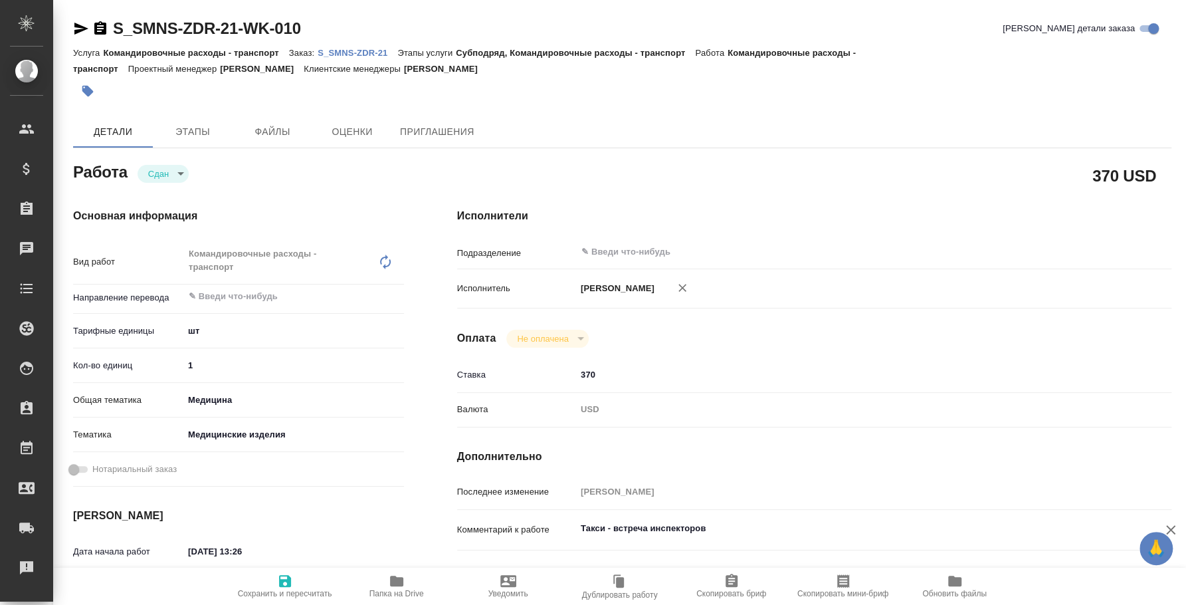
type textarea "x"
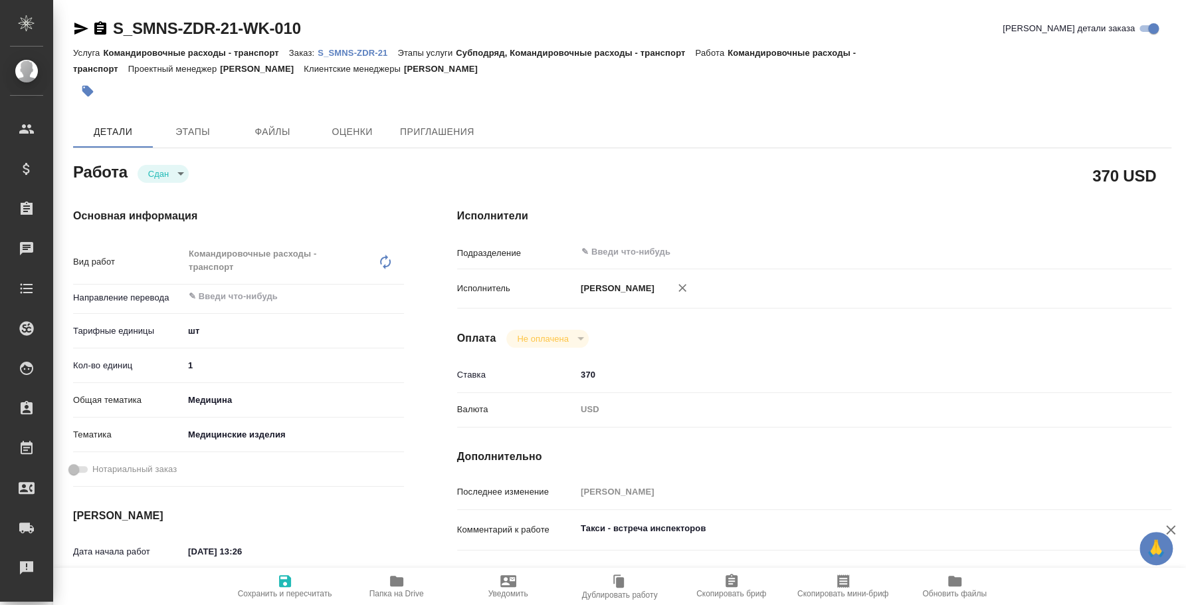
type textarea "x"
click at [372, 52] on p "S_SMNS-ZDR-21" at bounding box center [358, 53] width 80 height 10
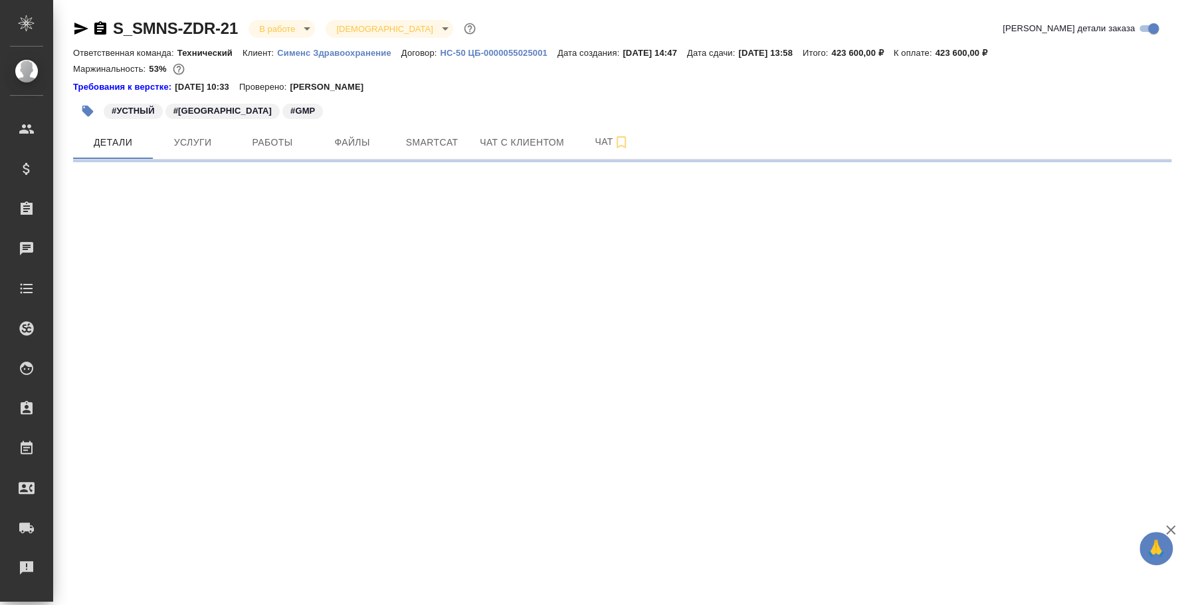
select select "RU"
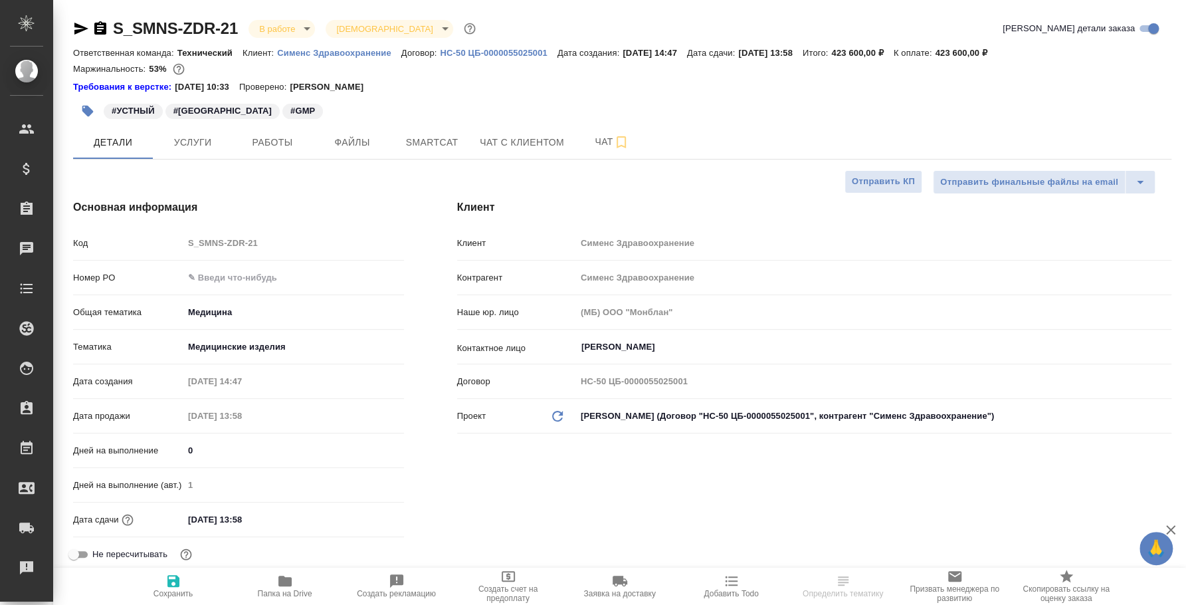
type textarea "x"
click at [293, 136] on span "Работы" at bounding box center [273, 142] width 64 height 17
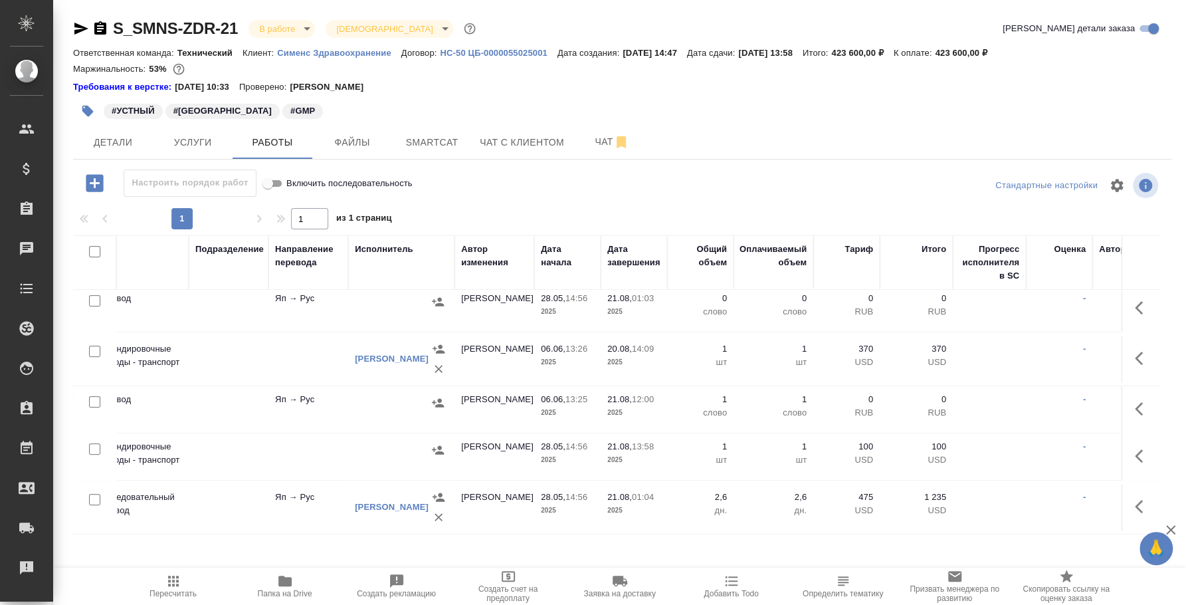
scroll to position [267, 0]
